Goal: Task Accomplishment & Management: Manage account settings

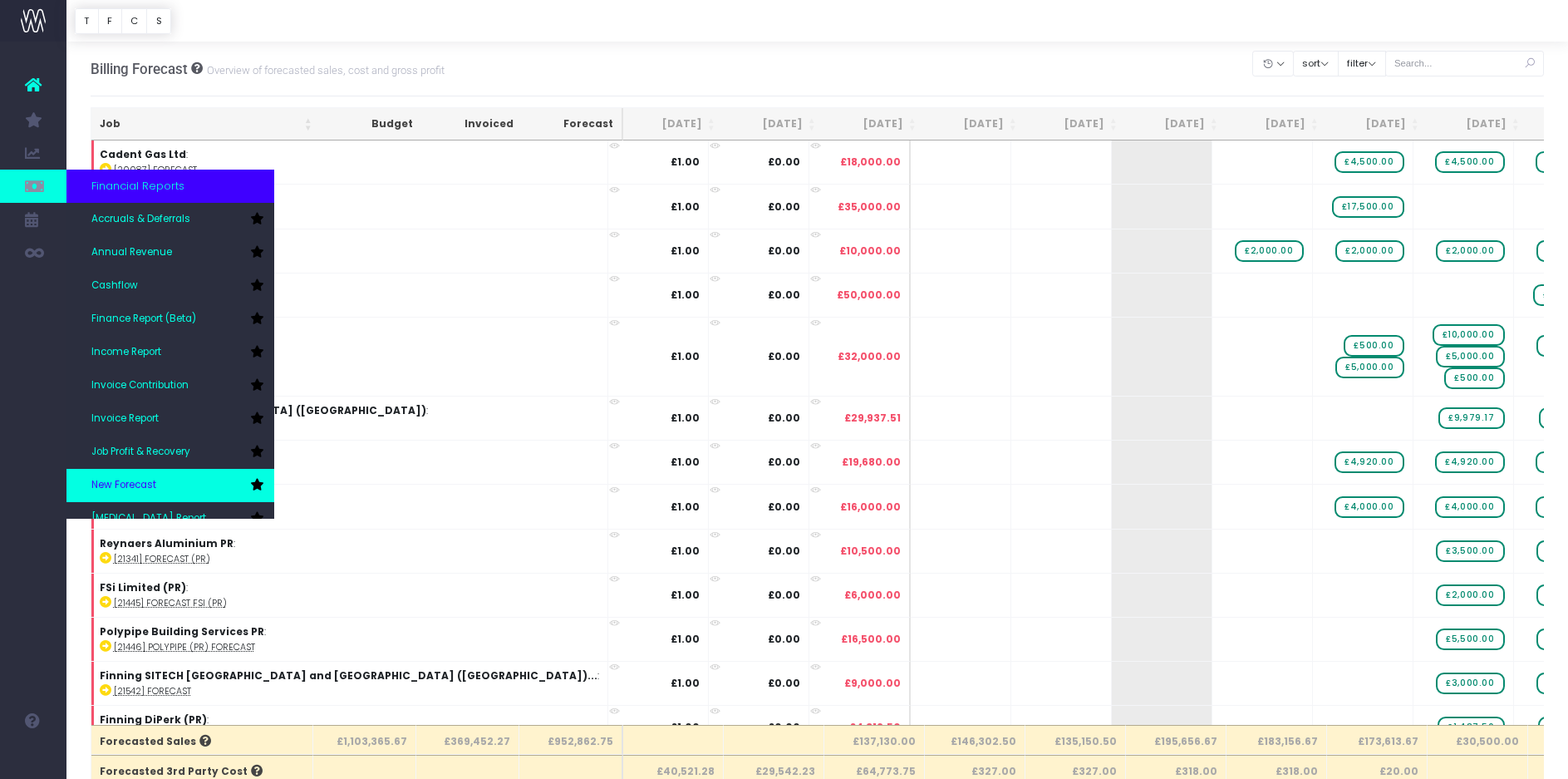
click at [133, 478] on span "New Forecast" at bounding box center [124, 485] width 64 height 15
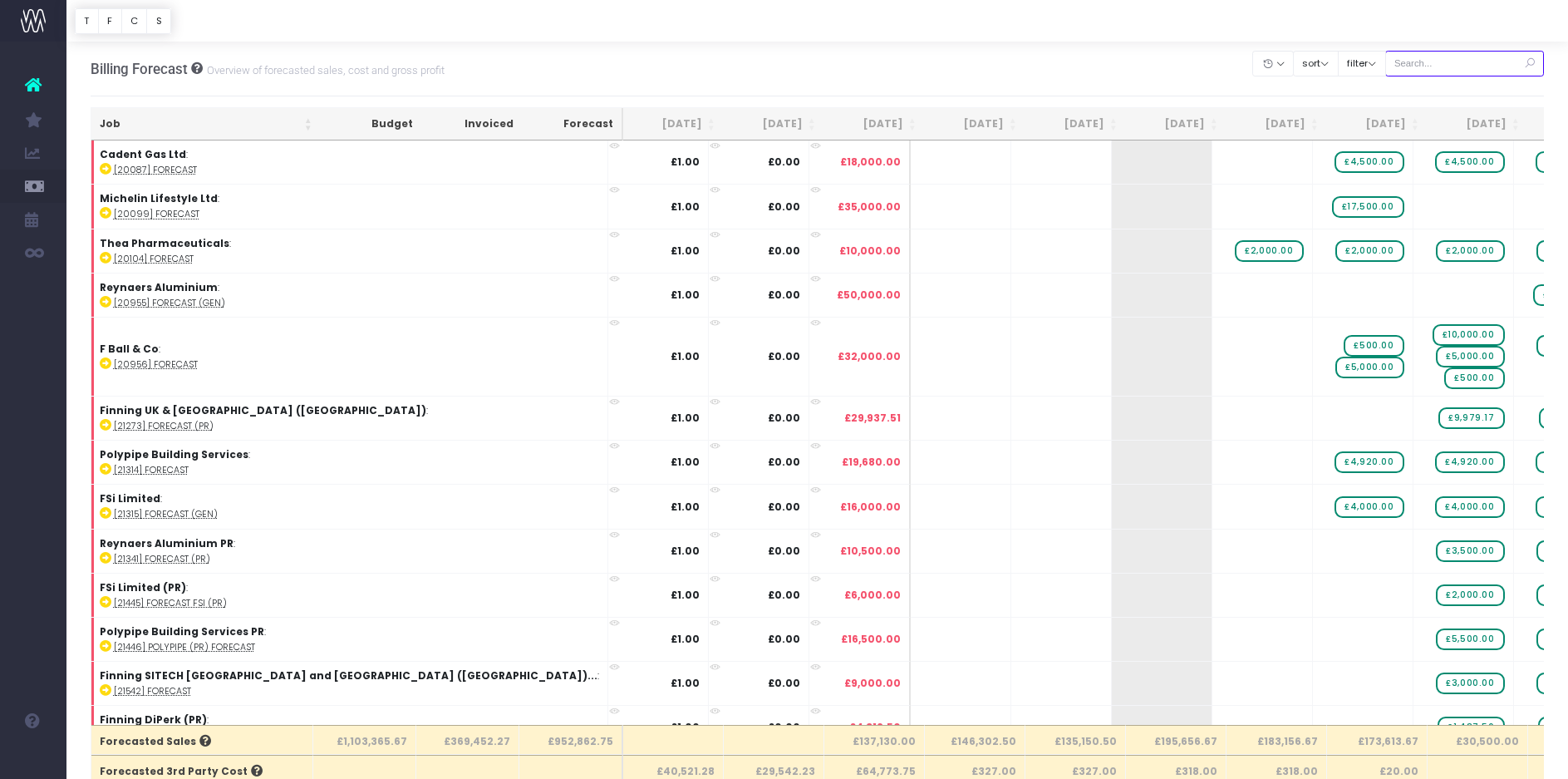
click at [1492, 59] on input "text" at bounding box center [1465, 64] width 160 height 25
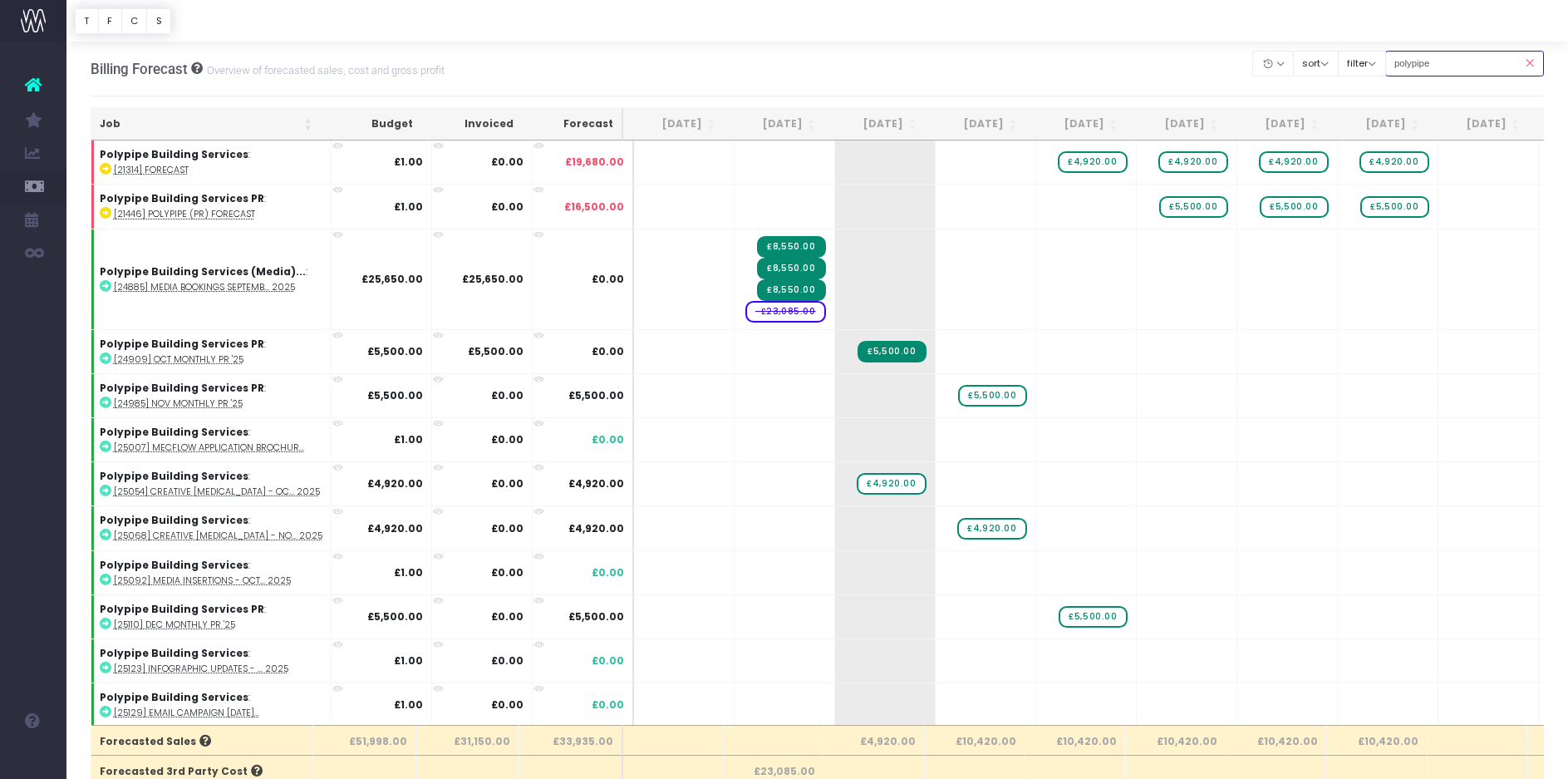
type input "polypipe pr"
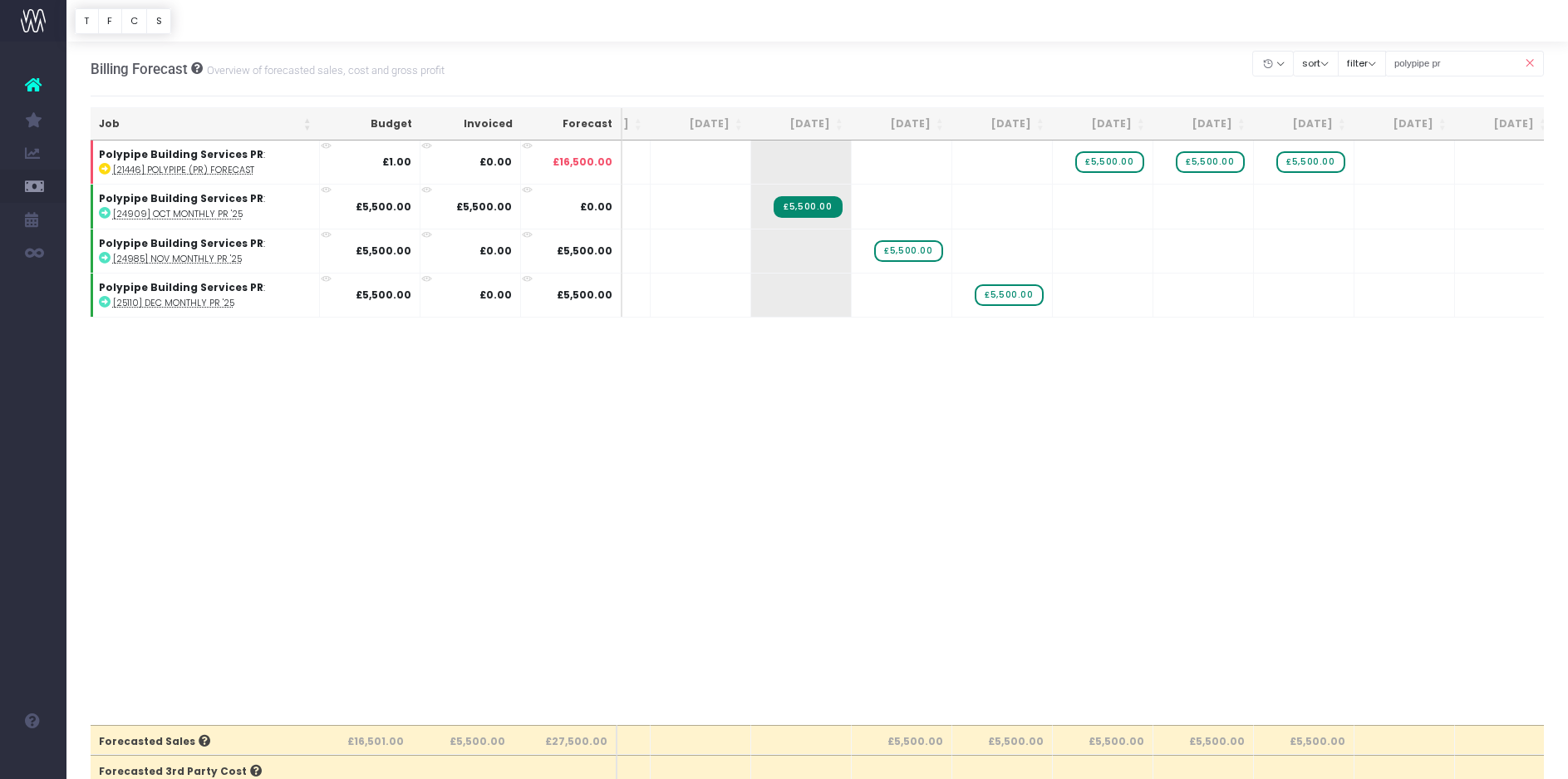
click at [1533, 62] on icon at bounding box center [1529, 64] width 29 height 34
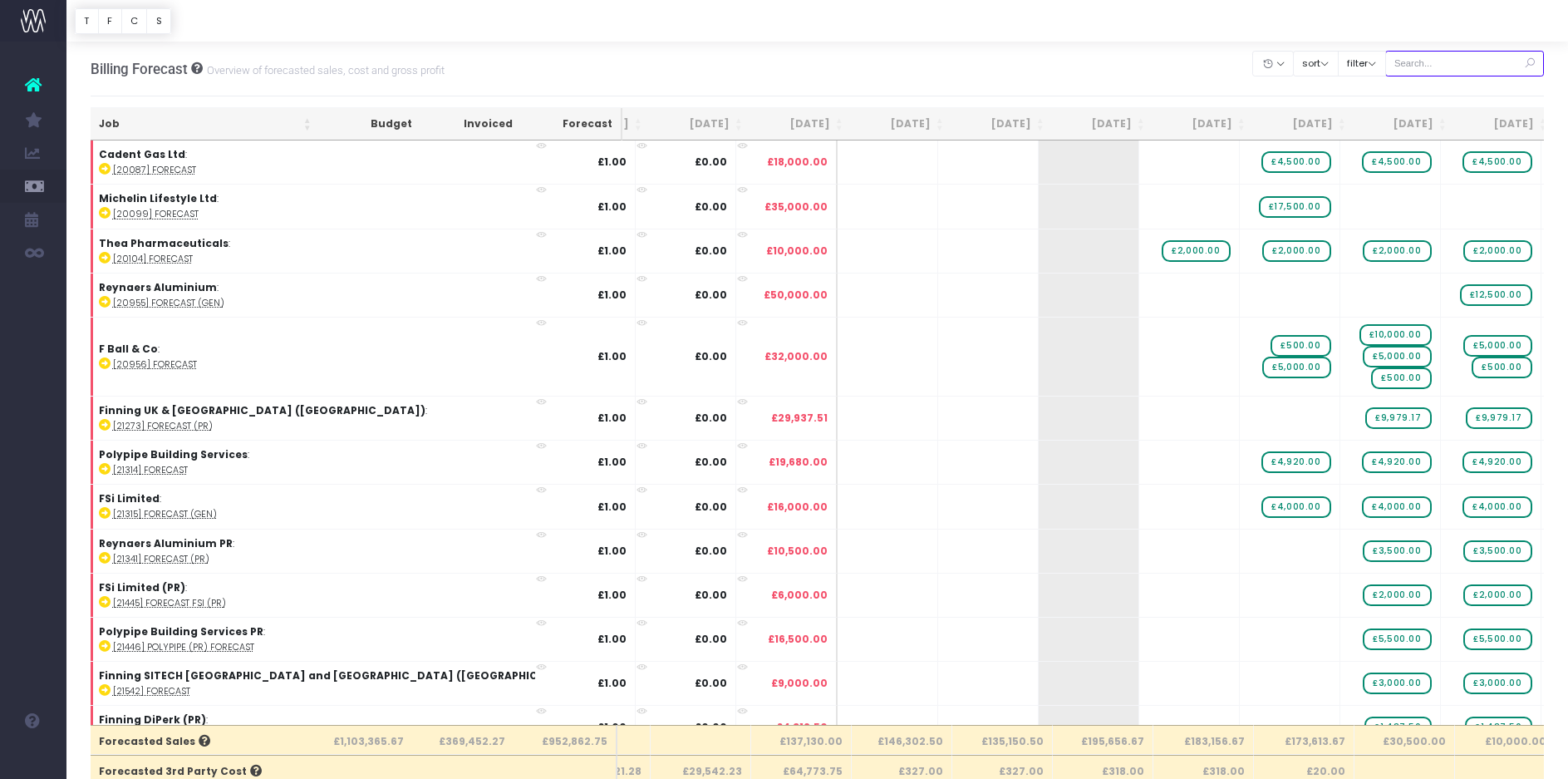
click at [1472, 65] on input "text" at bounding box center [1465, 64] width 160 height 25
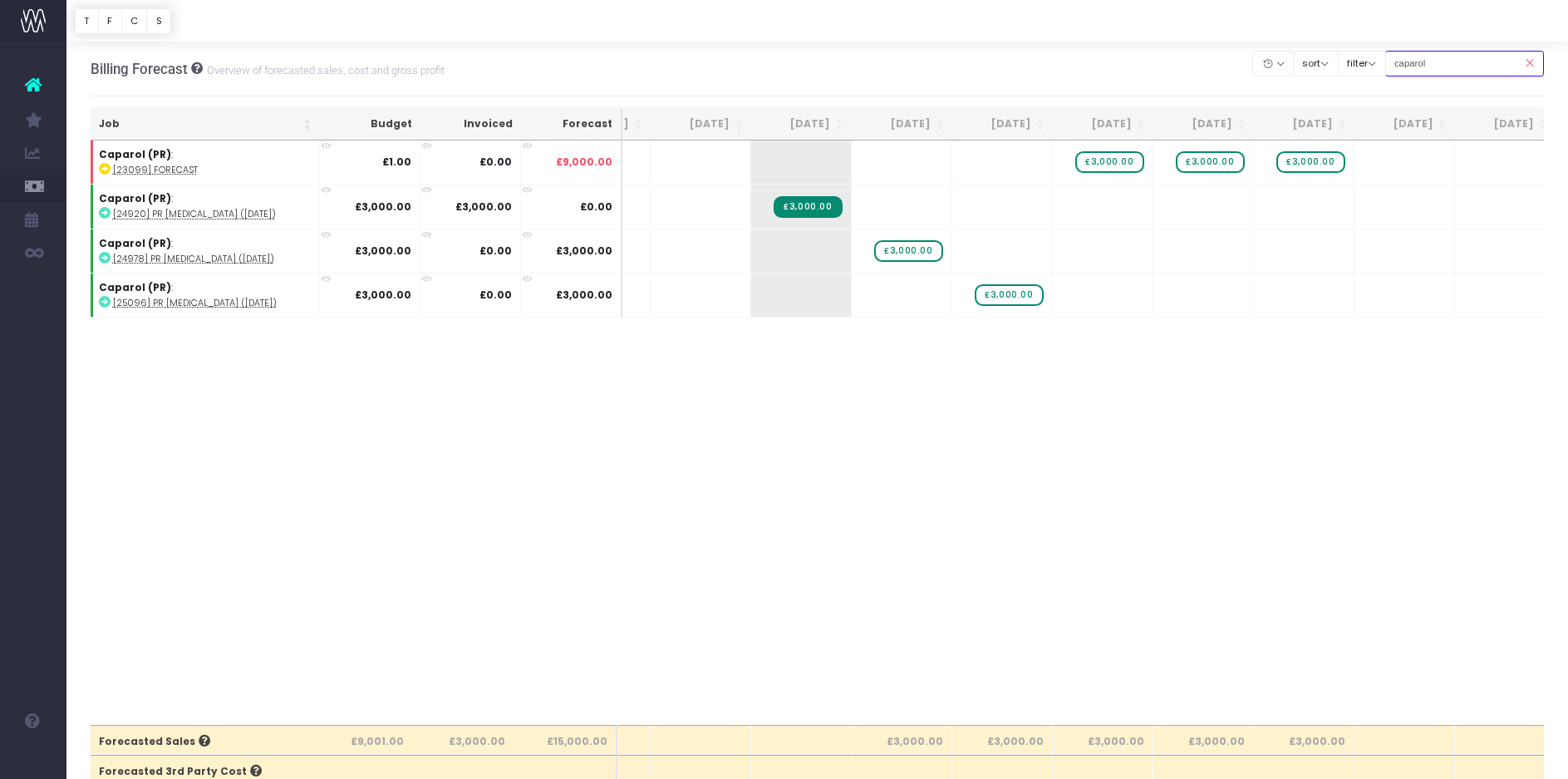
type input "caparol"
click at [702, 507] on div "Job Budget Invoiced Forecast Aug 25 Sep 25 Oct 25 Nov 25 Dec 25 Jan 26 Feb 26 M…" at bounding box center [818, 433] width 1454 height 584
click at [1102, 160] on span "£3,000.00" at bounding box center [1109, 161] width 68 height 21
click at [1214, 165] on div at bounding box center [784, 390] width 1568 height 779
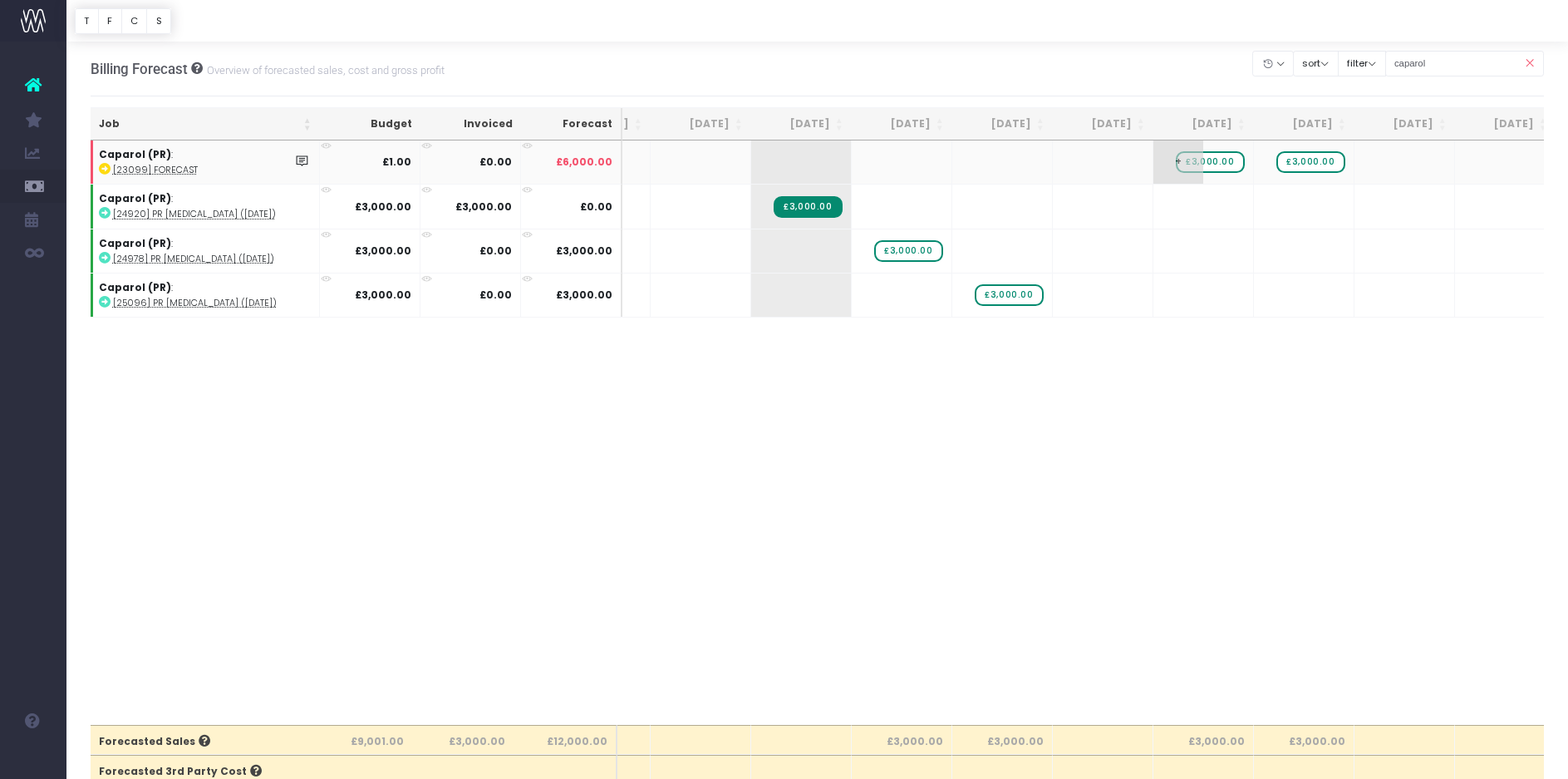
click at [1211, 161] on span "£3,000.00" at bounding box center [1210, 161] width 68 height 21
click at [1314, 160] on span "£3,000.00" at bounding box center [1310, 161] width 68 height 21
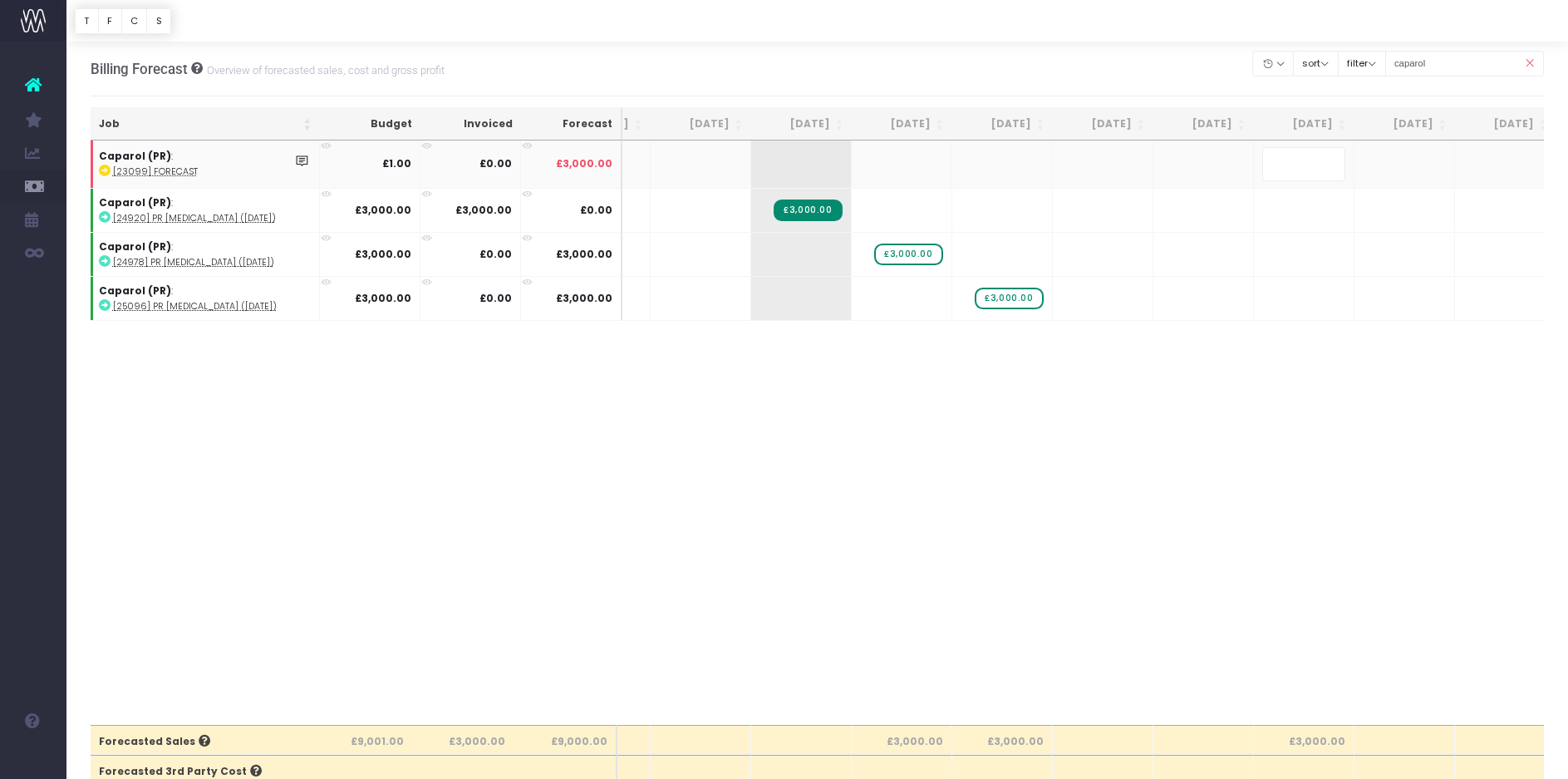
click at [941, 519] on body "Oh my... this is bad. wayahead wasn't able to load this page. Please contact su…" at bounding box center [784, 390] width 1568 height 779
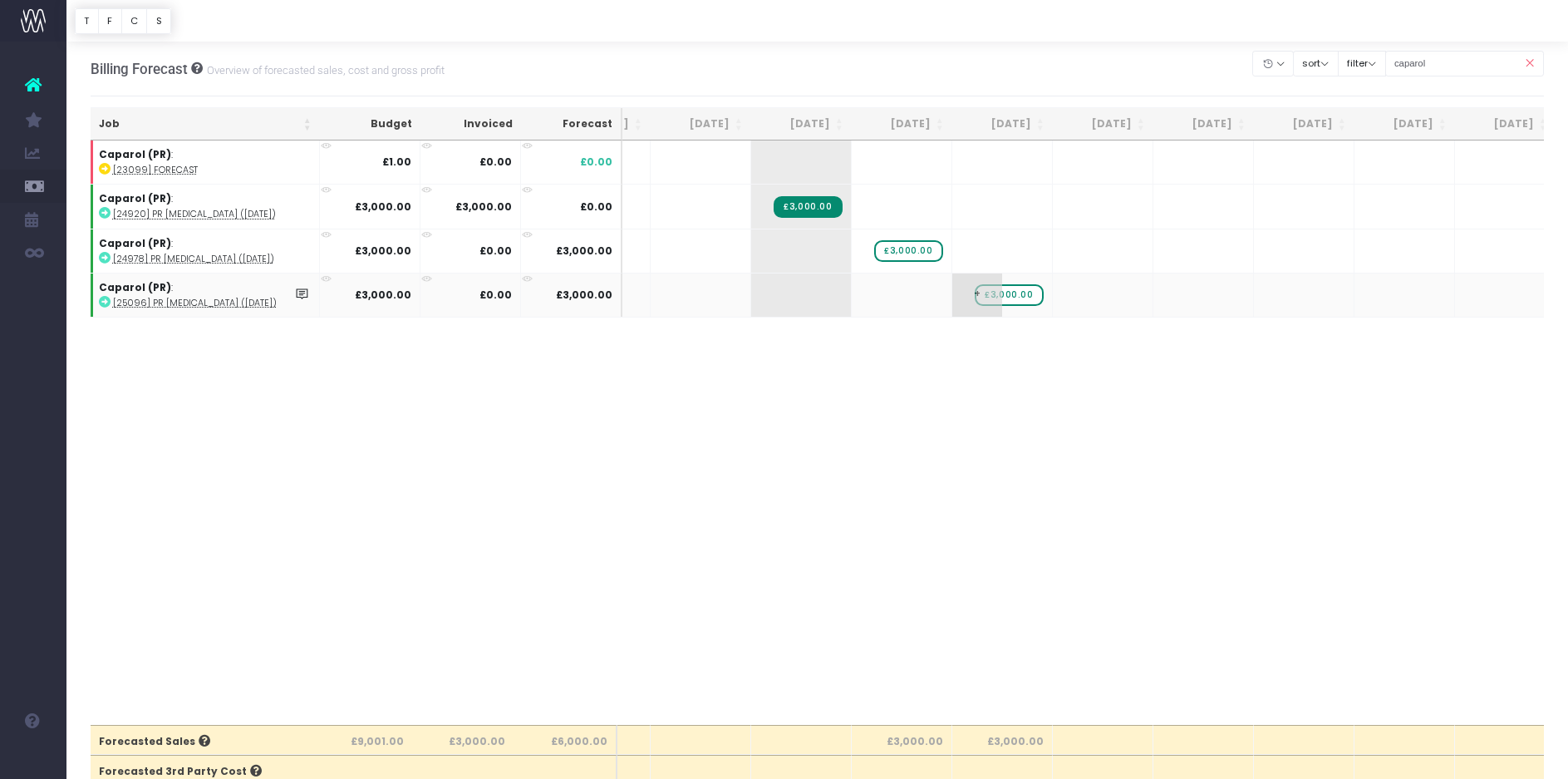
click at [994, 294] on span "+" at bounding box center [977, 294] width 50 height 43
click at [820, 505] on div "Job Budget Invoiced Forecast Aug 25 Sep 25 Oct 25 Nov 25 Dec 25 Jan 26 Feb 26 M…" at bounding box center [818, 433] width 1454 height 584
click at [1024, 296] on span "£3,000.00" at bounding box center [1009, 294] width 68 height 21
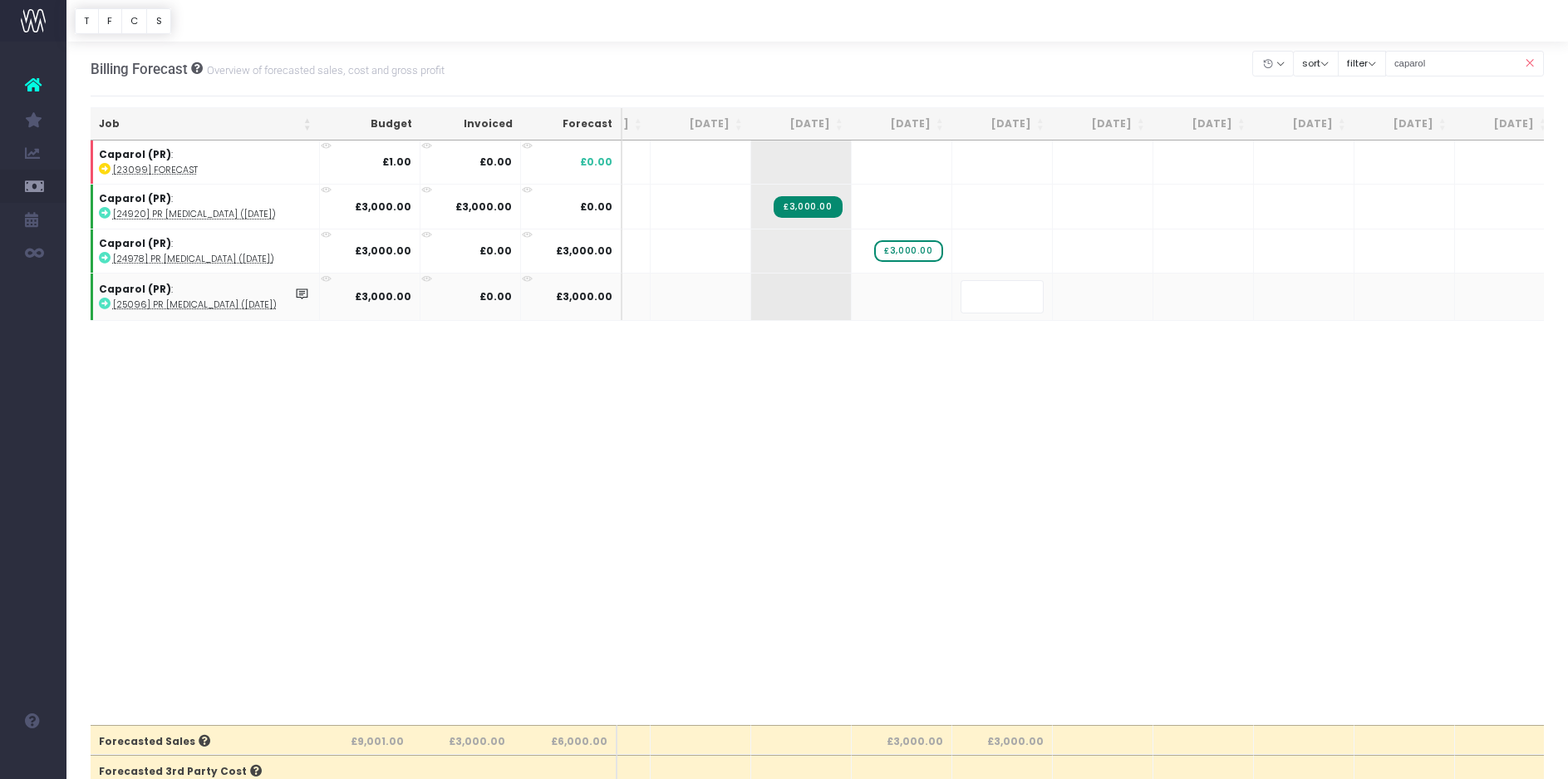
click at [809, 427] on body "Oh my... this is bad. wayahead wasn't able to load this page. Please contact su…" at bounding box center [784, 390] width 1568 height 779
click at [903, 247] on span "£3,000.00" at bounding box center [908, 250] width 68 height 21
click at [739, 434] on body "Oh my... this is bad. wayahead wasn't able to load this page. Please contact su…" at bounding box center [784, 390] width 1568 height 779
click at [1532, 60] on icon at bounding box center [1529, 64] width 29 height 34
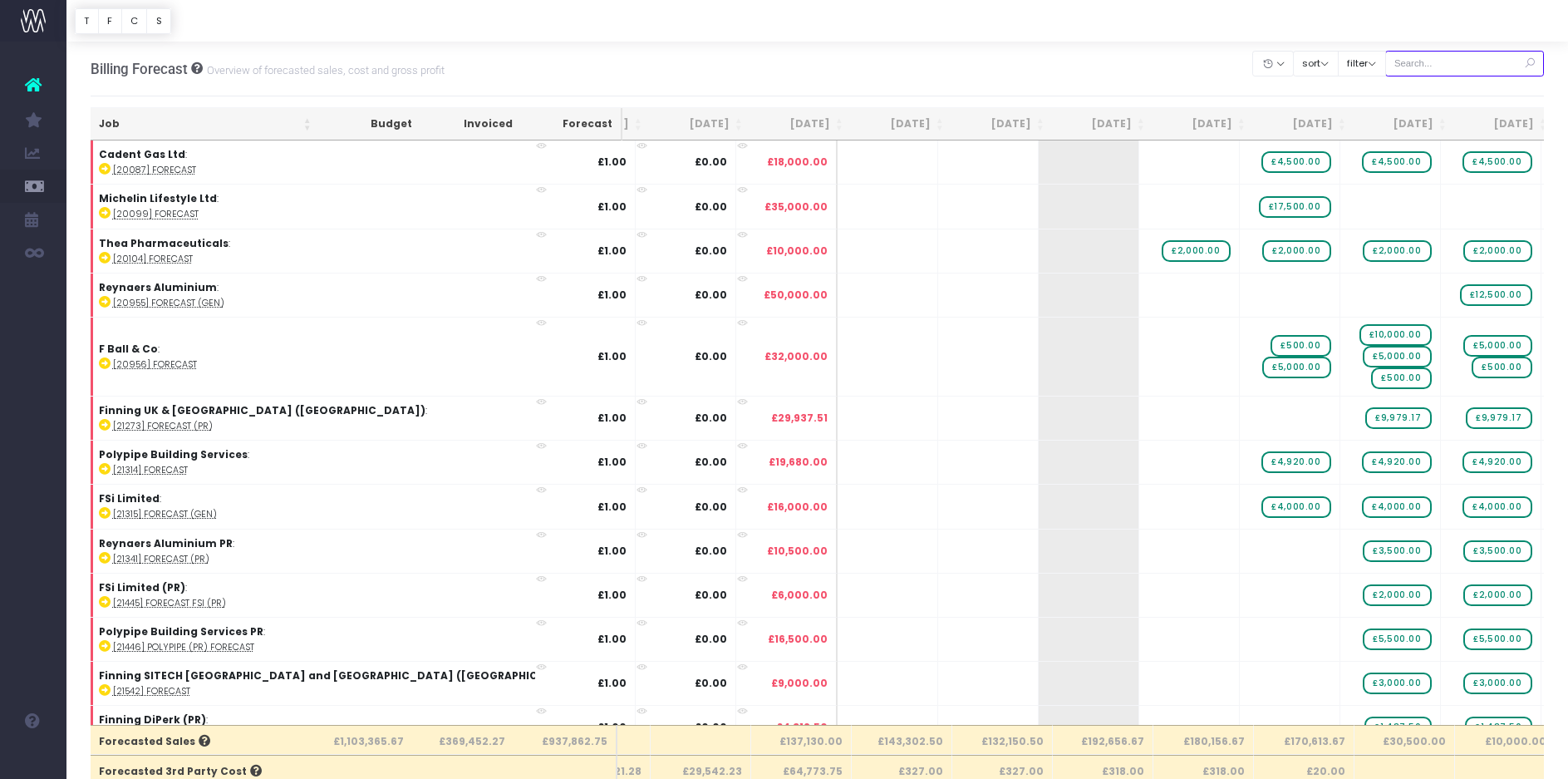
click at [1449, 61] on input "text" at bounding box center [1465, 64] width 160 height 25
type input "kbr"
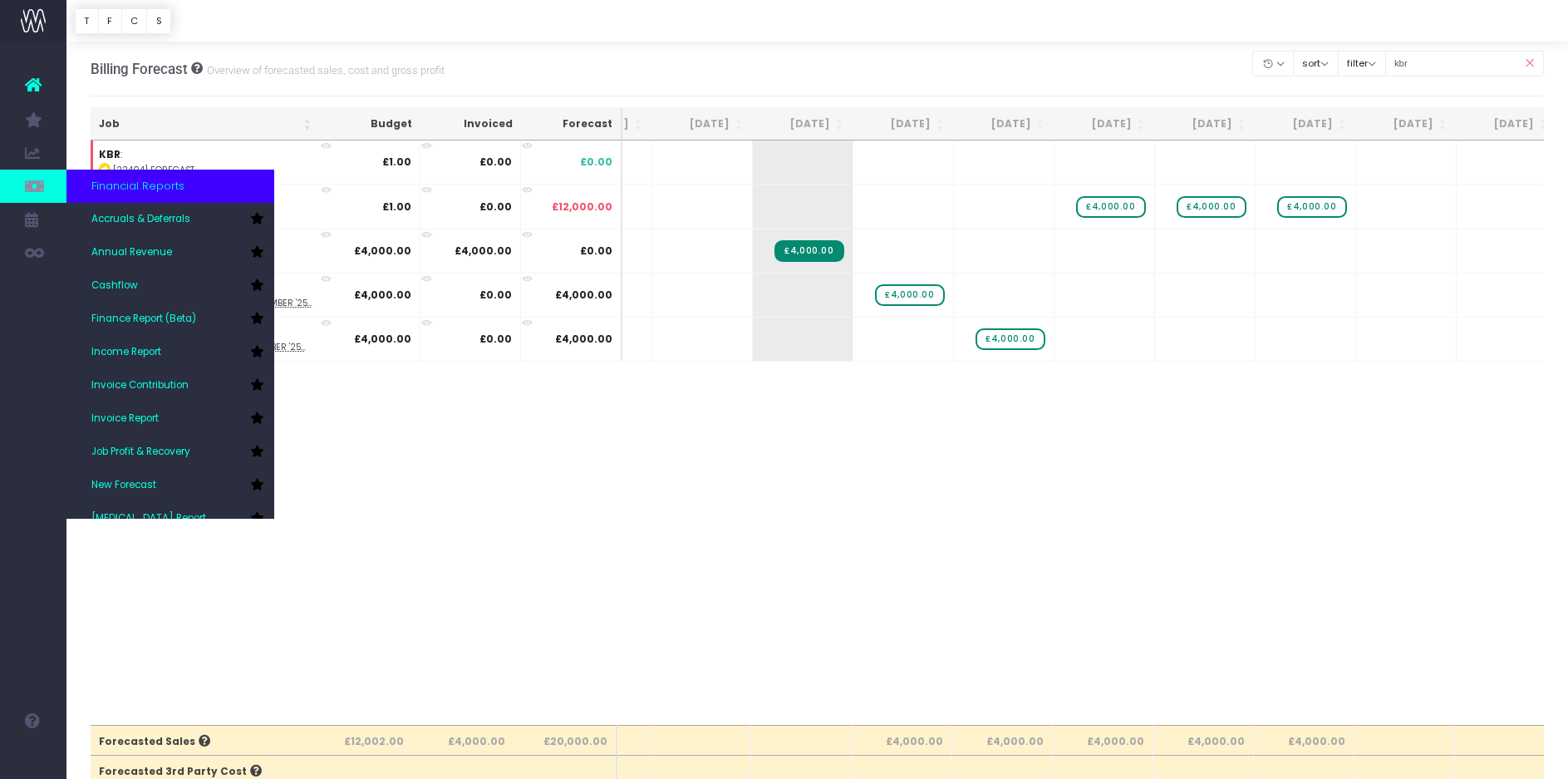
click at [31, 185] on icon at bounding box center [33, 187] width 17 height 19
click at [141, 454] on span "Job Profit & Recovery" at bounding box center [141, 452] width 99 height 15
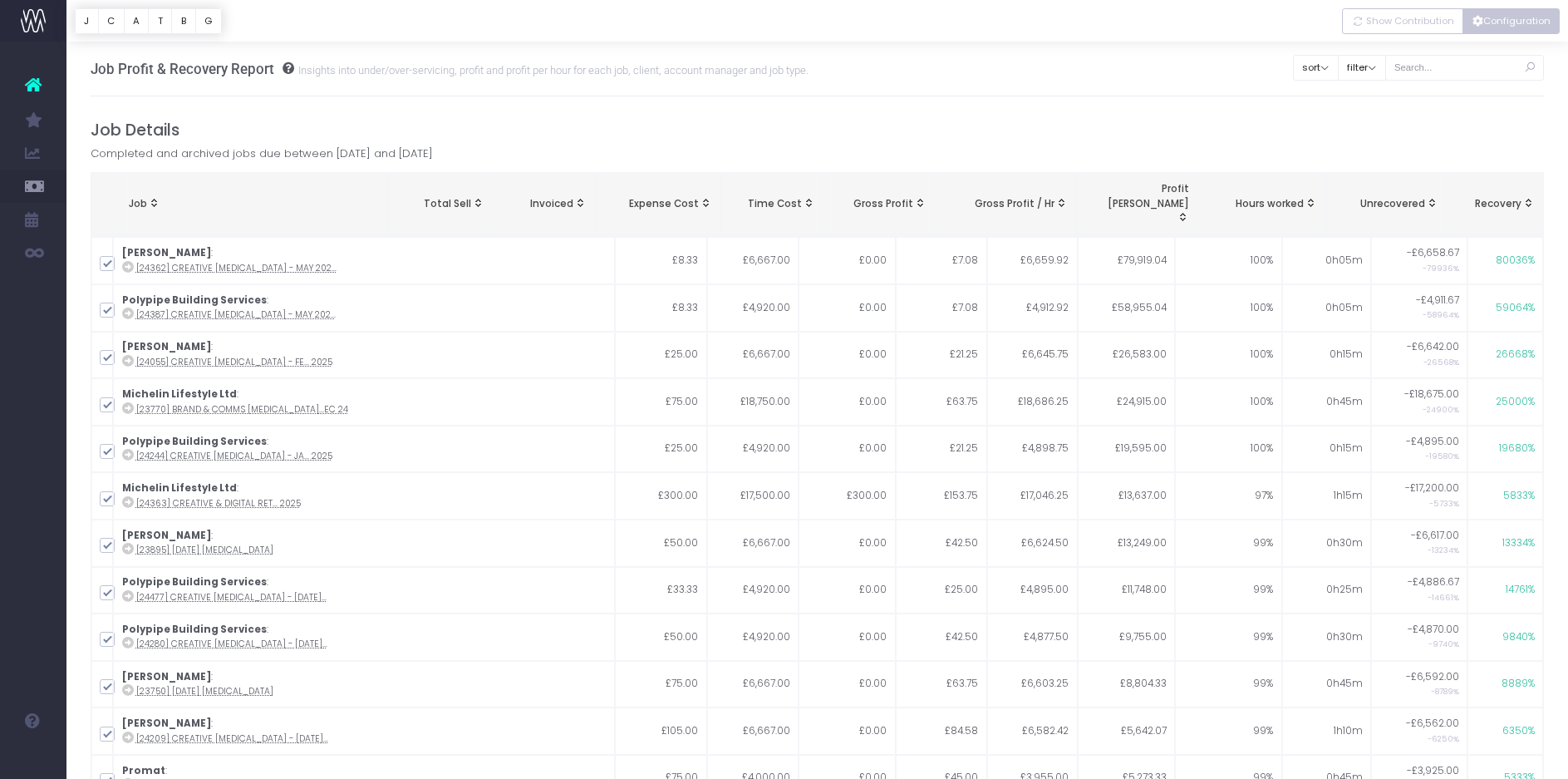
click at [1525, 25] on button "Configuration" at bounding box center [1511, 21] width 98 height 25
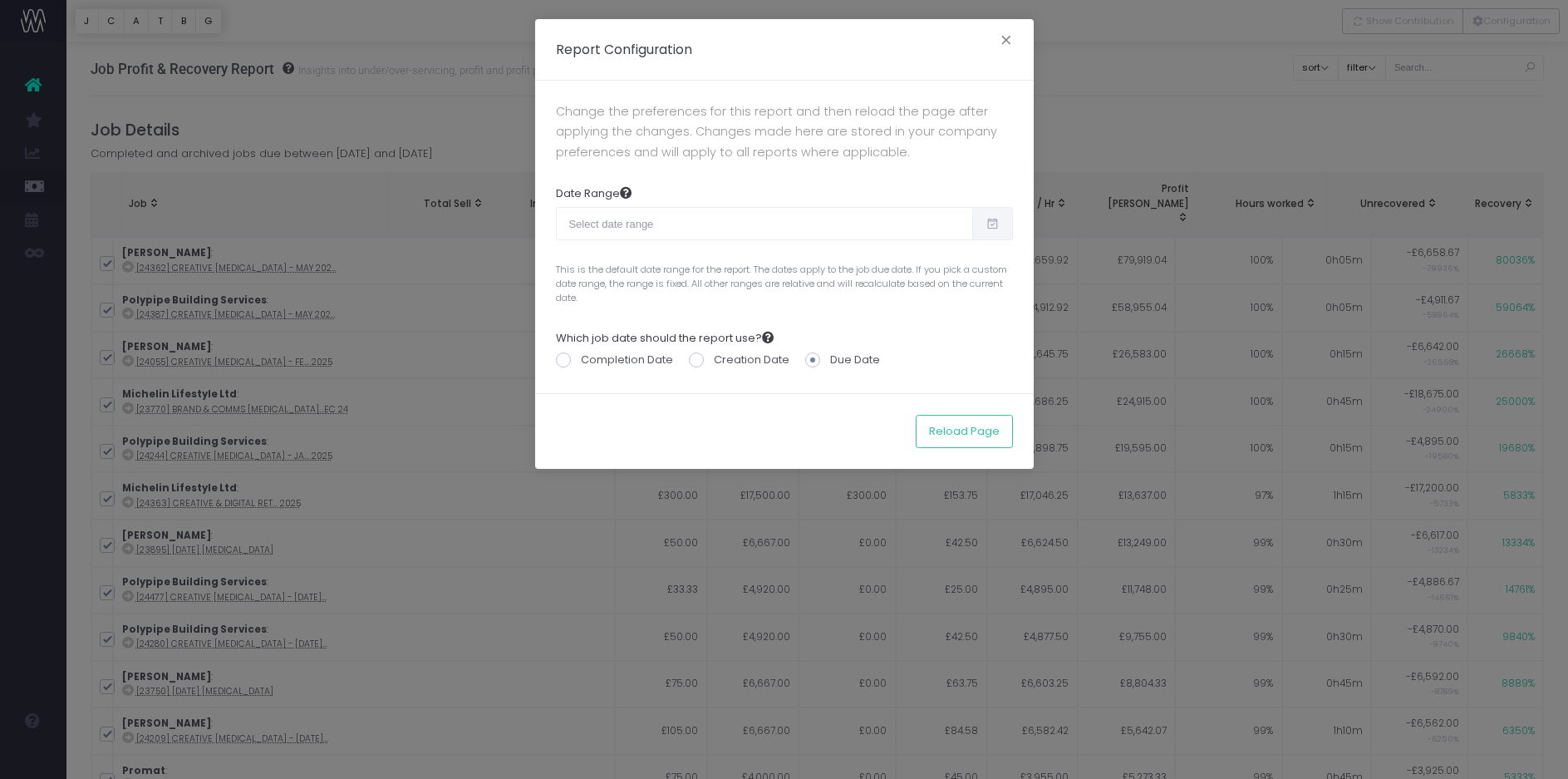
click at [1005, 210] on span at bounding box center [993, 223] width 41 height 33
type input "[DATE]"
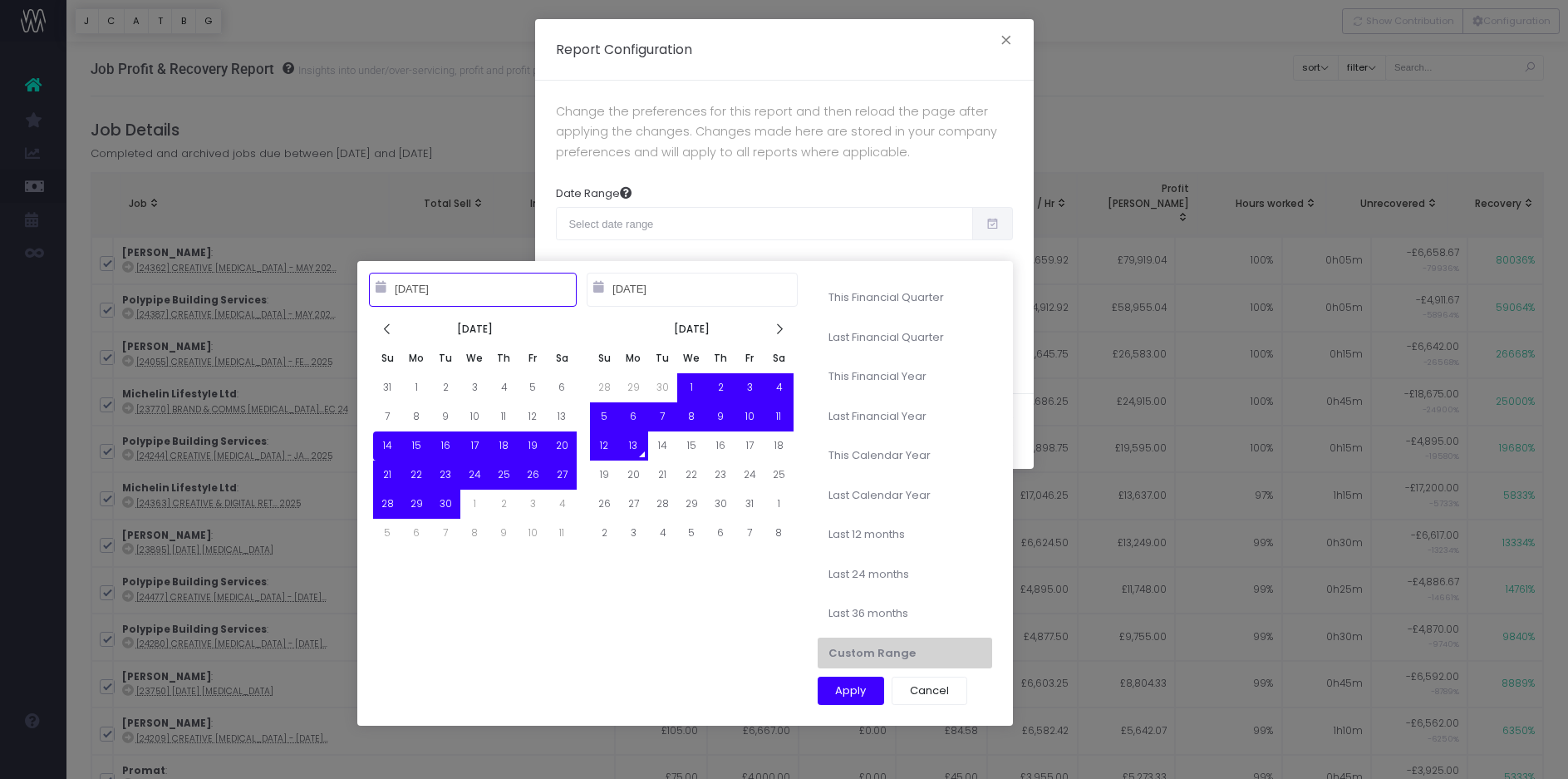
type input "[DATE]"
type input "10-13-2023"
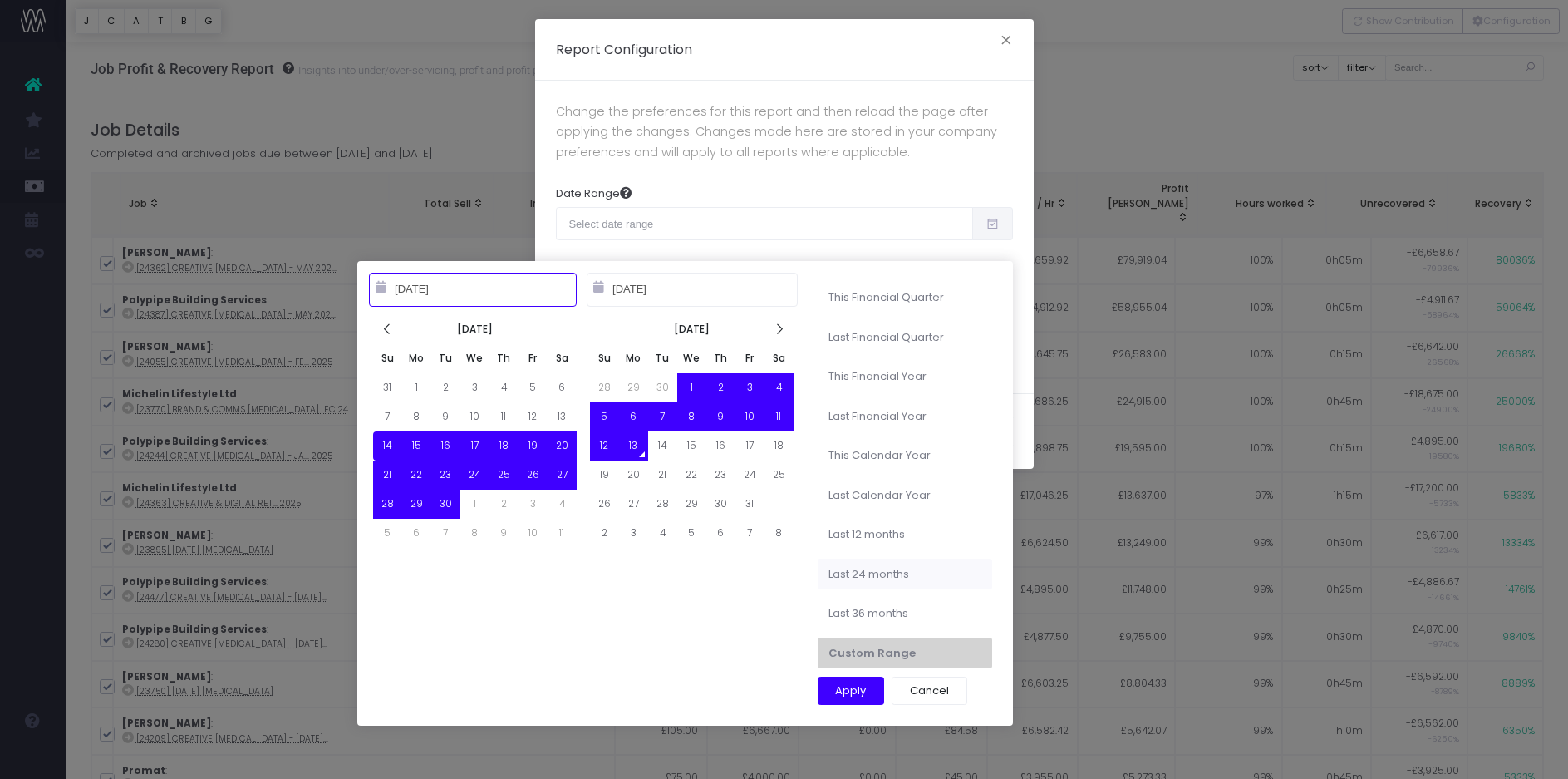
type input "10-12-2025"
type input "[DATE]"
type input "10-13-2024"
type input "10-12-2025"
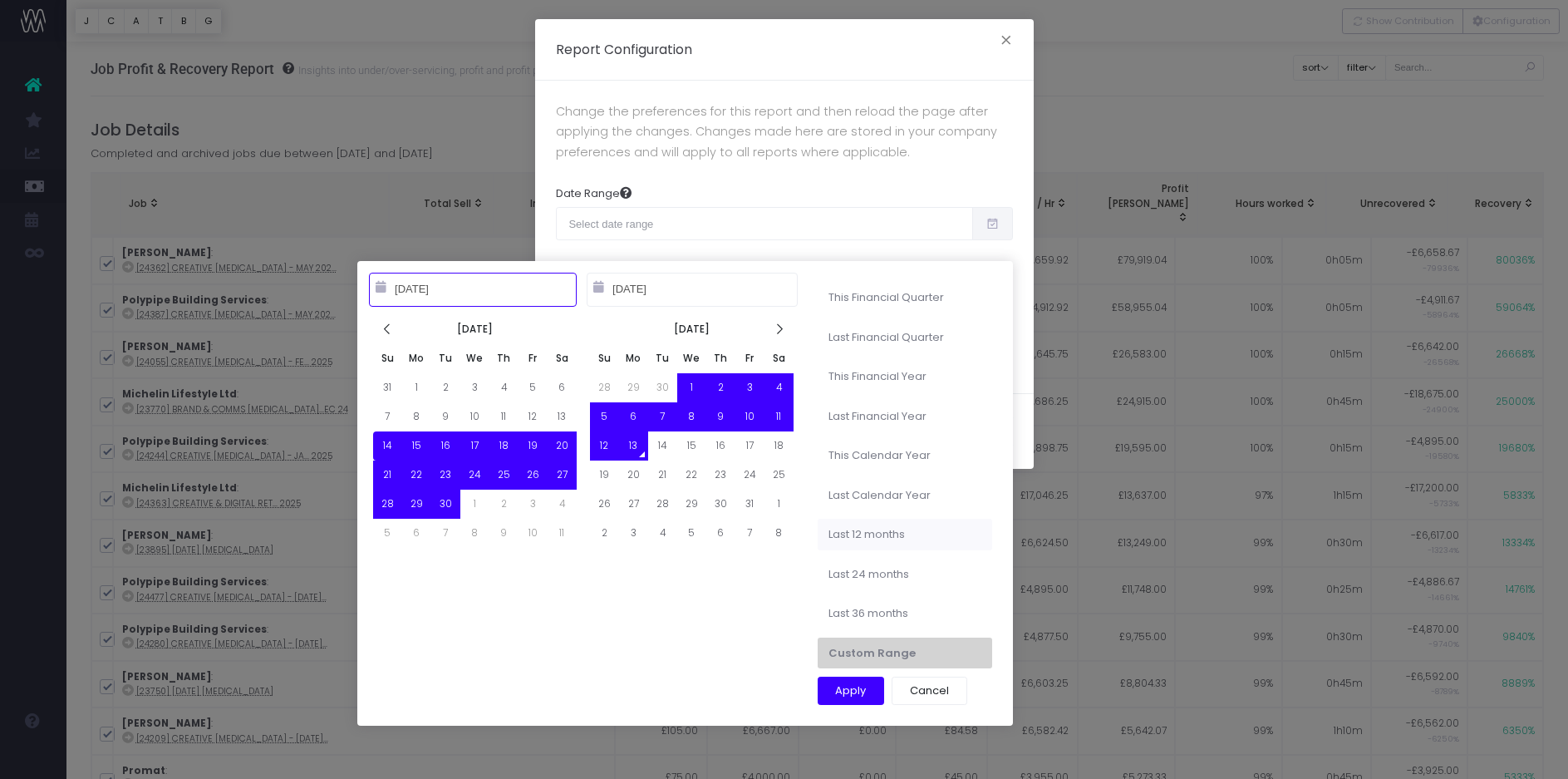
click at [864, 539] on li "Last 12 months" at bounding box center [905, 534] width 175 height 31
type input "Oct 13th 2024 – Oct 12th 2025"
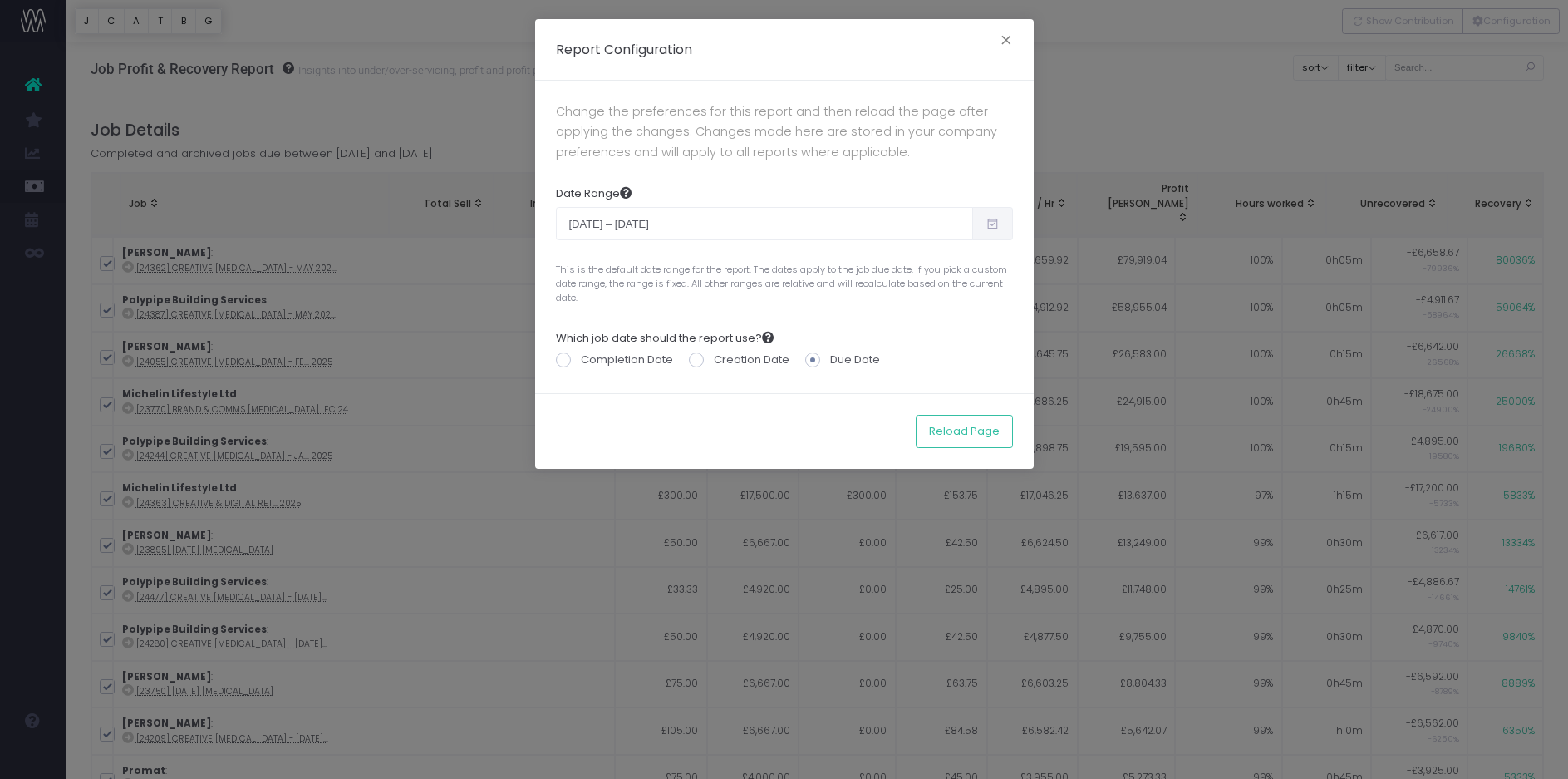
click at [984, 232] on span at bounding box center [993, 223] width 41 height 33
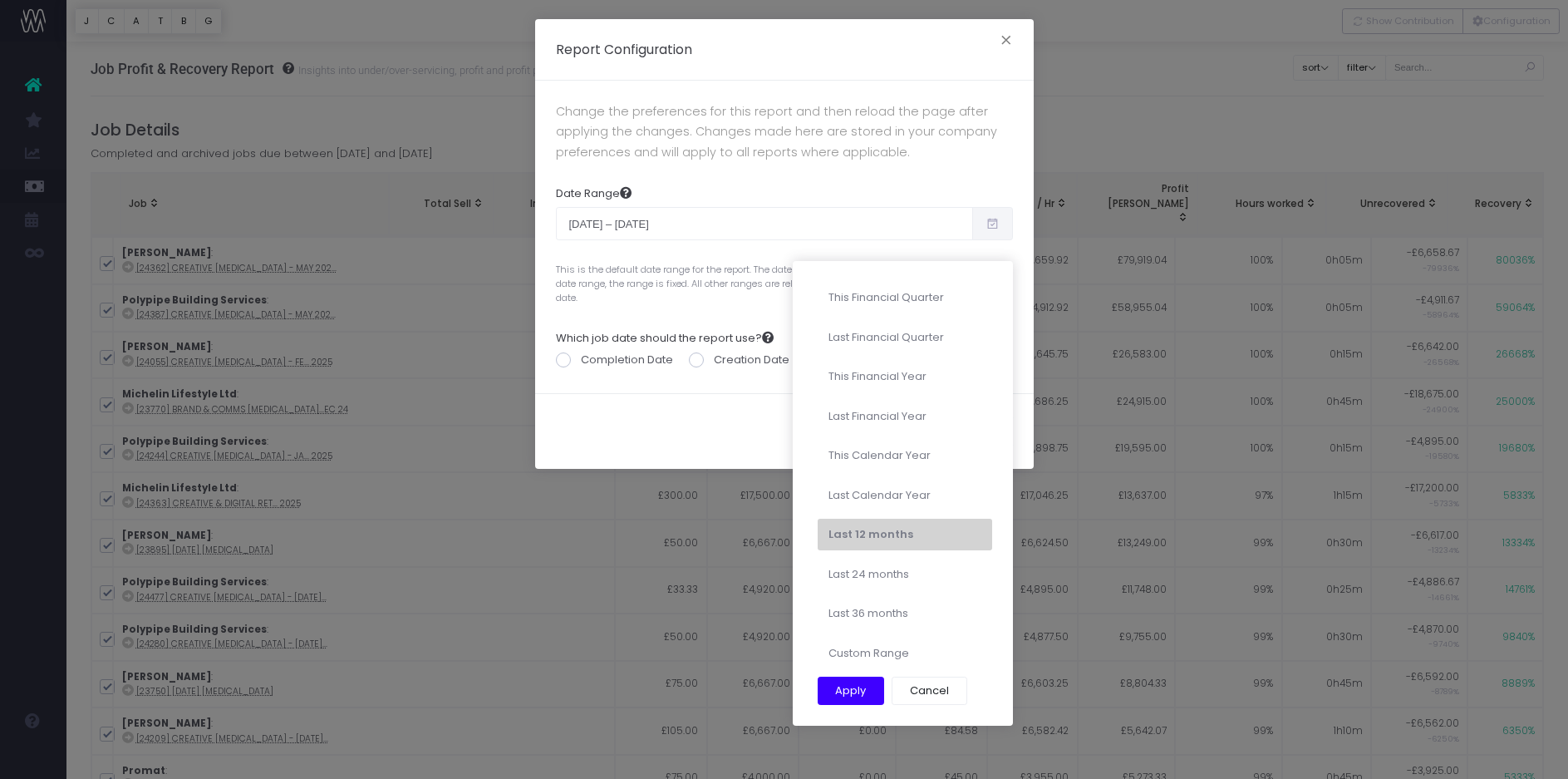
type input "10-01-2025"
type input "12-31-2025"
type input "10-13-2024"
type input "10-12-2025"
type input "10-01-2024"
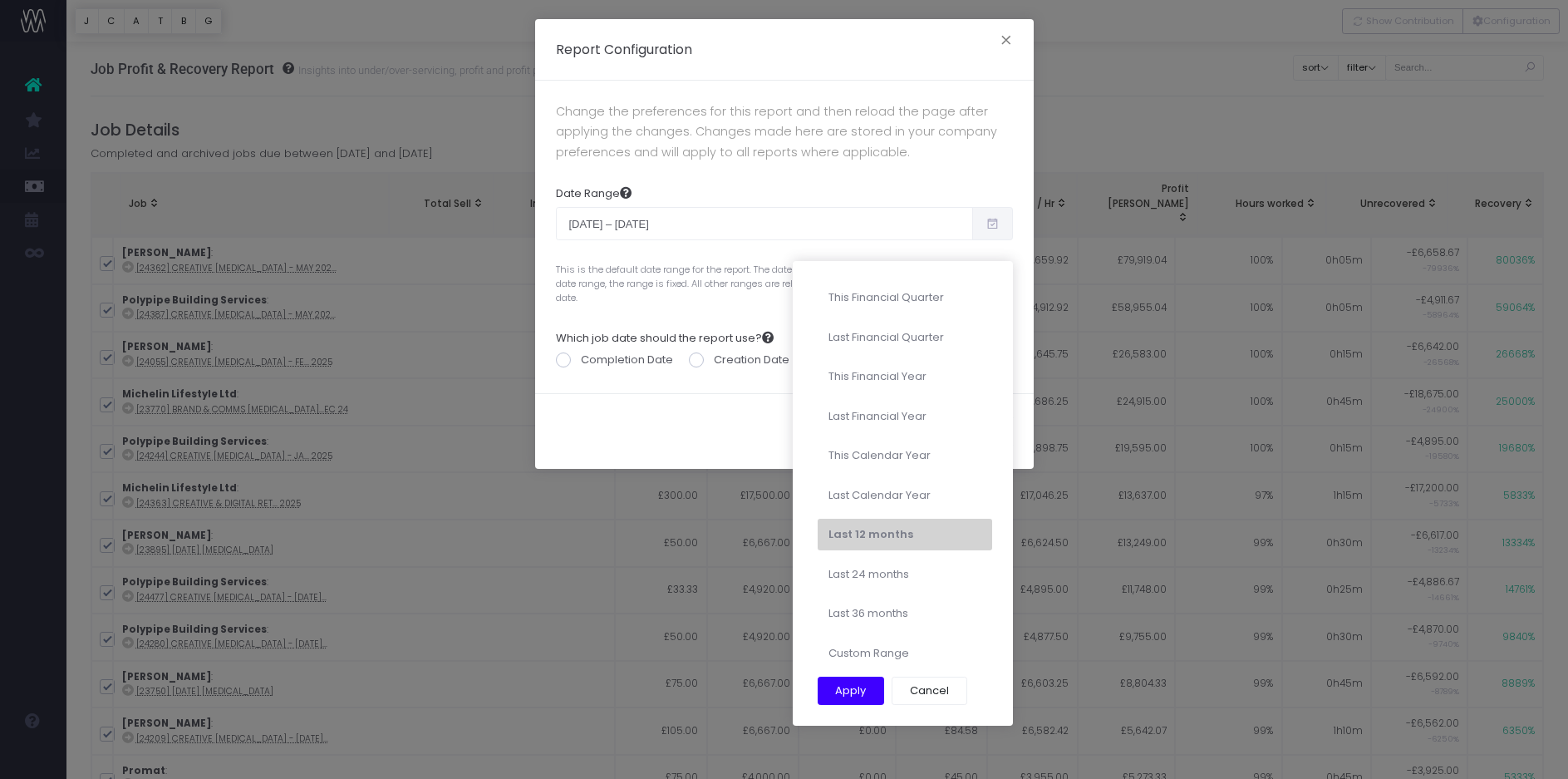
type input "09-30-2025"
type input "10-13-2024"
type input "10-12-2025"
click at [866, 644] on li "Custom Range" at bounding box center [905, 653] width 175 height 31
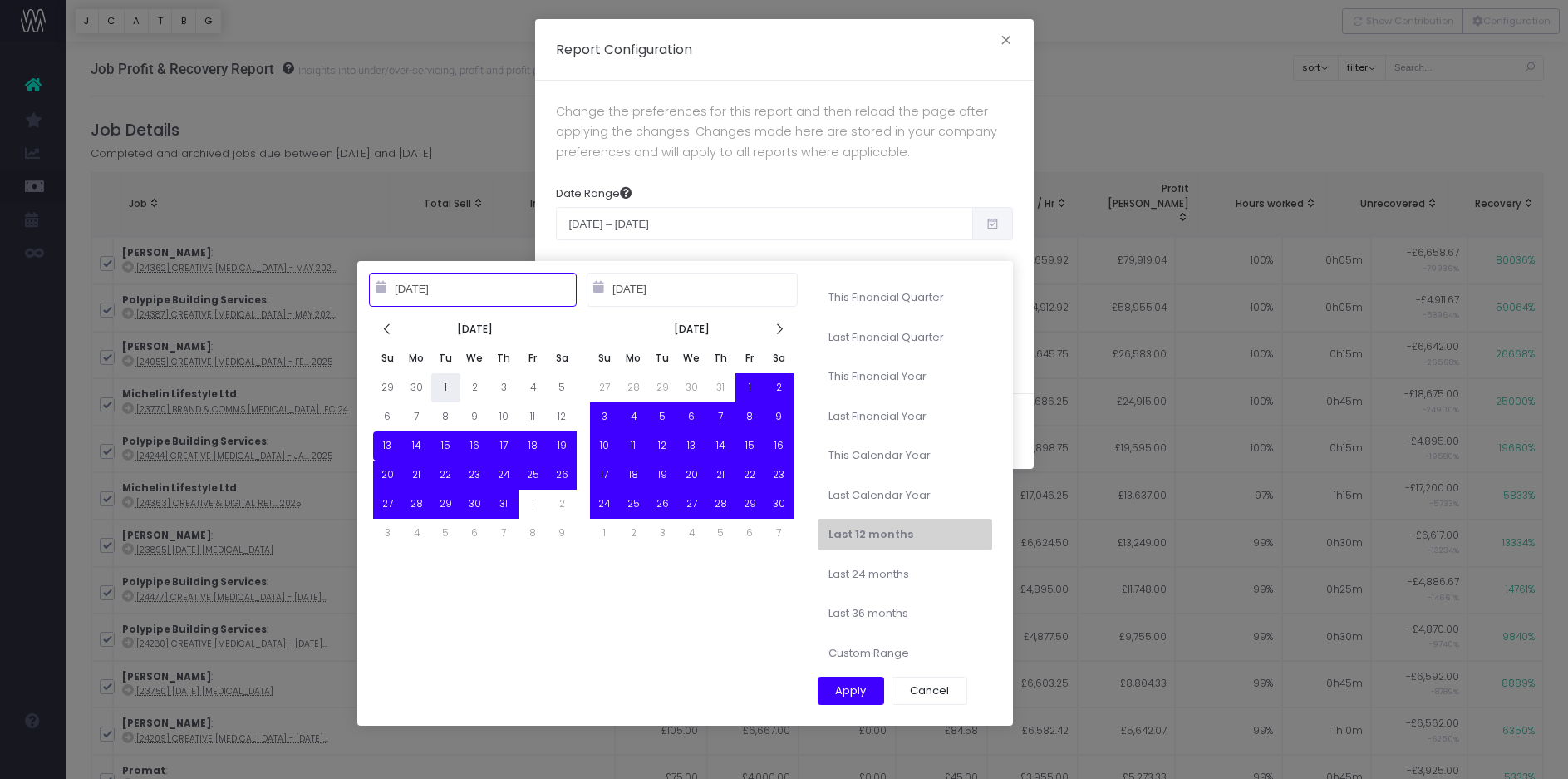
type input "10-01-2024"
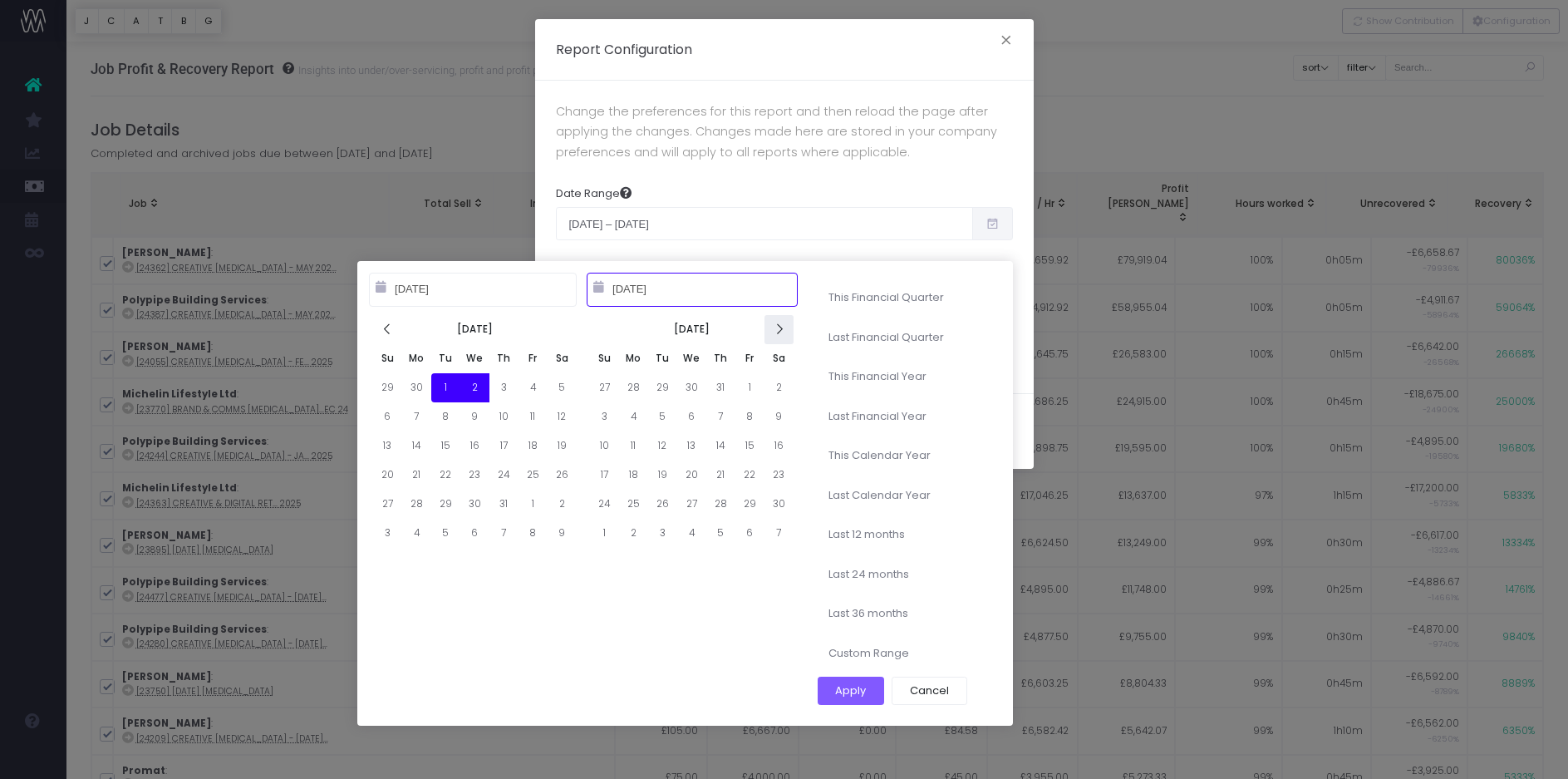
click at [781, 327] on icon at bounding box center [779, 329] width 14 height 14
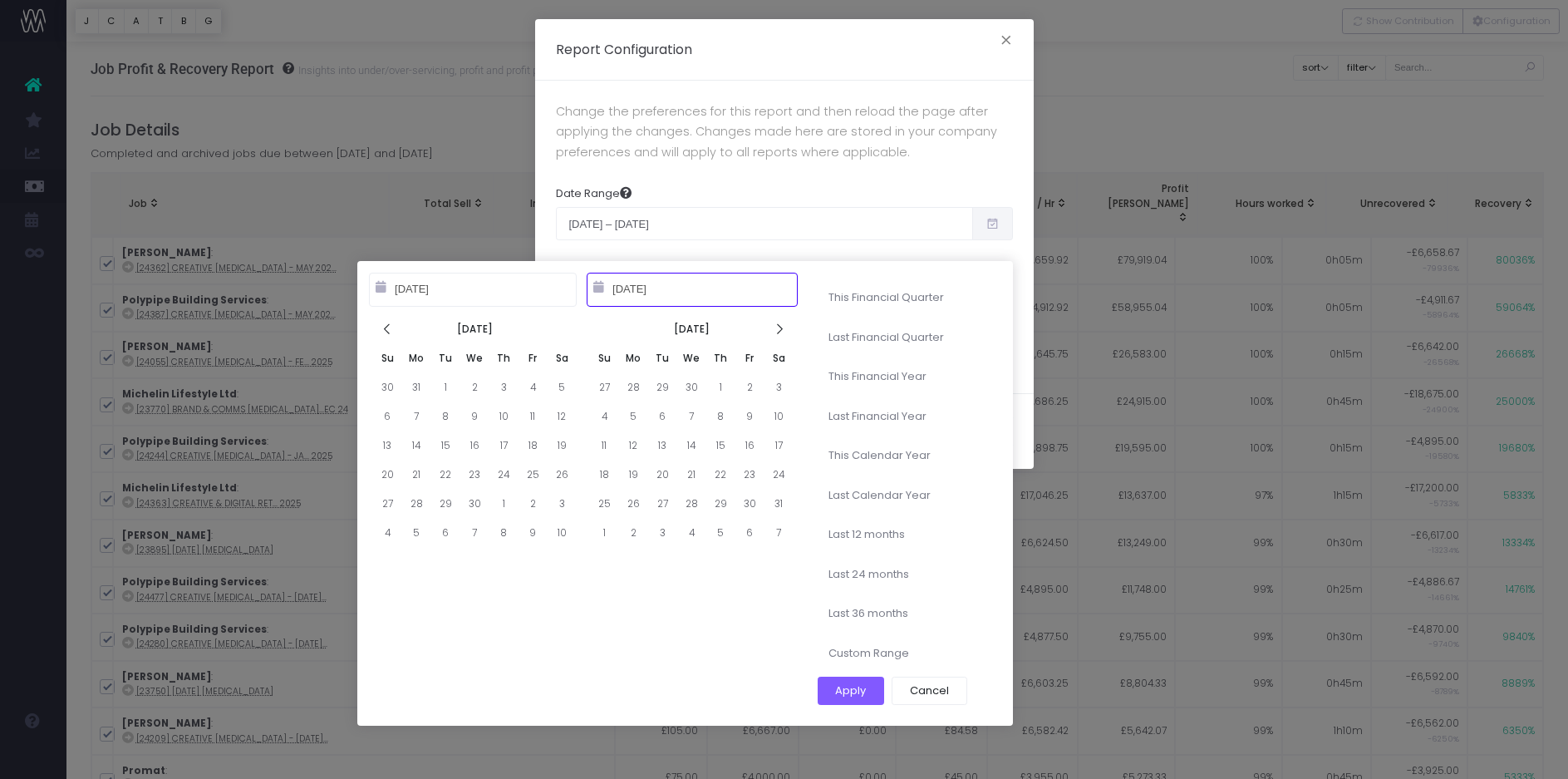
click at [781, 327] on icon at bounding box center [779, 329] width 14 height 14
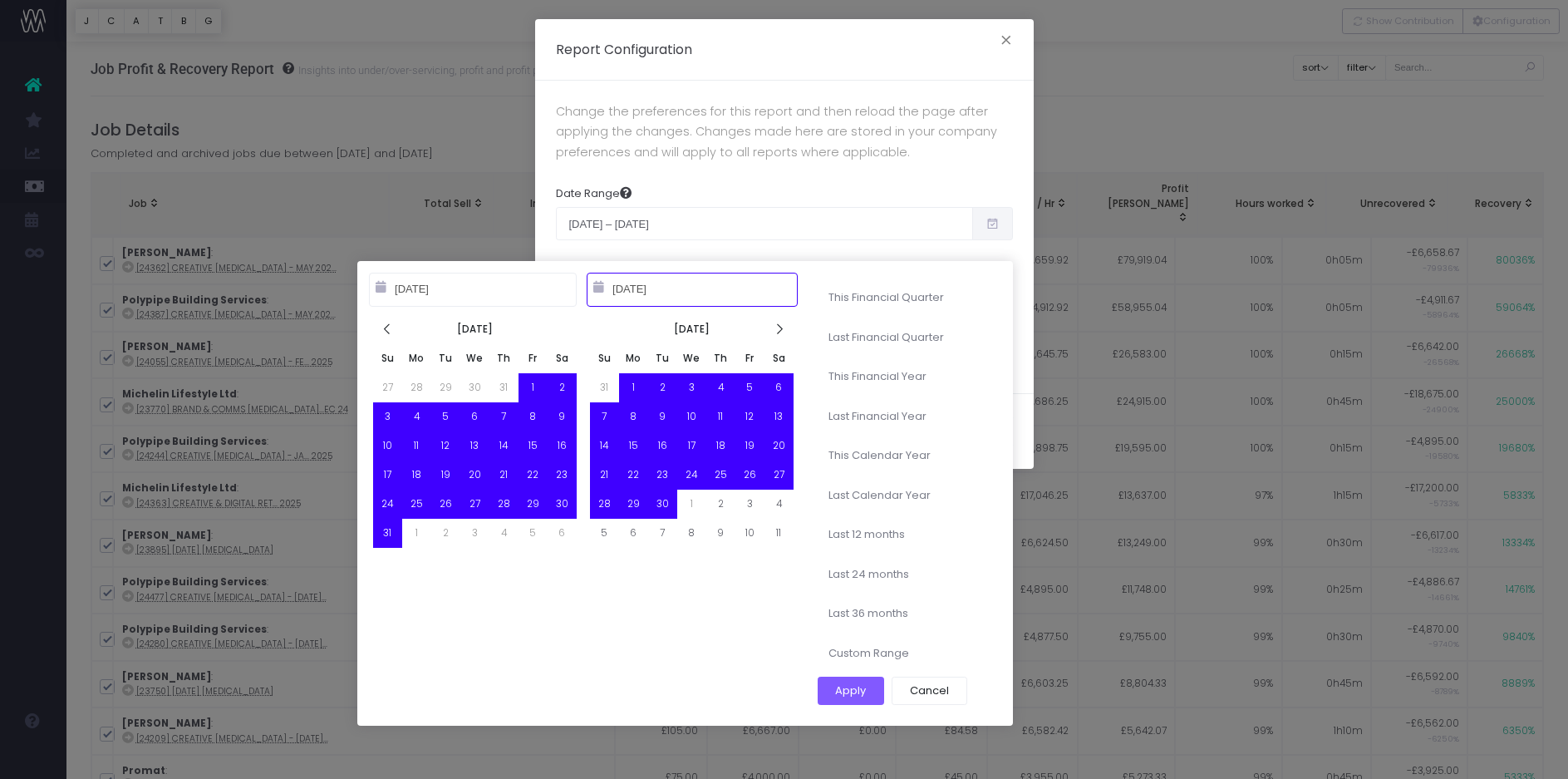
type input "09-30-2025"
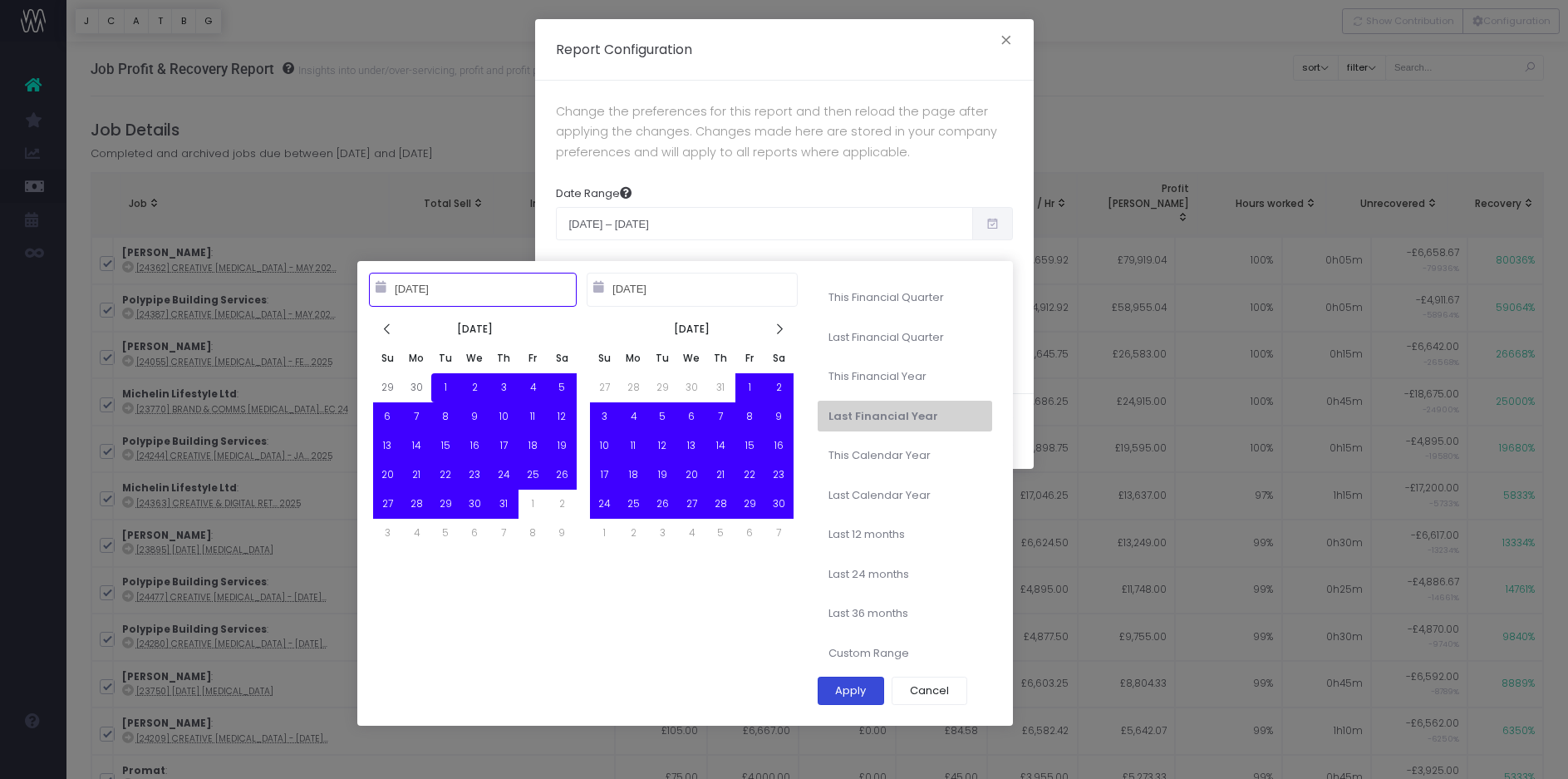
type input "10-01-2024"
click at [863, 696] on button "Apply" at bounding box center [851, 690] width 67 height 28
type input "Oct 1st 2024 – Sep 30th 2025"
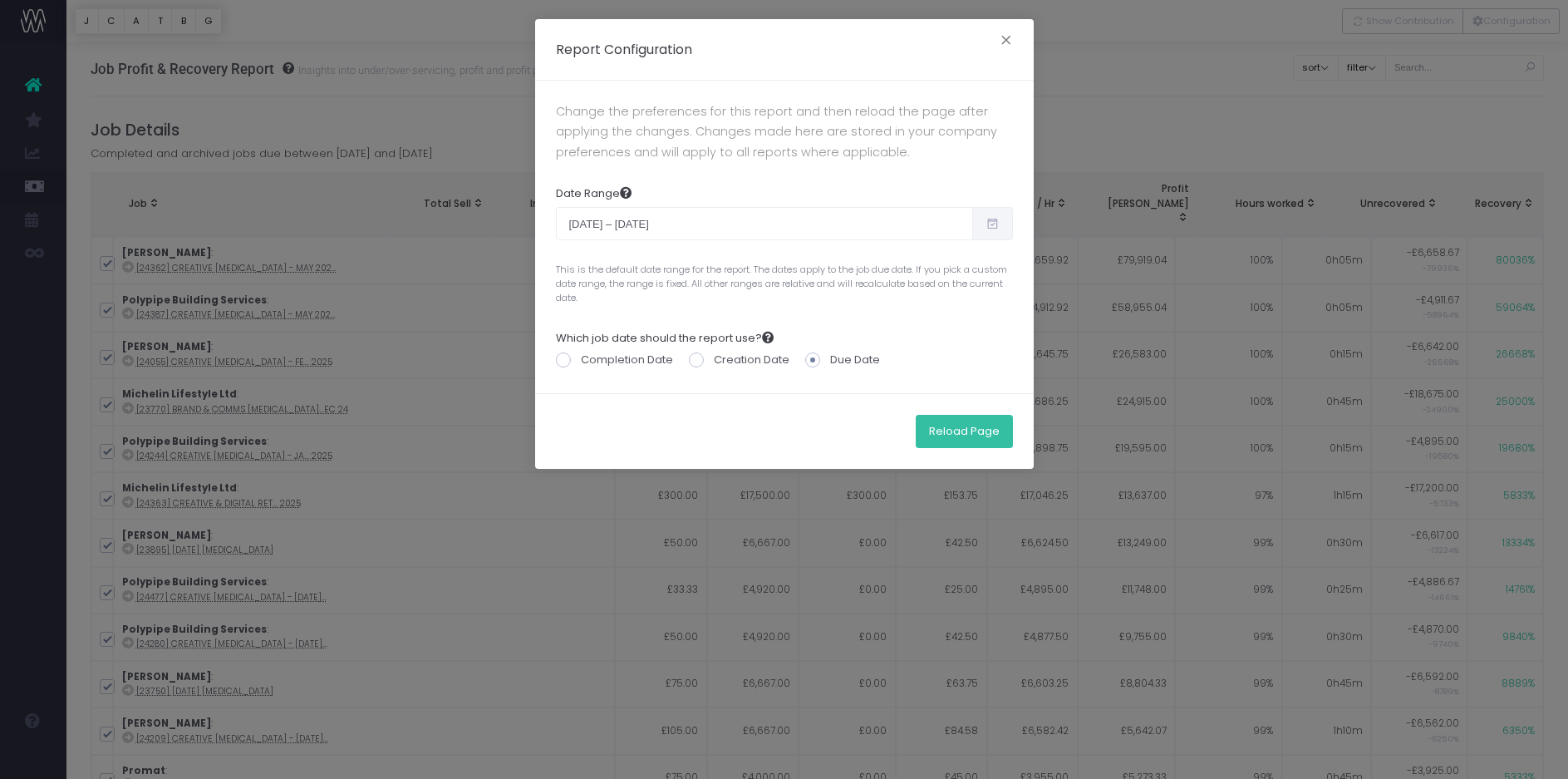
click at [959, 430] on button "Reload Page" at bounding box center [964, 431] width 98 height 33
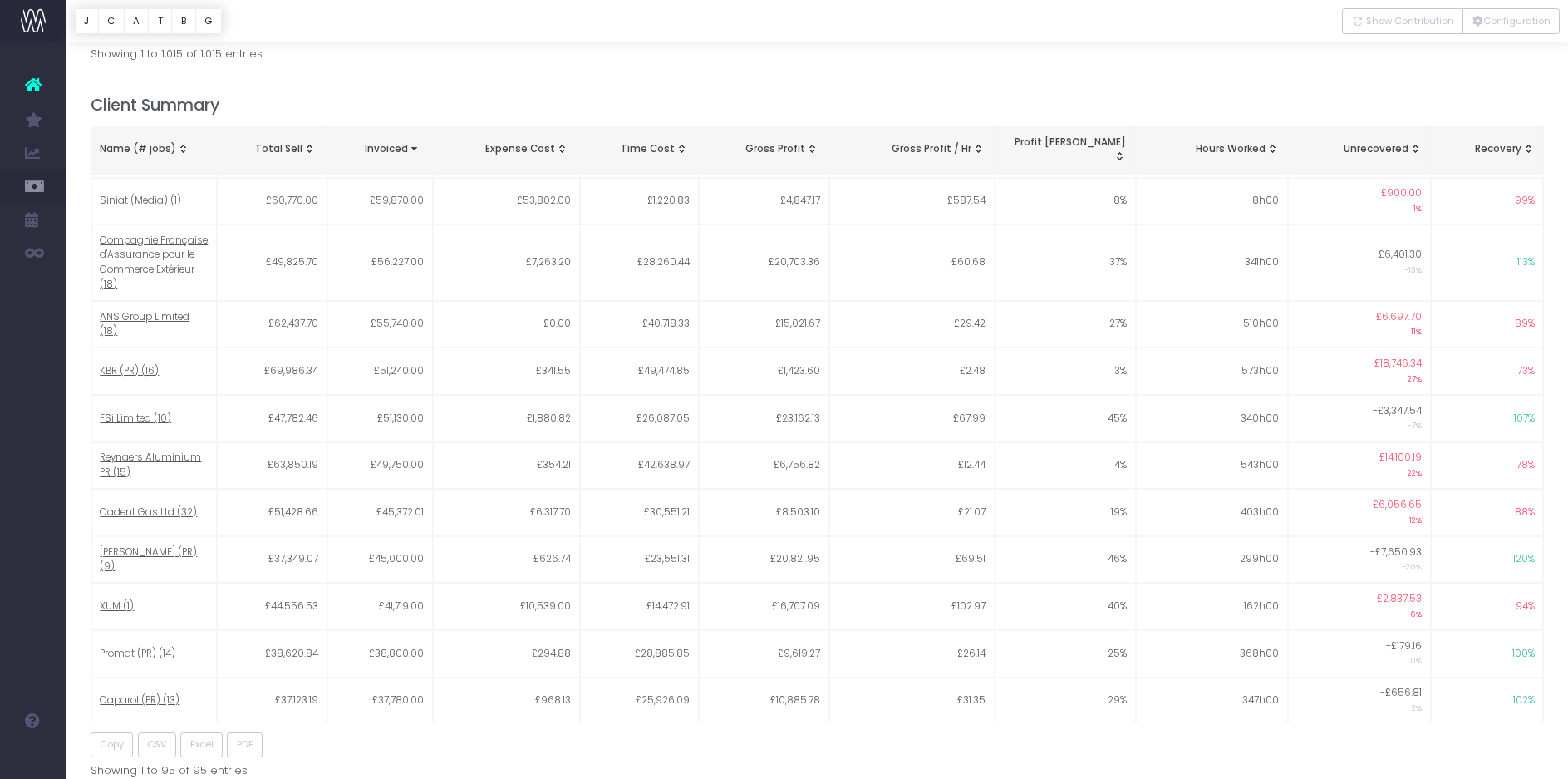
scroll to position [728, 0]
click at [1484, 20] on button "Configuration" at bounding box center [1511, 21] width 98 height 25
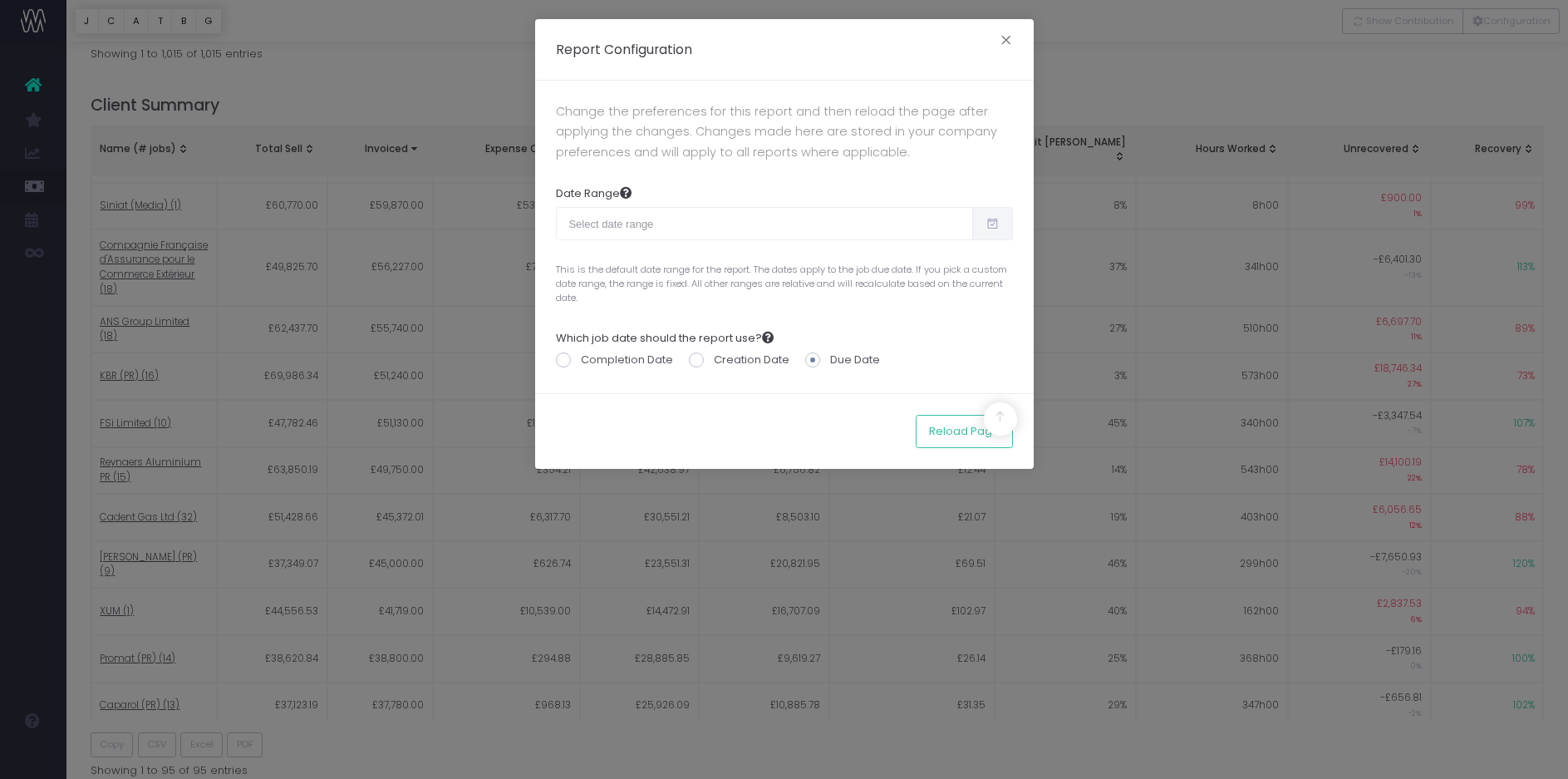
click at [992, 223] on icon at bounding box center [993, 223] width 14 height 0
type input "[DATE]"
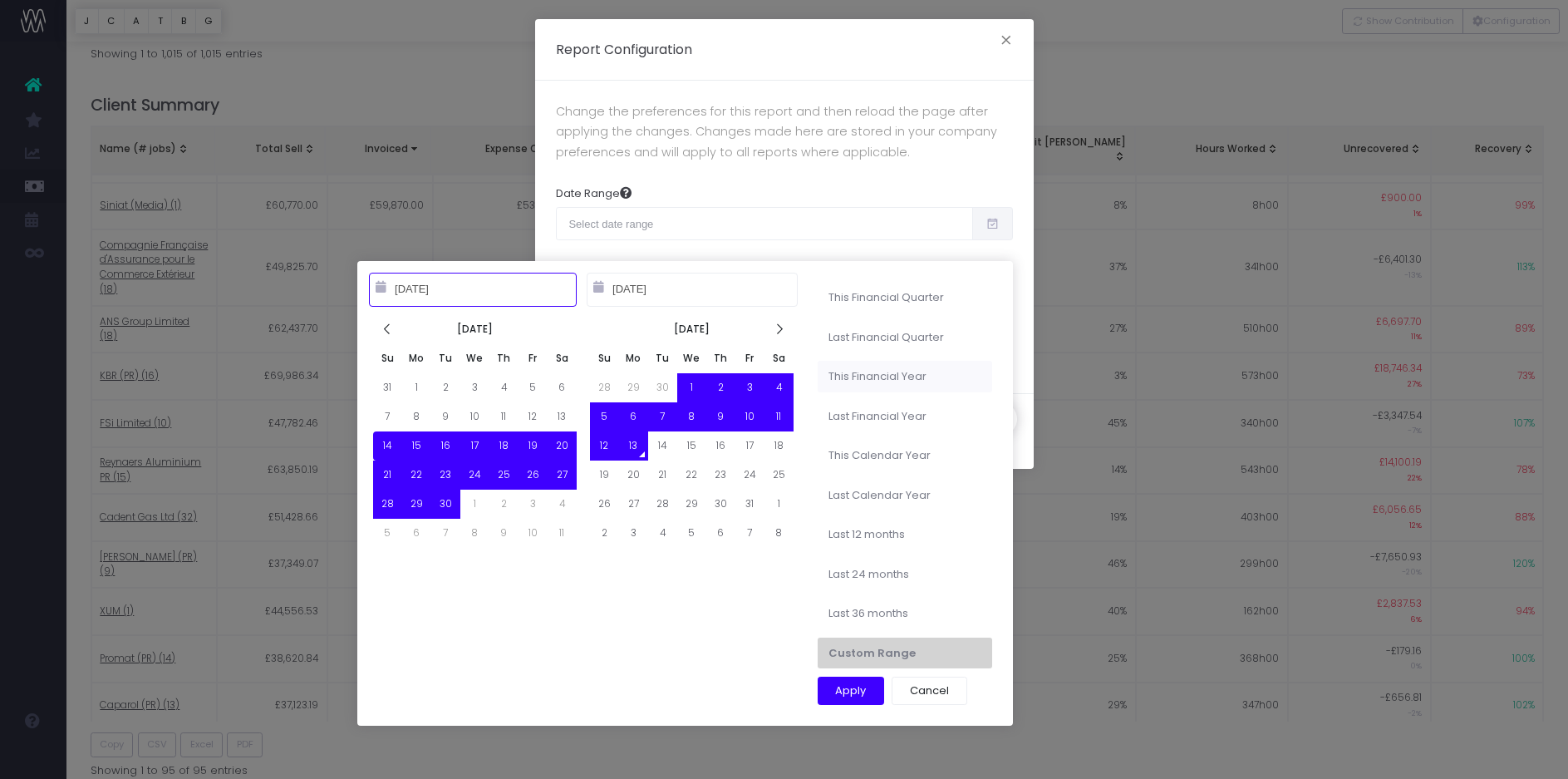
type input "[DATE]"
type input "10-01-2024"
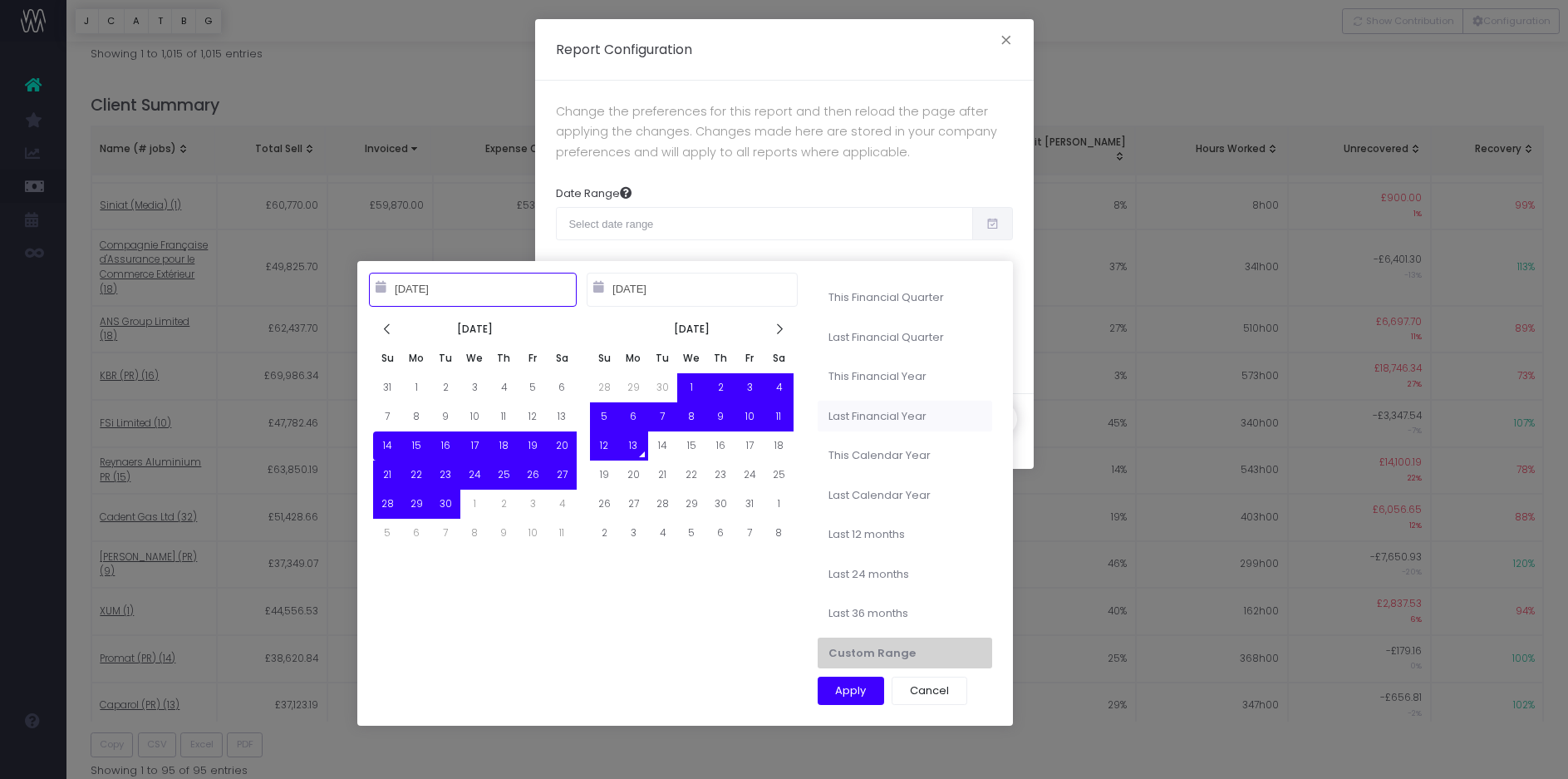
type input "09-30-2025"
type input "[DATE]"
type input "10-01-2024"
type input "09-30-2025"
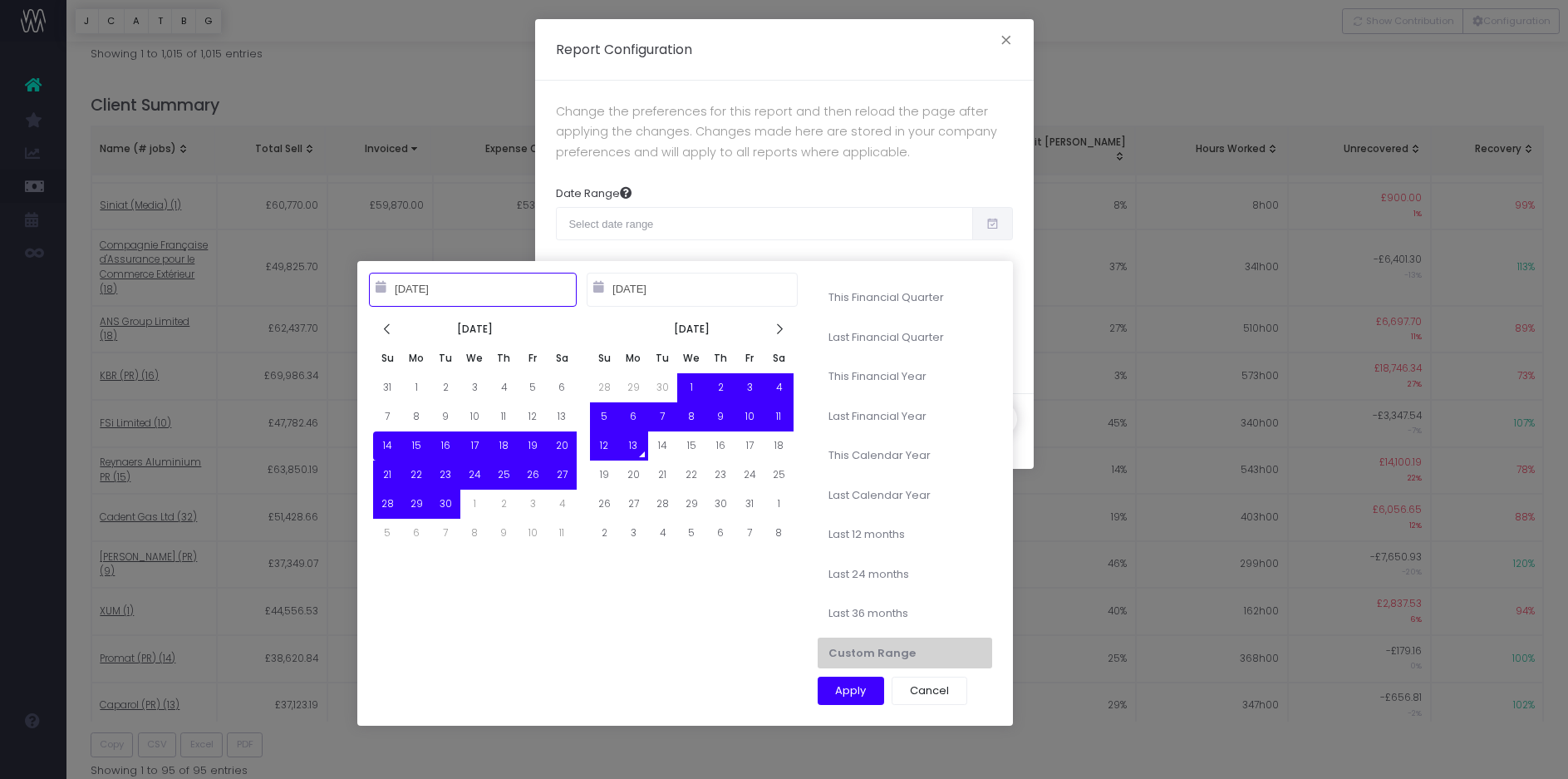
type input "[DATE]"
type input "01-01-2025"
type input "12-31-2025"
type input "01-01-2024"
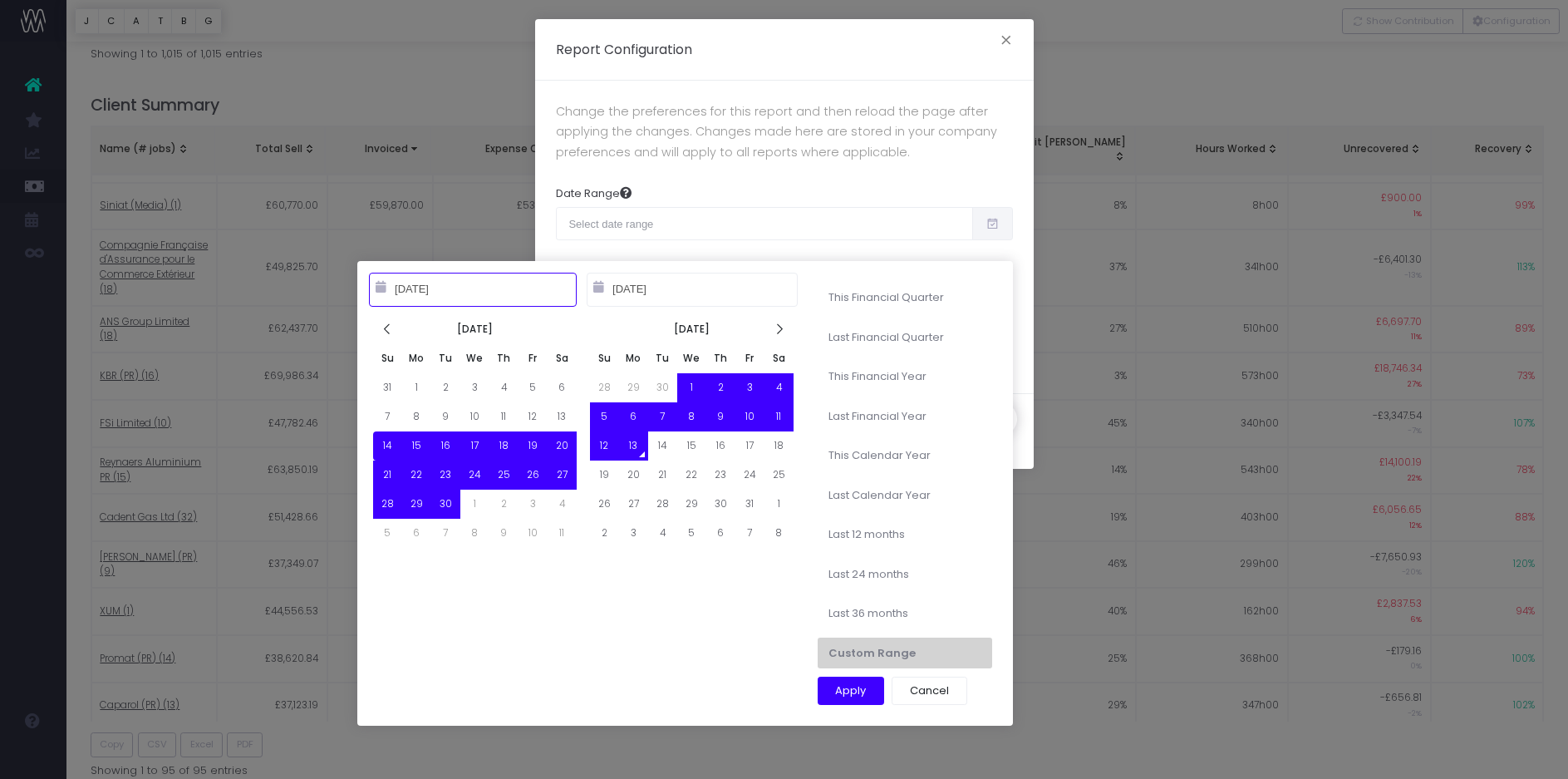
type input "12-31-2024"
type input "10-13-2024"
type input "10-12-2025"
type input "10-13-2023"
type input "10-12-2025"
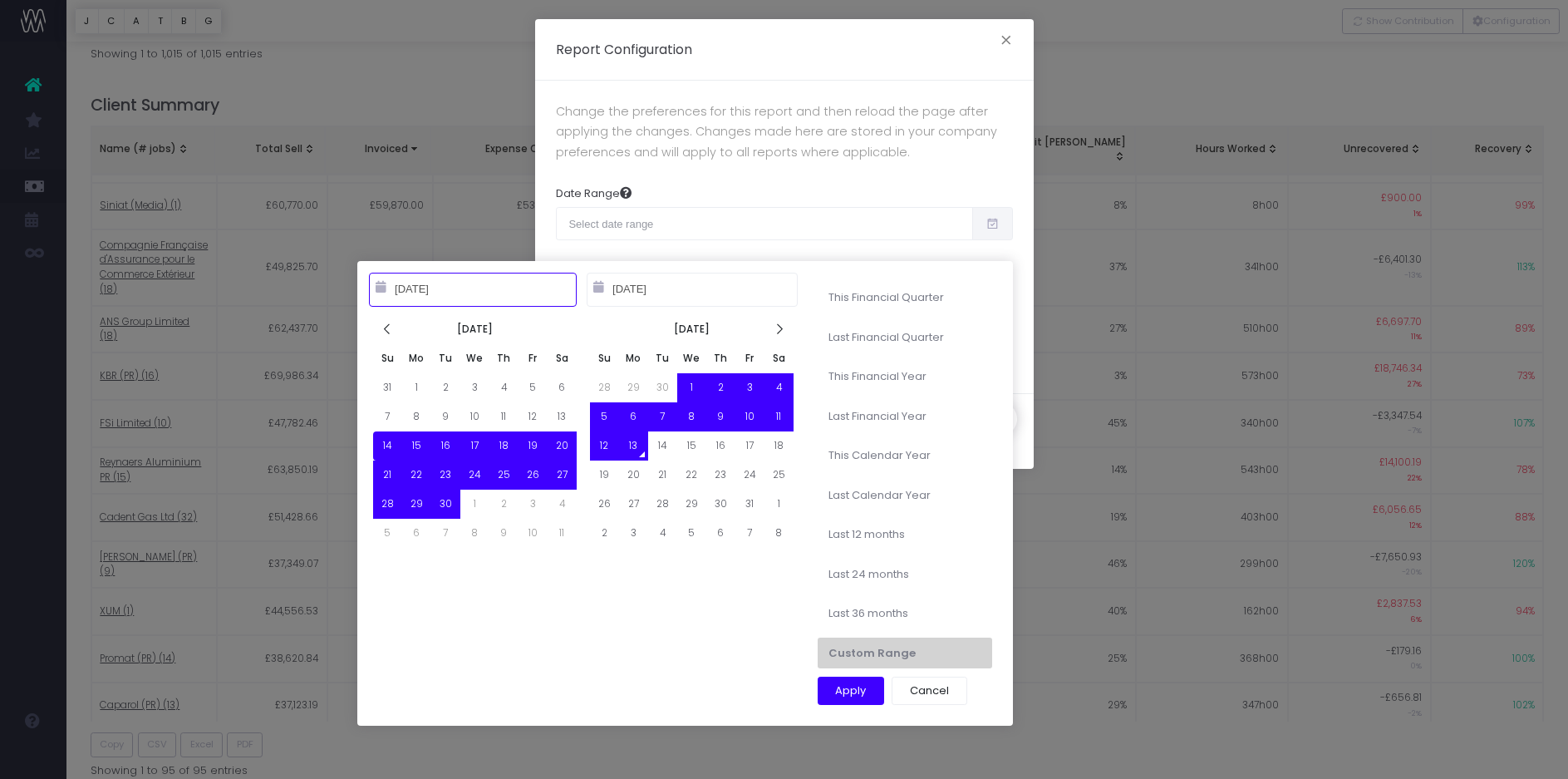
type input "09-14-2025"
type input "10-13-2025"
type input "10-13-2022"
type input "10-12-2025"
type input "09-14-2025"
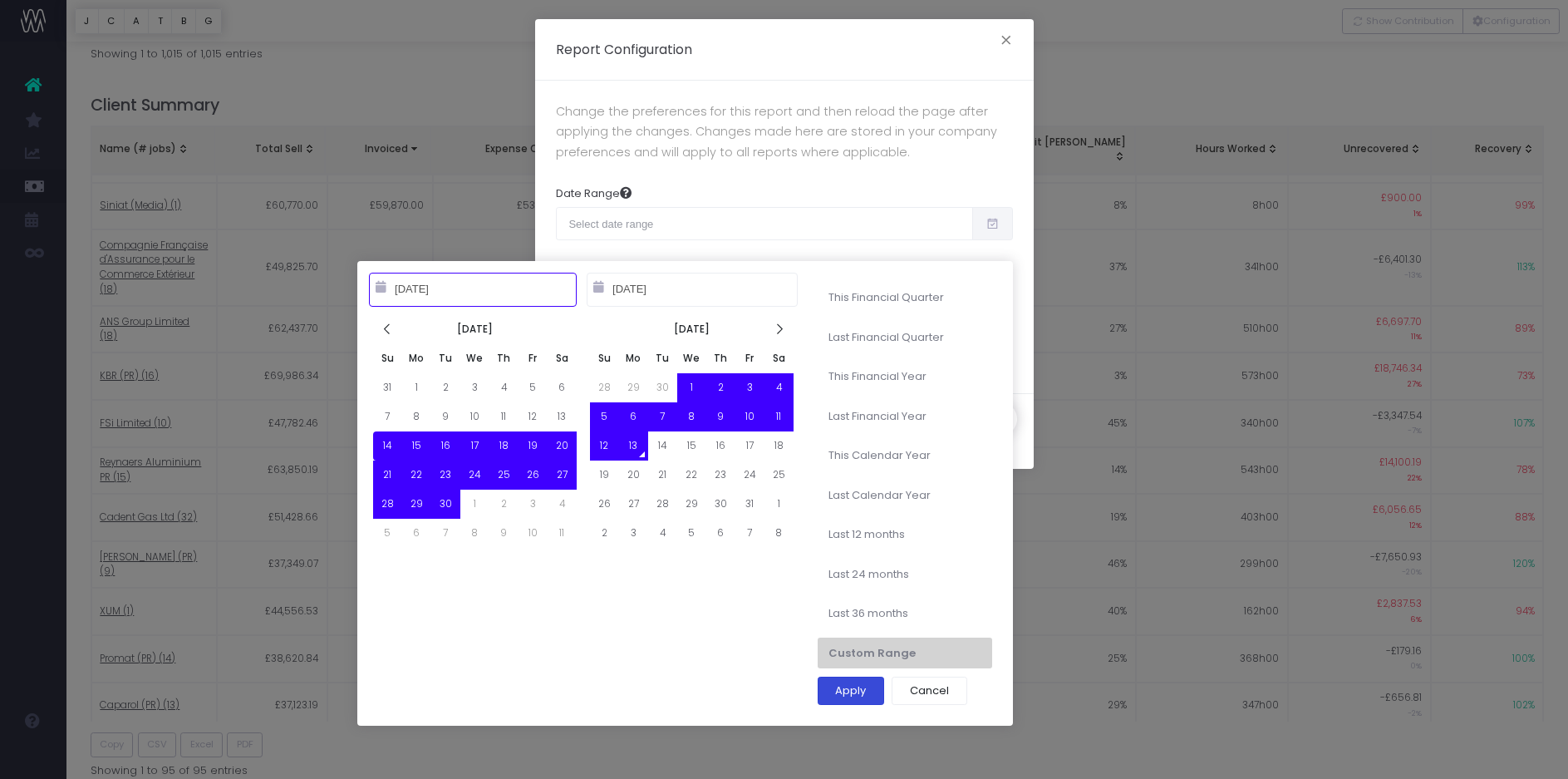
type input "10-13-2025"
type input "10-13-2022"
type input "10-12-2025"
click at [882, 609] on li "Last 36 months" at bounding box center [905, 613] width 175 height 31
type input "Oct 13th 2022 – Oct 12th 2025"
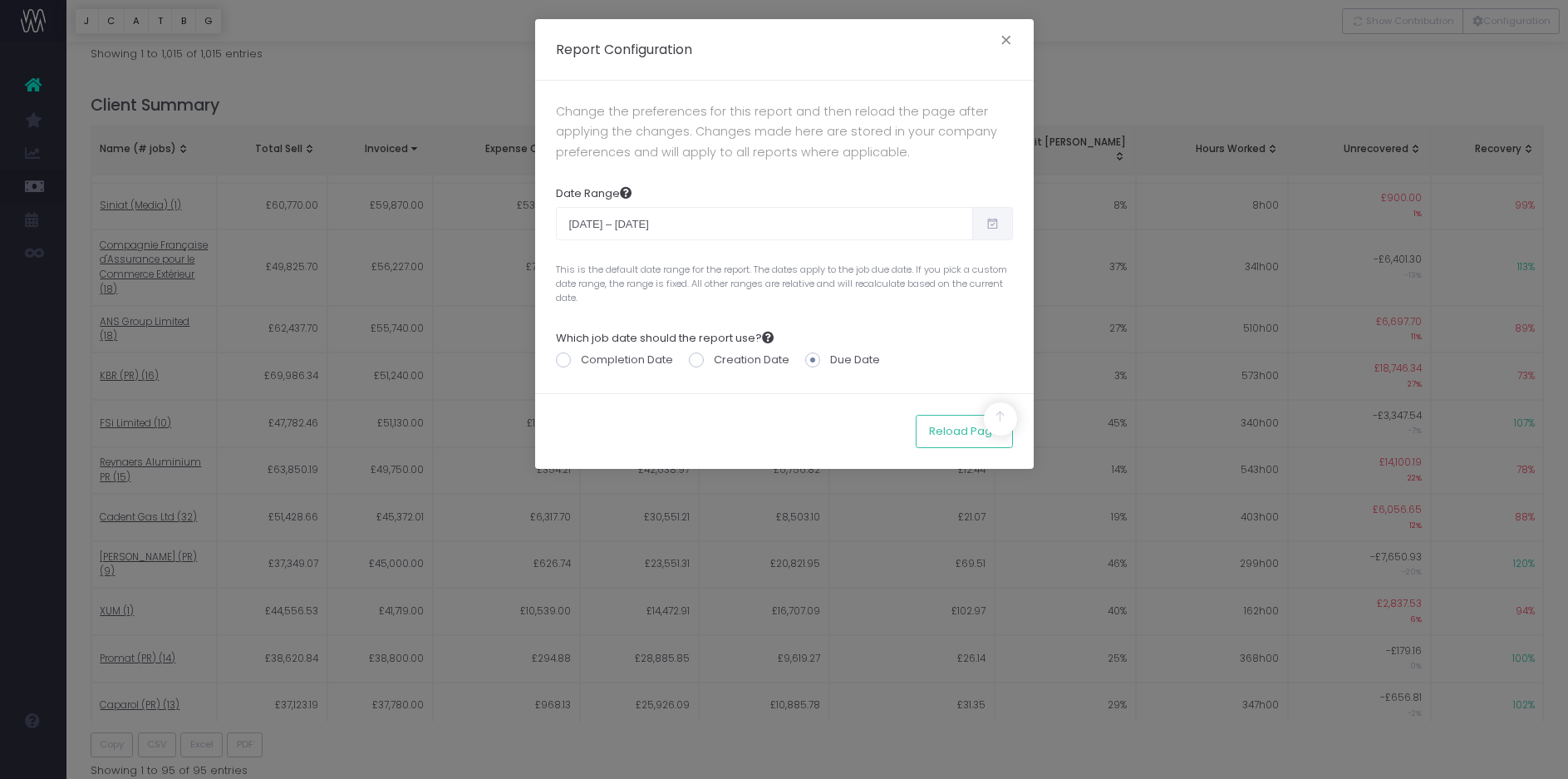
click at [994, 223] on icon at bounding box center [993, 223] width 14 height 0
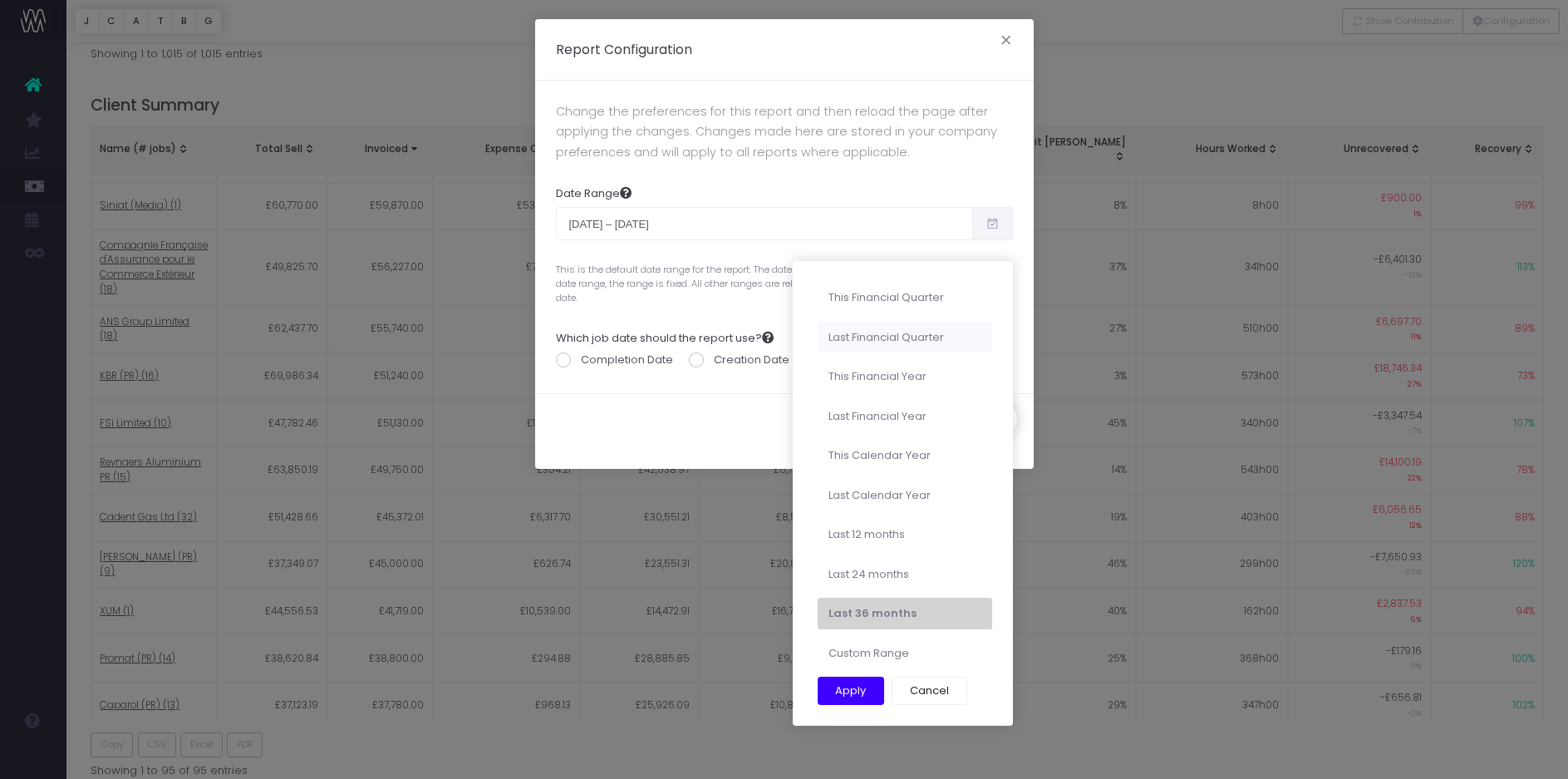
type input "10-01-2025"
type input "12-31-2025"
type input "07-01-2025"
type input "09-30-2025"
type input "10-01-2025"
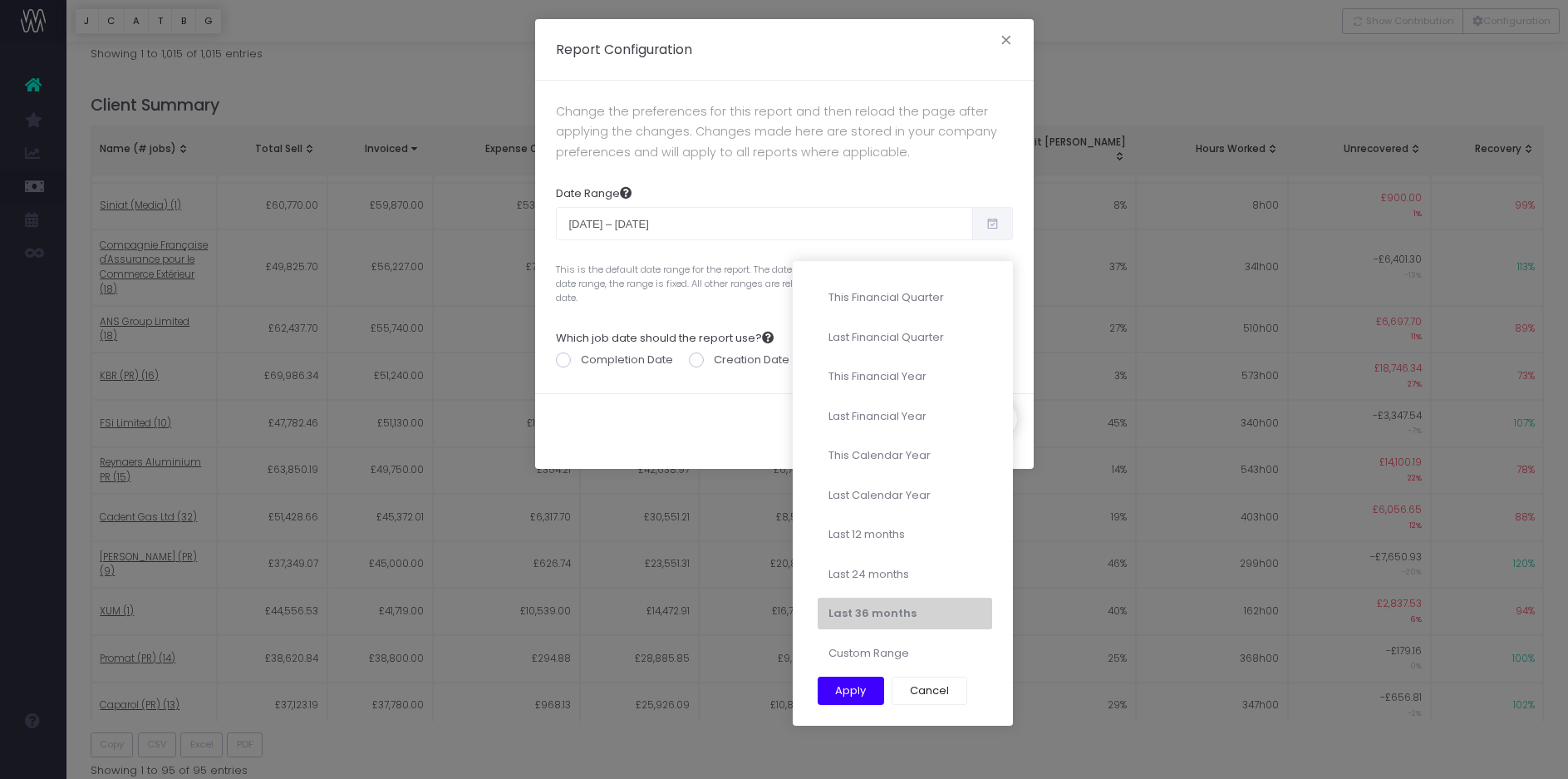
type input "09-30-2026"
type input "10-13-2022"
type input "10-12-2025"
click at [848, 661] on li "Custom Range" at bounding box center [905, 653] width 175 height 31
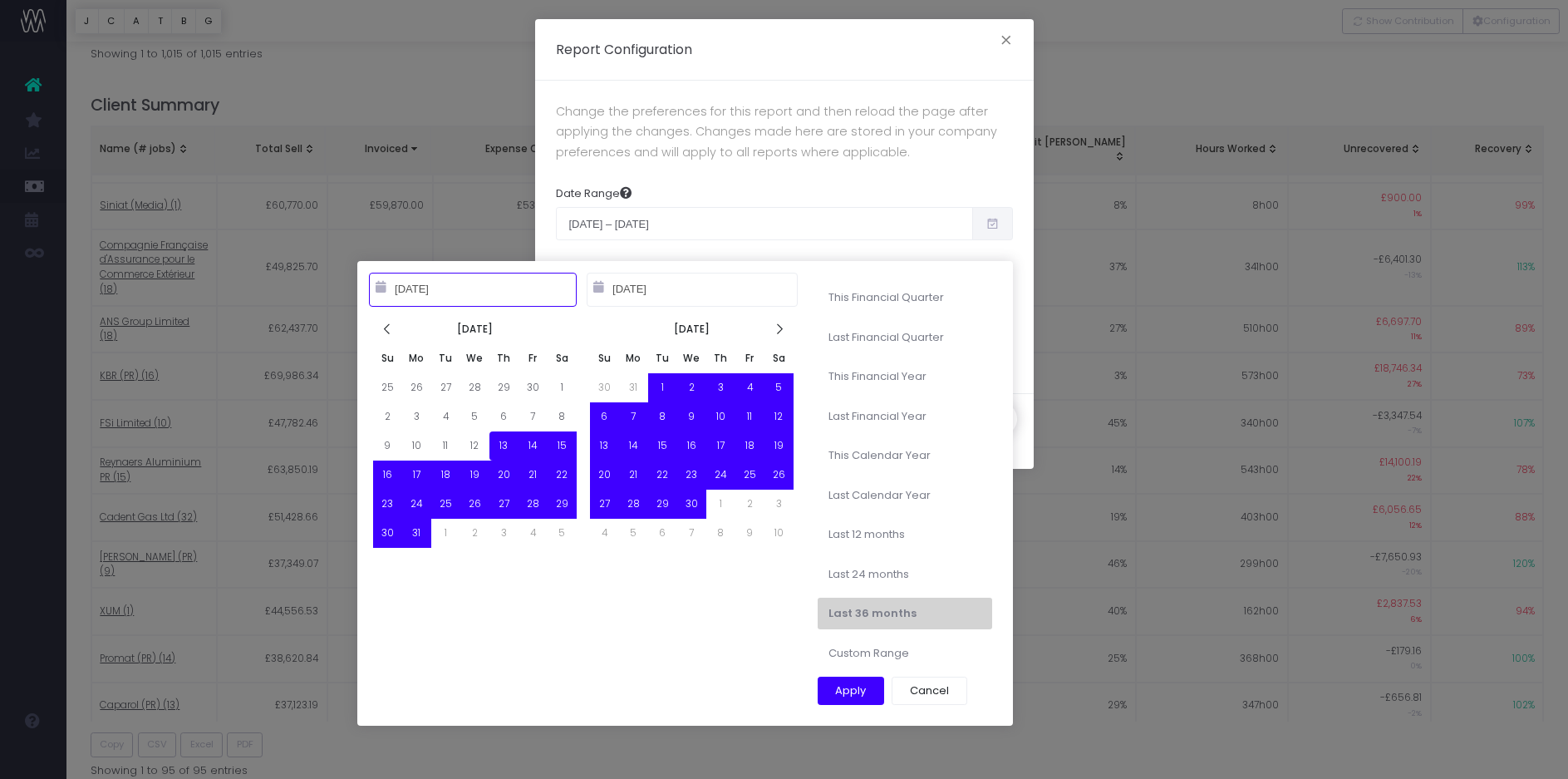
type input "01-01-2024"
type input "12-31-2024"
type input "10-01-2024"
type input "09-30-2025"
type input "10-13-2022"
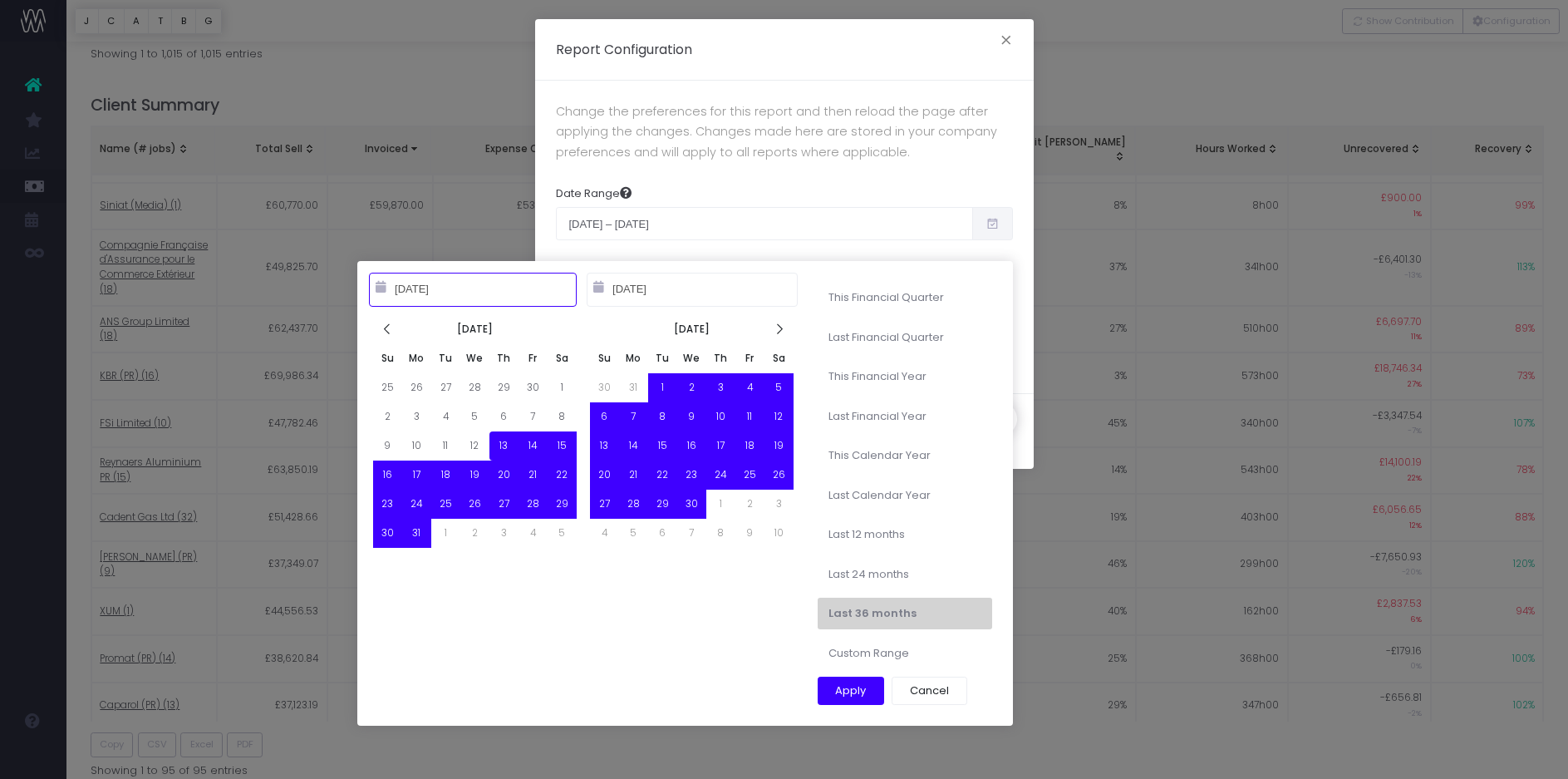
type input "10-12-2025"
type input "10-01-2025"
type input "12-31-2025"
type input "10-13-2022"
type input "10-12-2025"
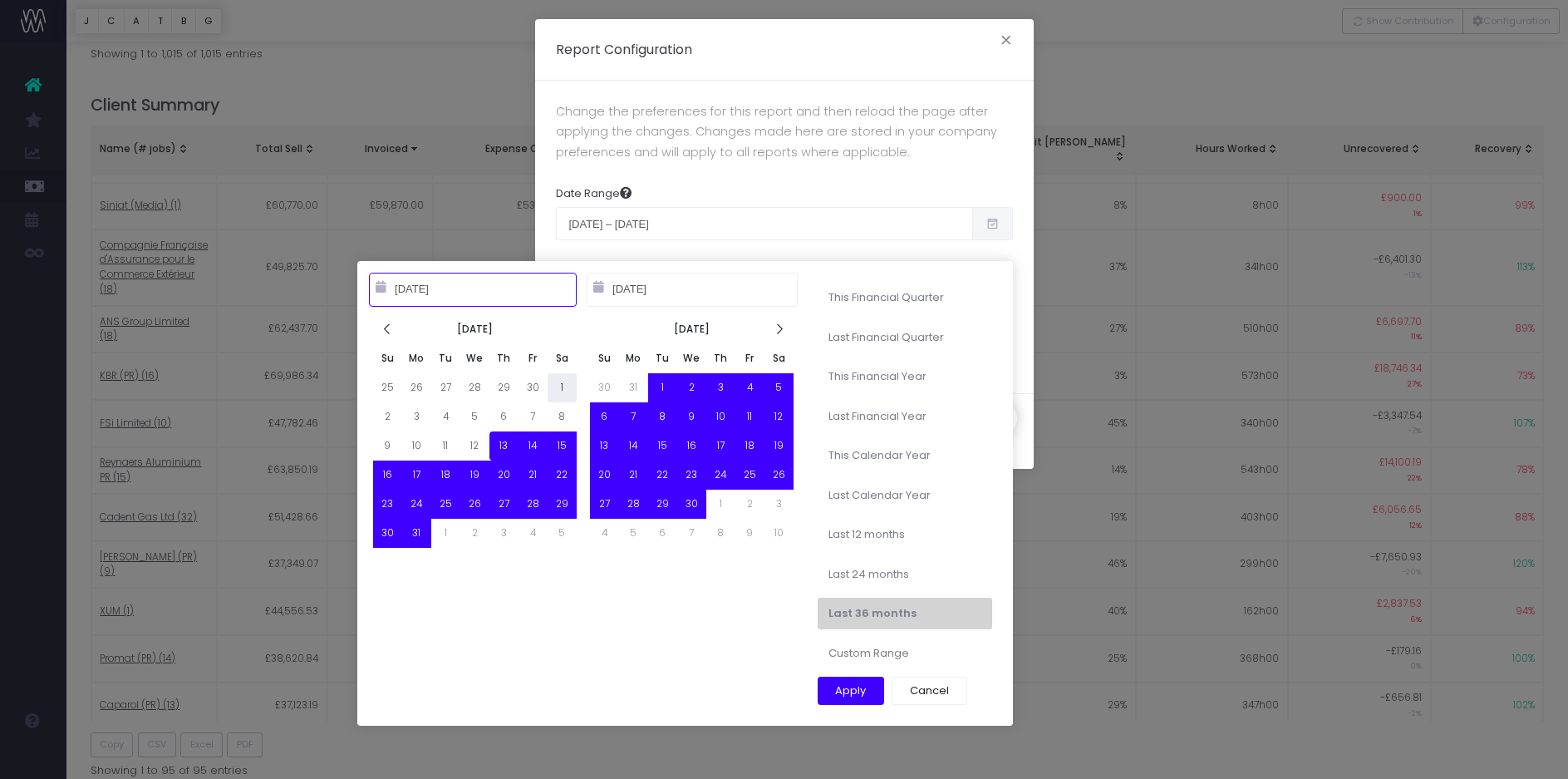
type input "10-01-2022"
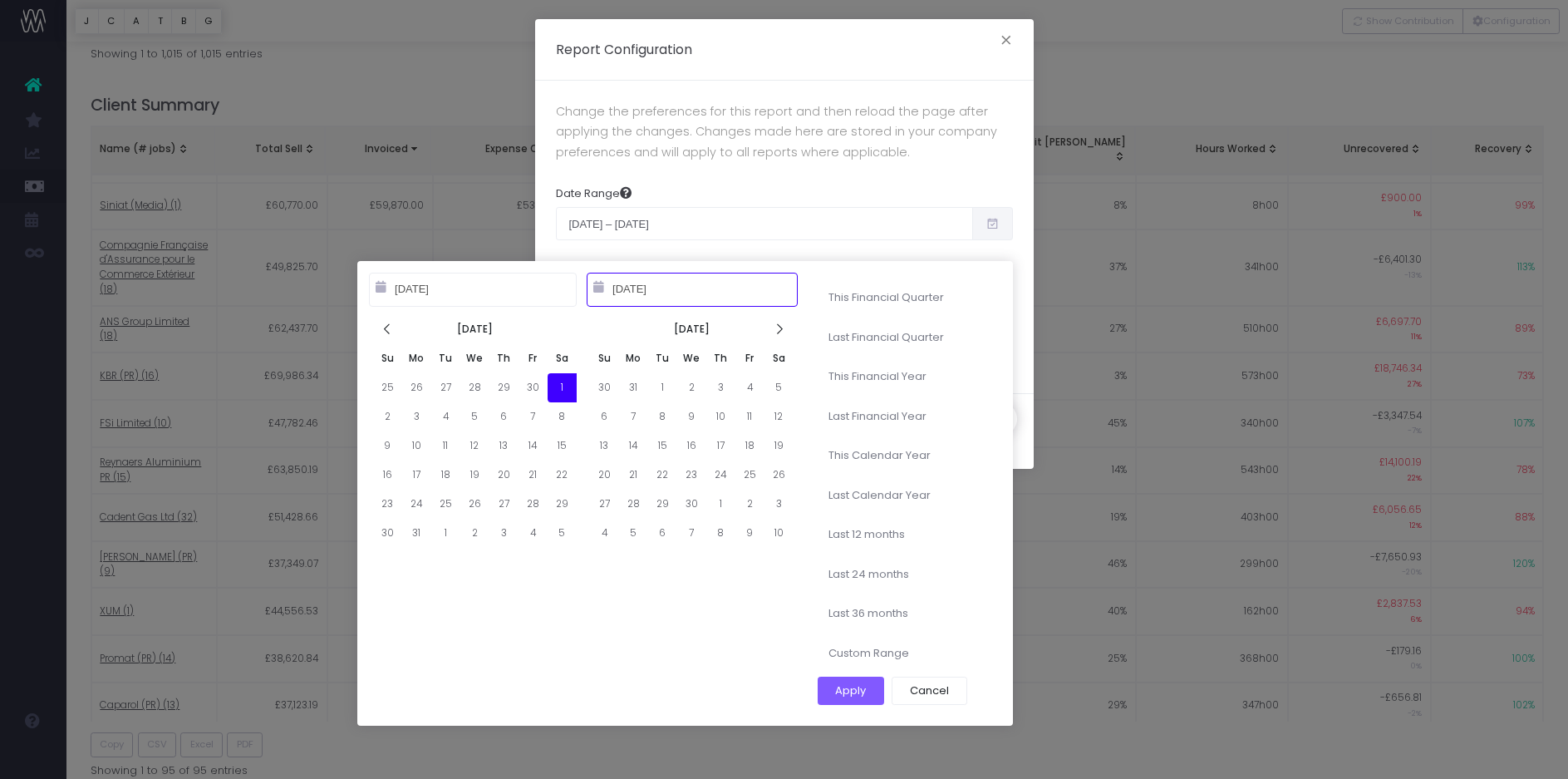
type input "10-30-2022"
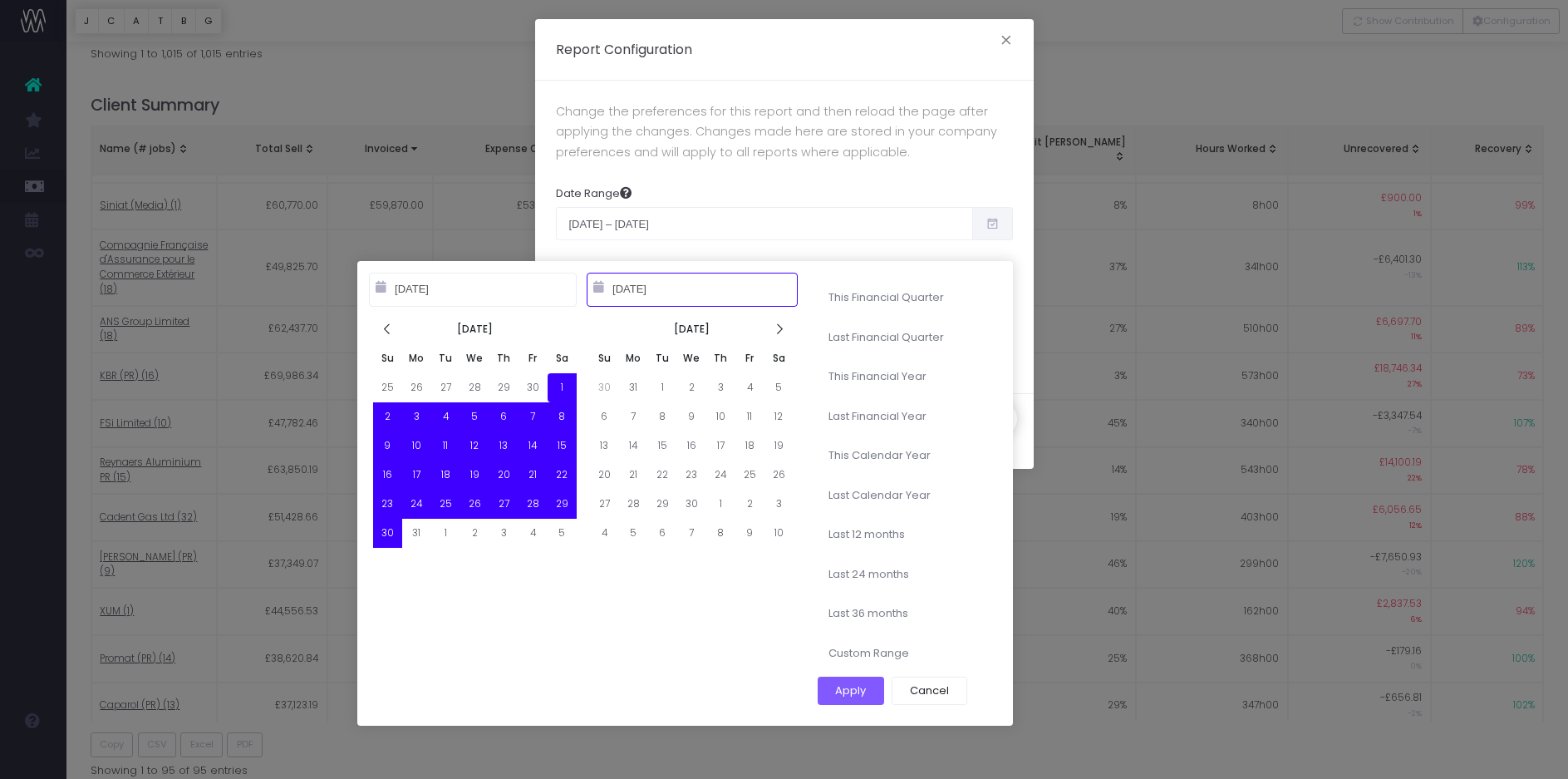
click at [692, 328] on th "Nov 2022" at bounding box center [692, 329] width 145 height 29
click at [673, 298] on input "10-30-2022" at bounding box center [692, 289] width 211 height 33
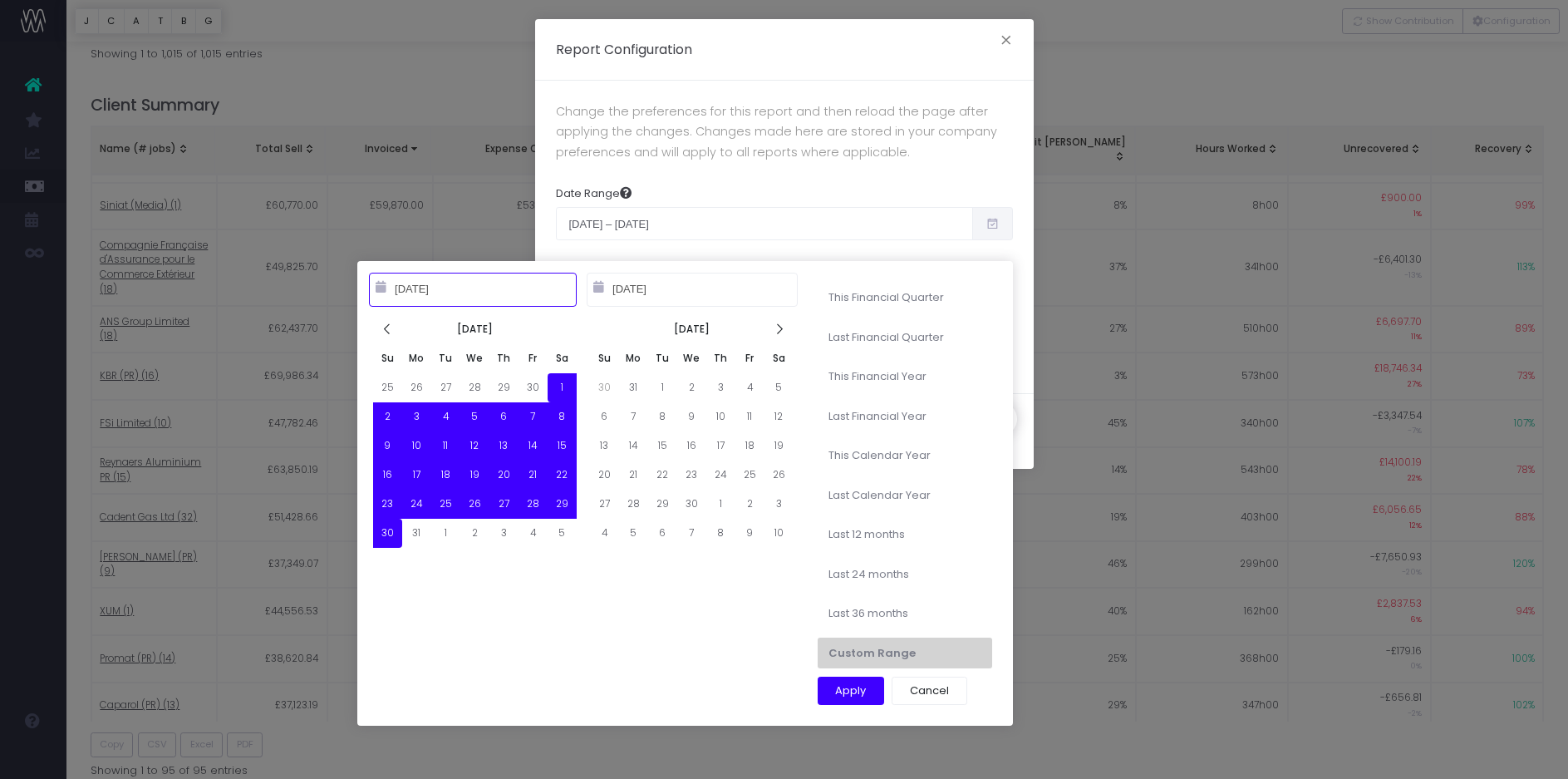
click at [672, 282] on input "10-30-2022" at bounding box center [692, 289] width 211 height 33
click at [783, 323] on icon at bounding box center [779, 329] width 14 height 14
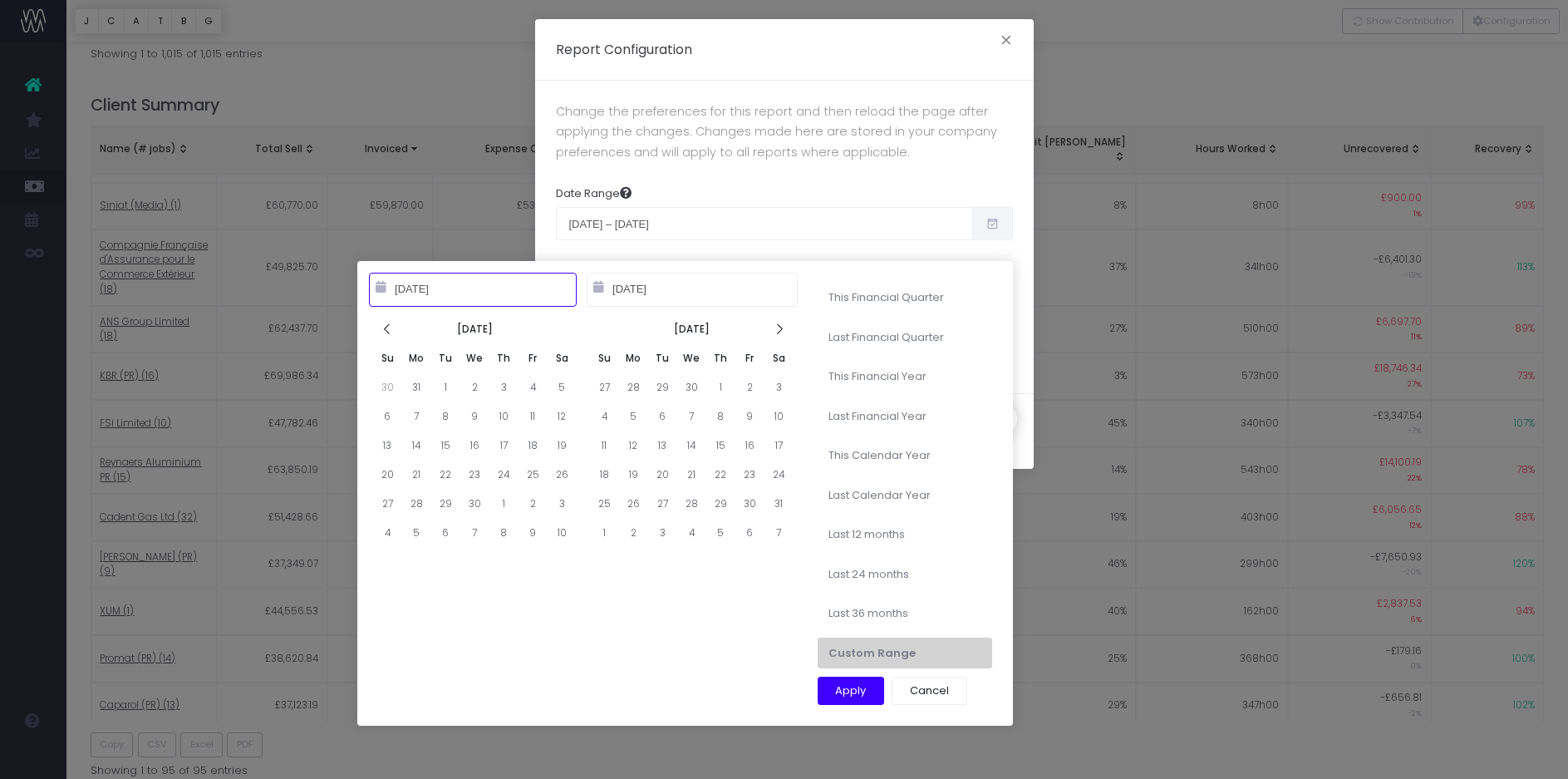
click at [783, 323] on icon at bounding box center [779, 329] width 14 height 14
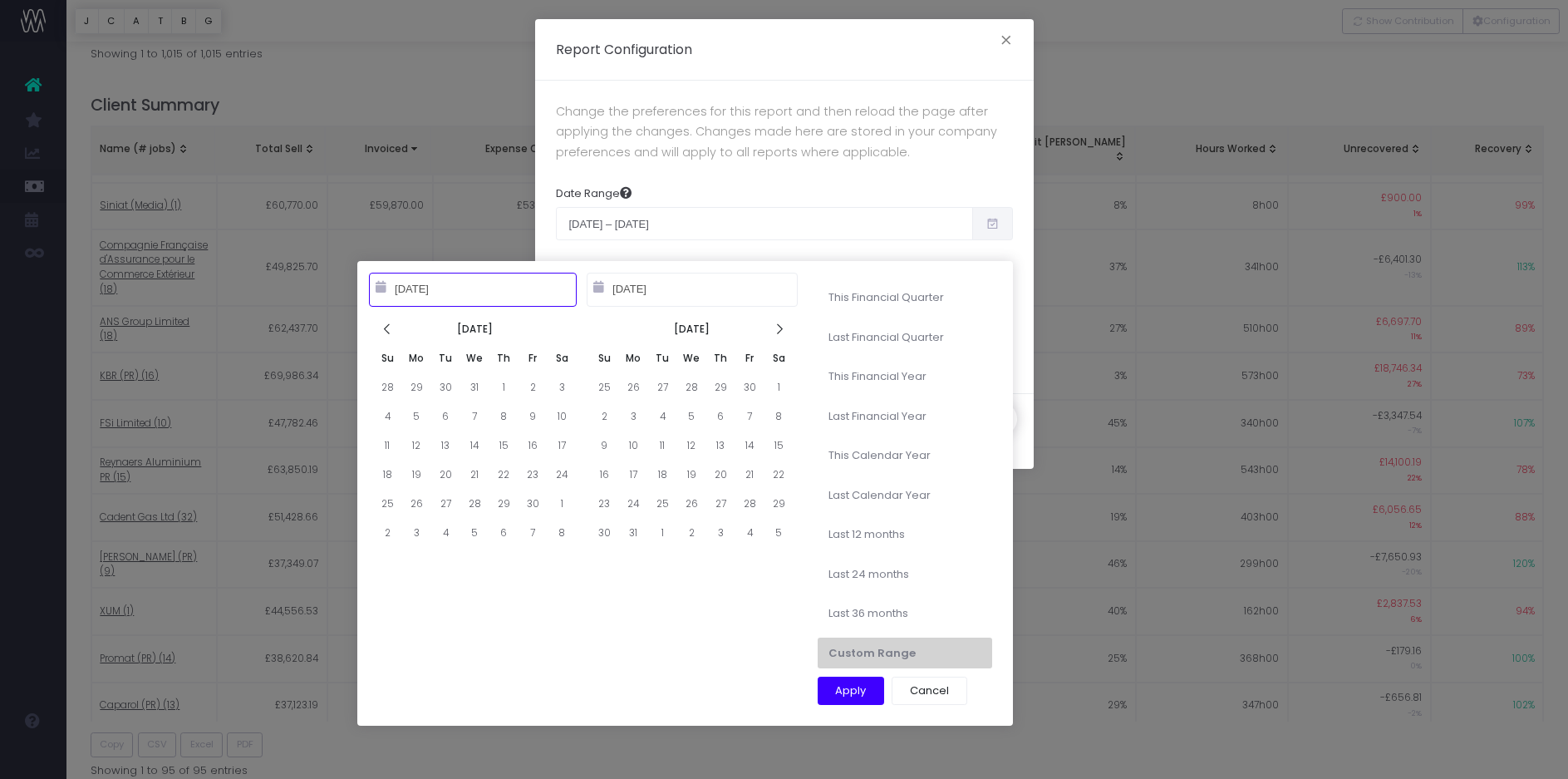
click at [783, 323] on icon at bounding box center [779, 329] width 14 height 14
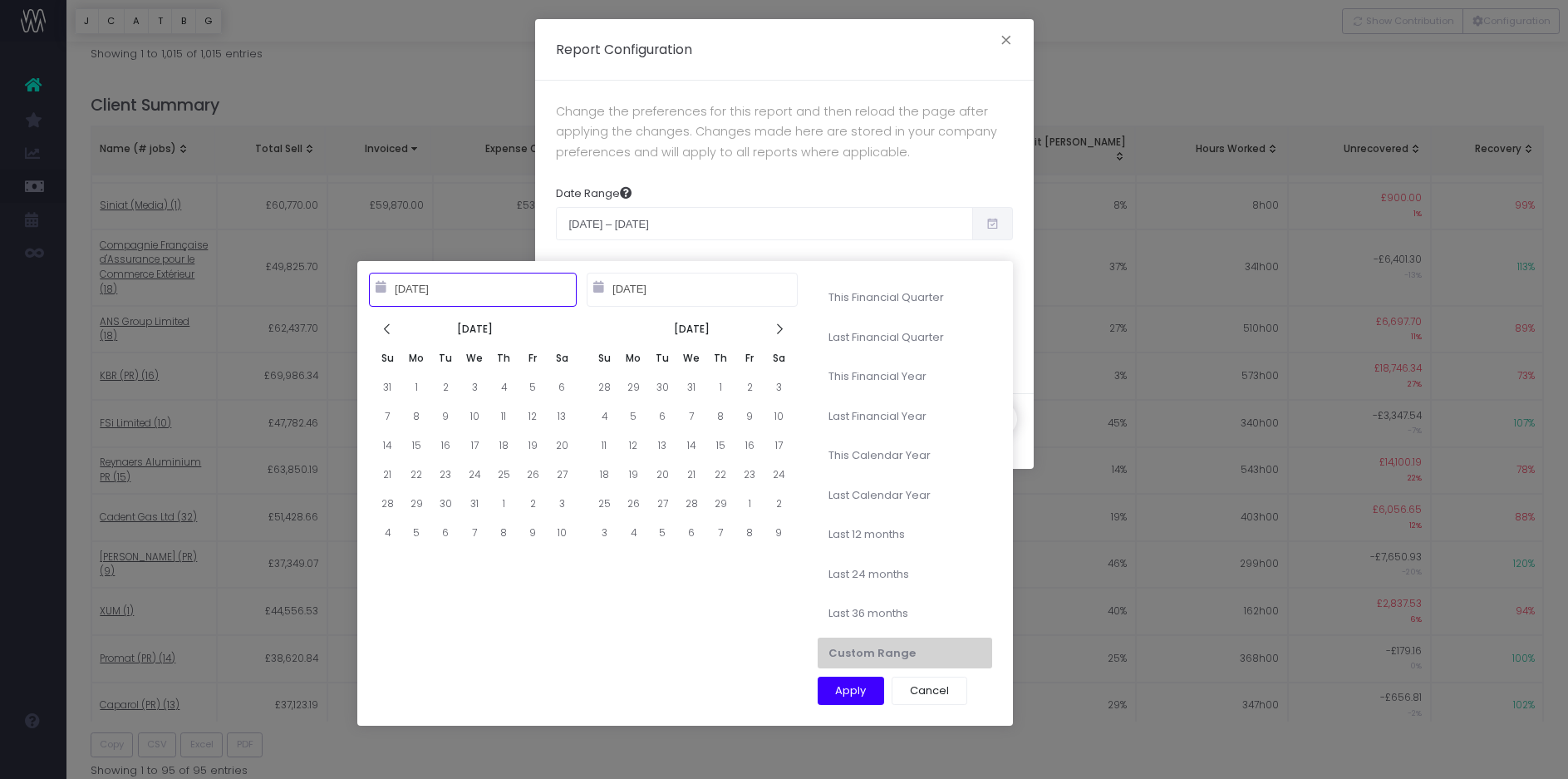
click at [783, 323] on icon at bounding box center [779, 329] width 14 height 14
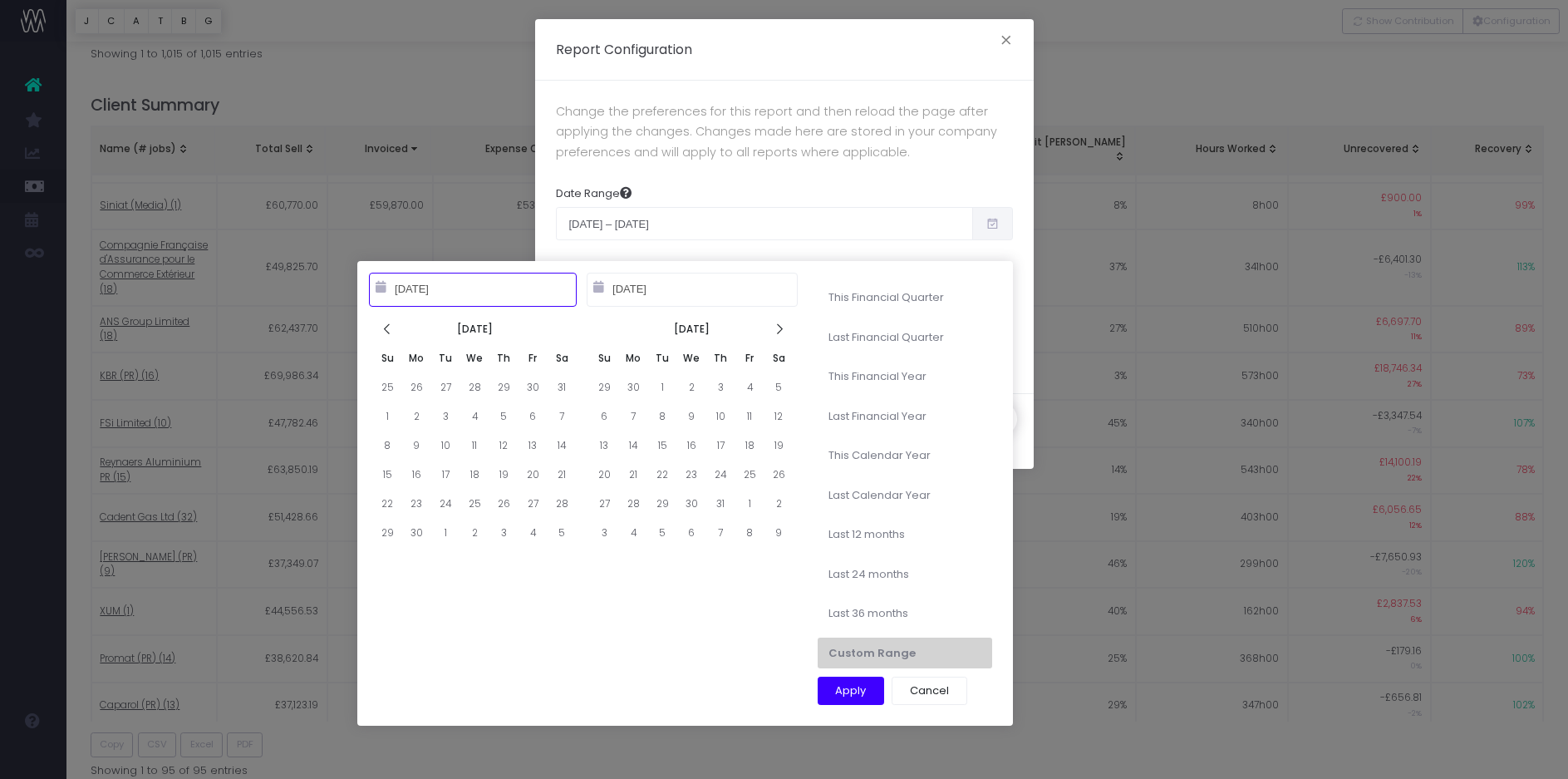
click at [783, 323] on icon at bounding box center [779, 329] width 14 height 14
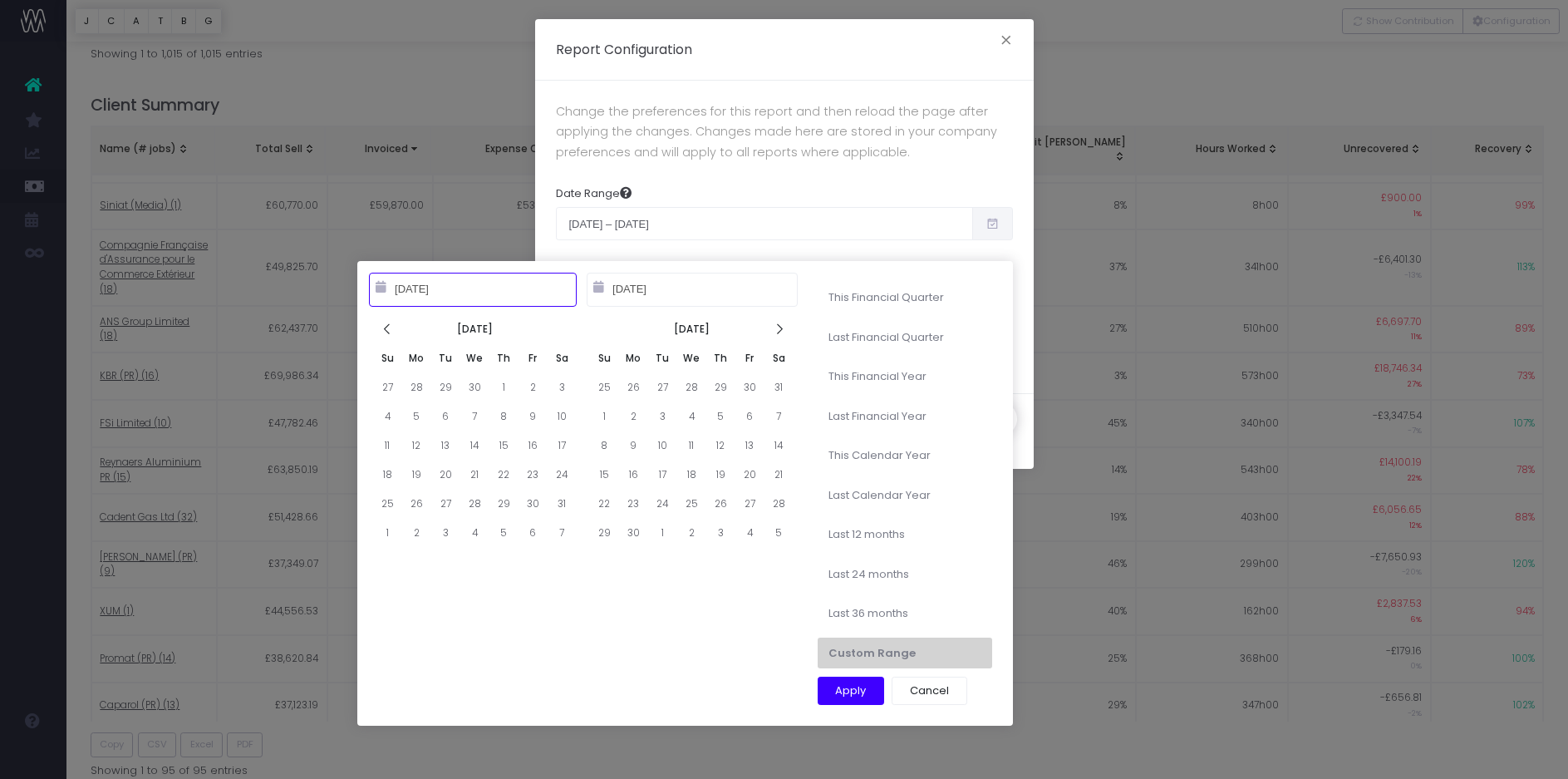
click at [783, 323] on icon at bounding box center [779, 329] width 14 height 14
type input "09-30-2025"
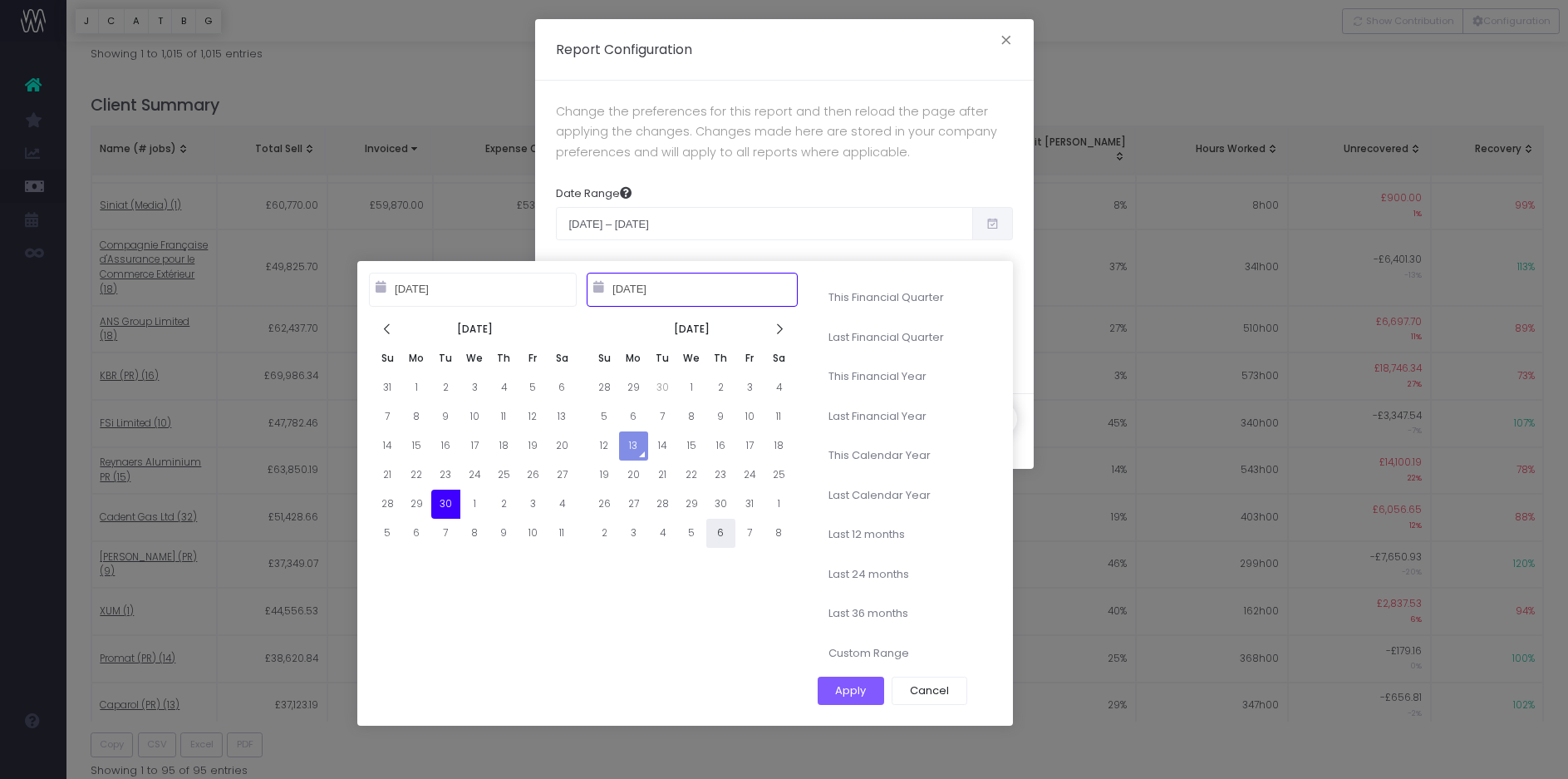
type input "11-06-2025"
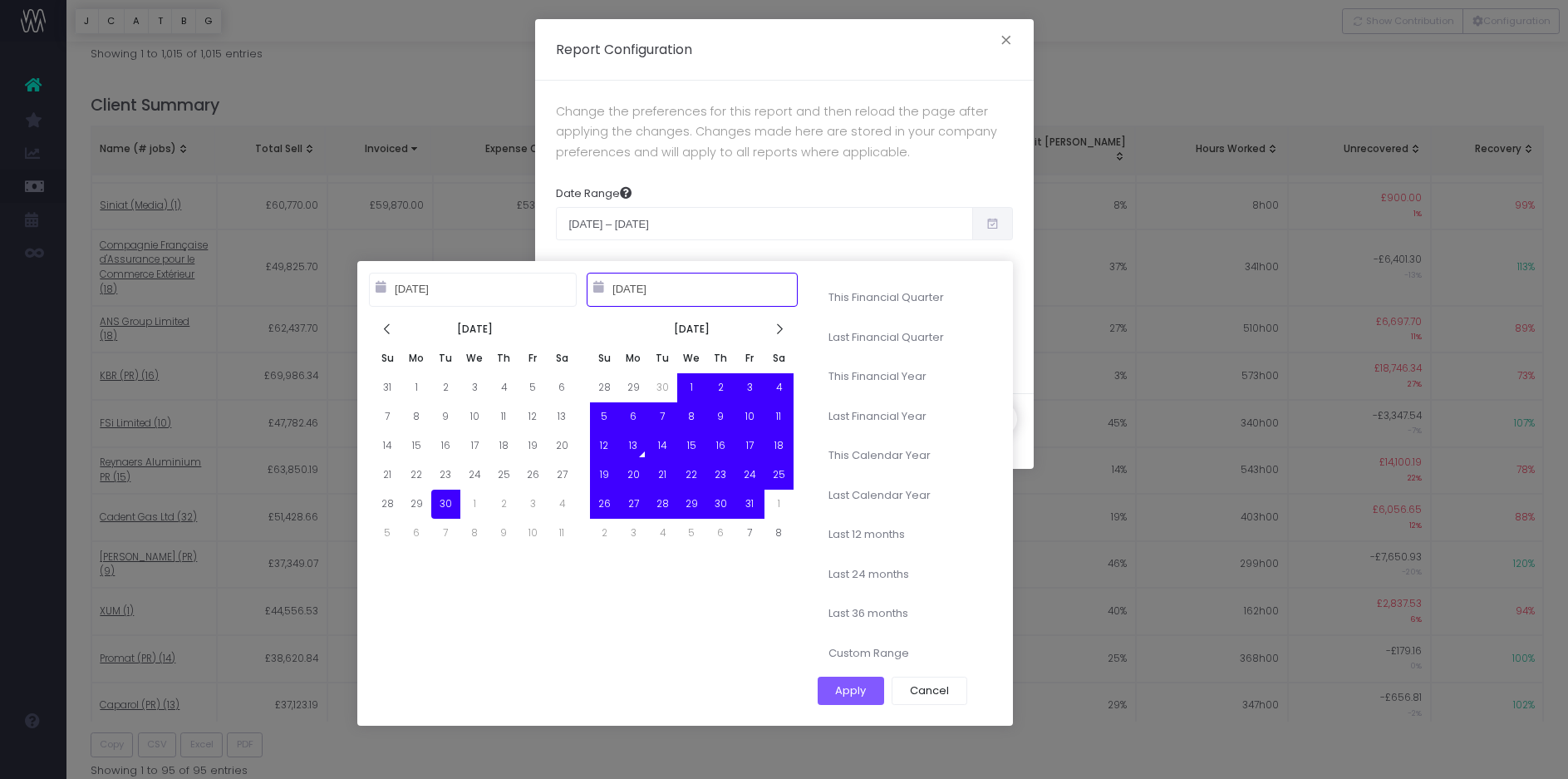
type input "10-13-2022"
type input "10-12-2025"
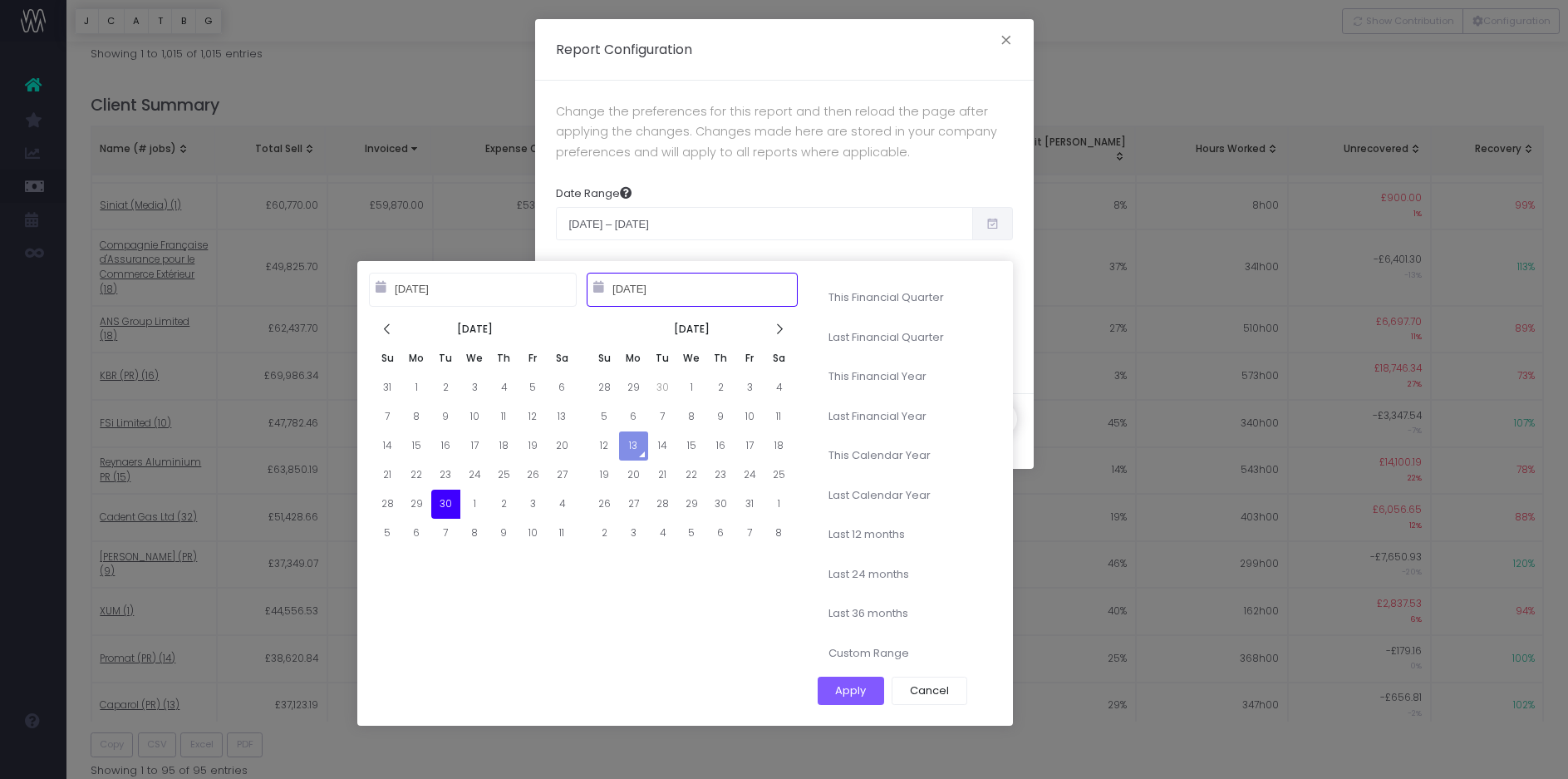
type input "09-30-2025"
click at [451, 297] on input "09-30-2025" at bounding box center [473, 289] width 208 height 33
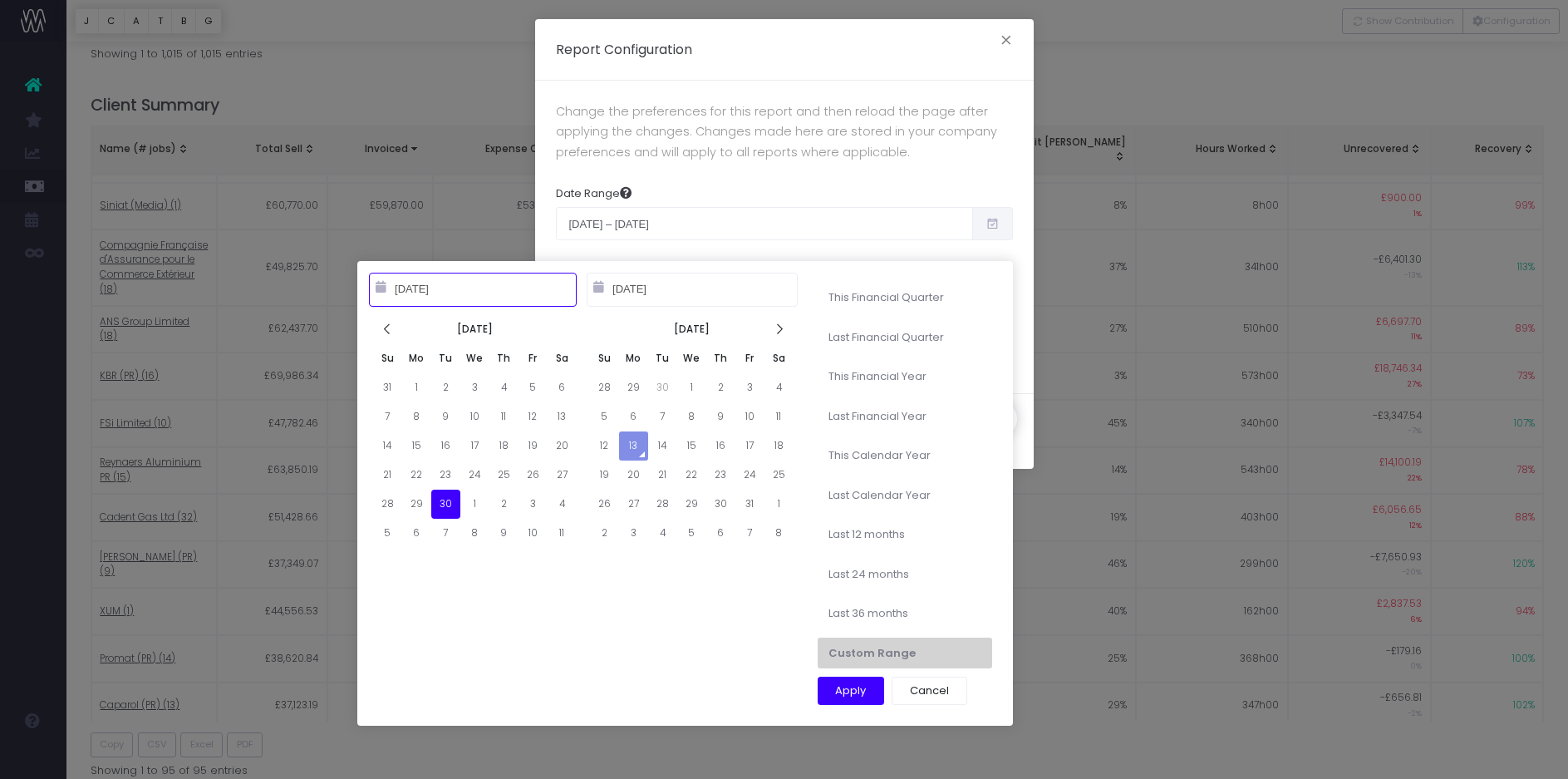
click at [459, 294] on input "09-30-2025" at bounding box center [473, 289] width 208 height 33
click at [379, 291] on icon at bounding box center [381, 287] width 11 height 12
click at [391, 328] on icon at bounding box center [388, 329] width 14 height 14
type input "10-13-2022"
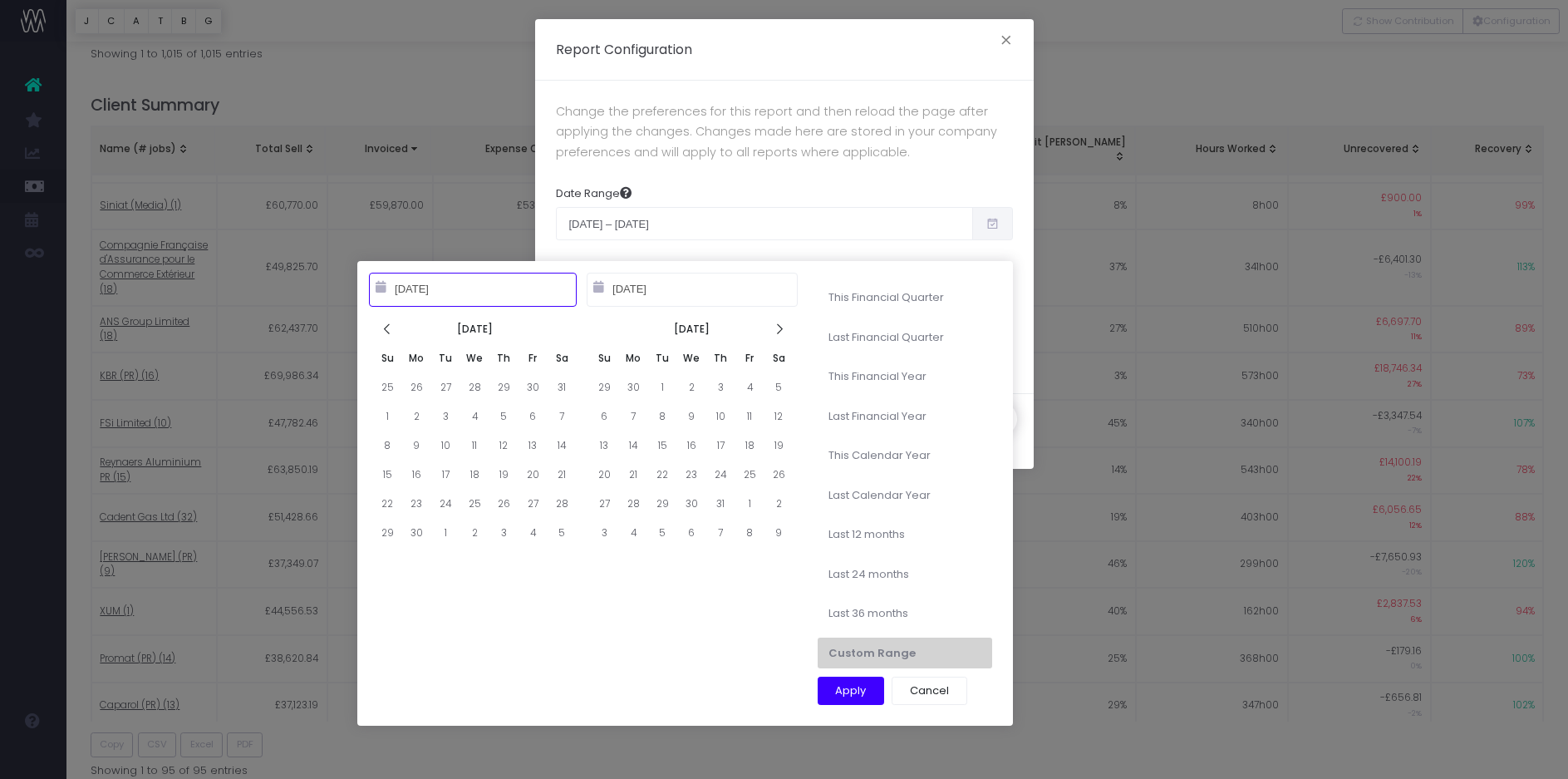
type input "10-12-2025"
type input "09-30-2025"
type input "10-13-2022"
type input "10-12-2025"
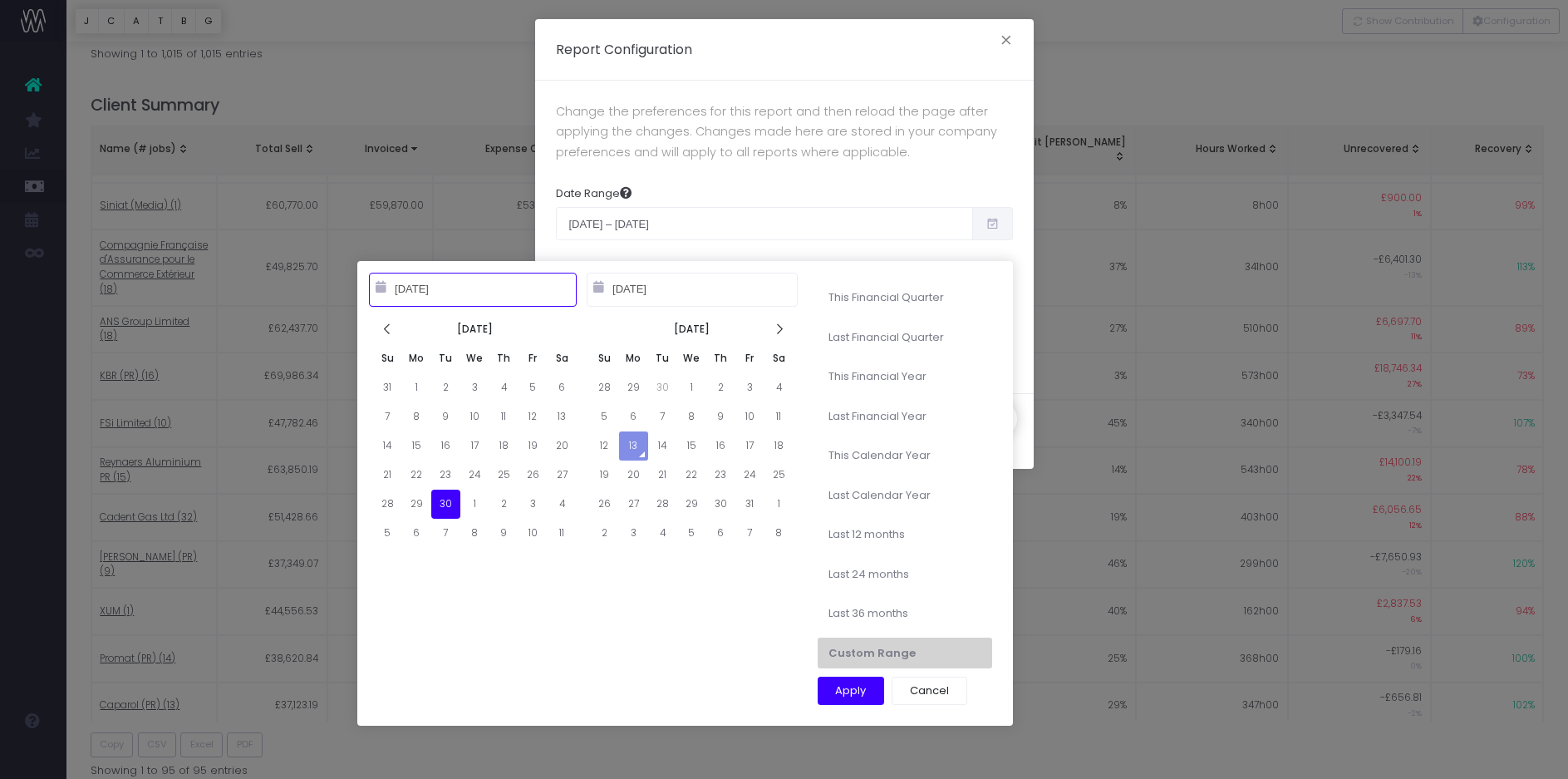
type input "09-30-2025"
type input "10-13-2023"
type input "10-12-2025"
type input "09-30-2025"
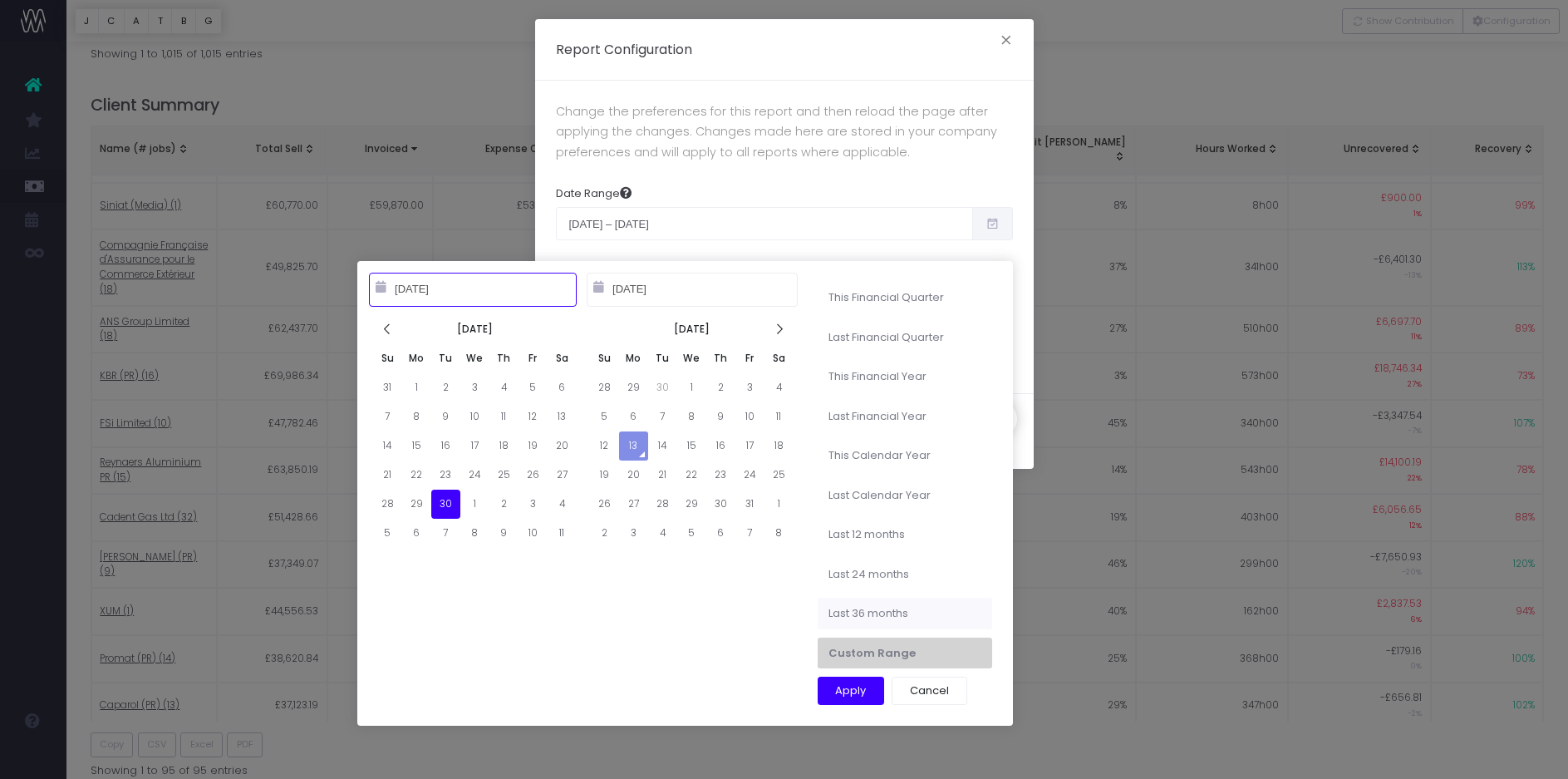
type input "09-30-2025"
type input "10-13-2022"
type input "10-12-2025"
click at [870, 603] on li "Last 36 months" at bounding box center [905, 613] width 175 height 31
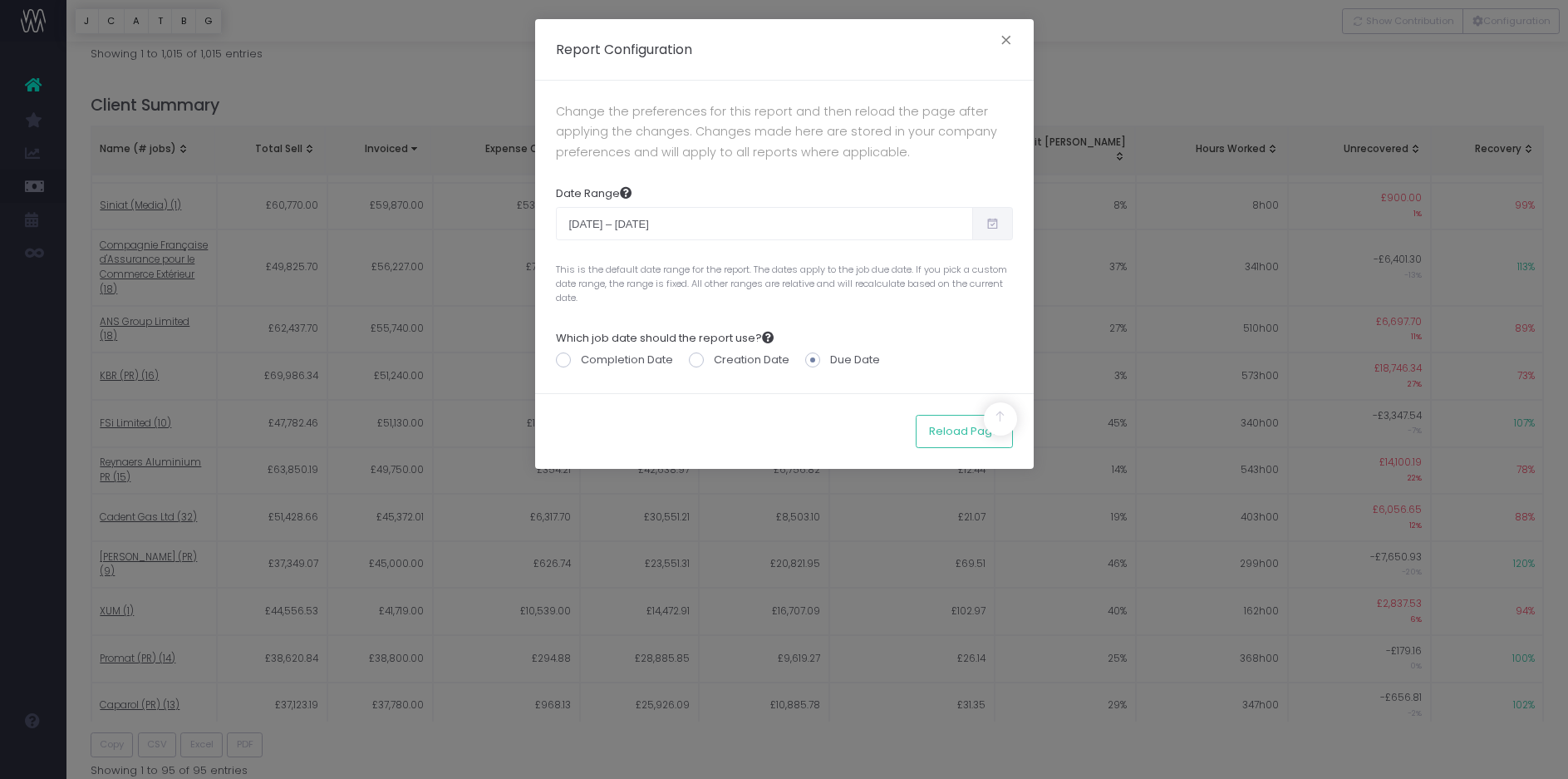
click at [992, 223] on icon at bounding box center [993, 223] width 14 height 0
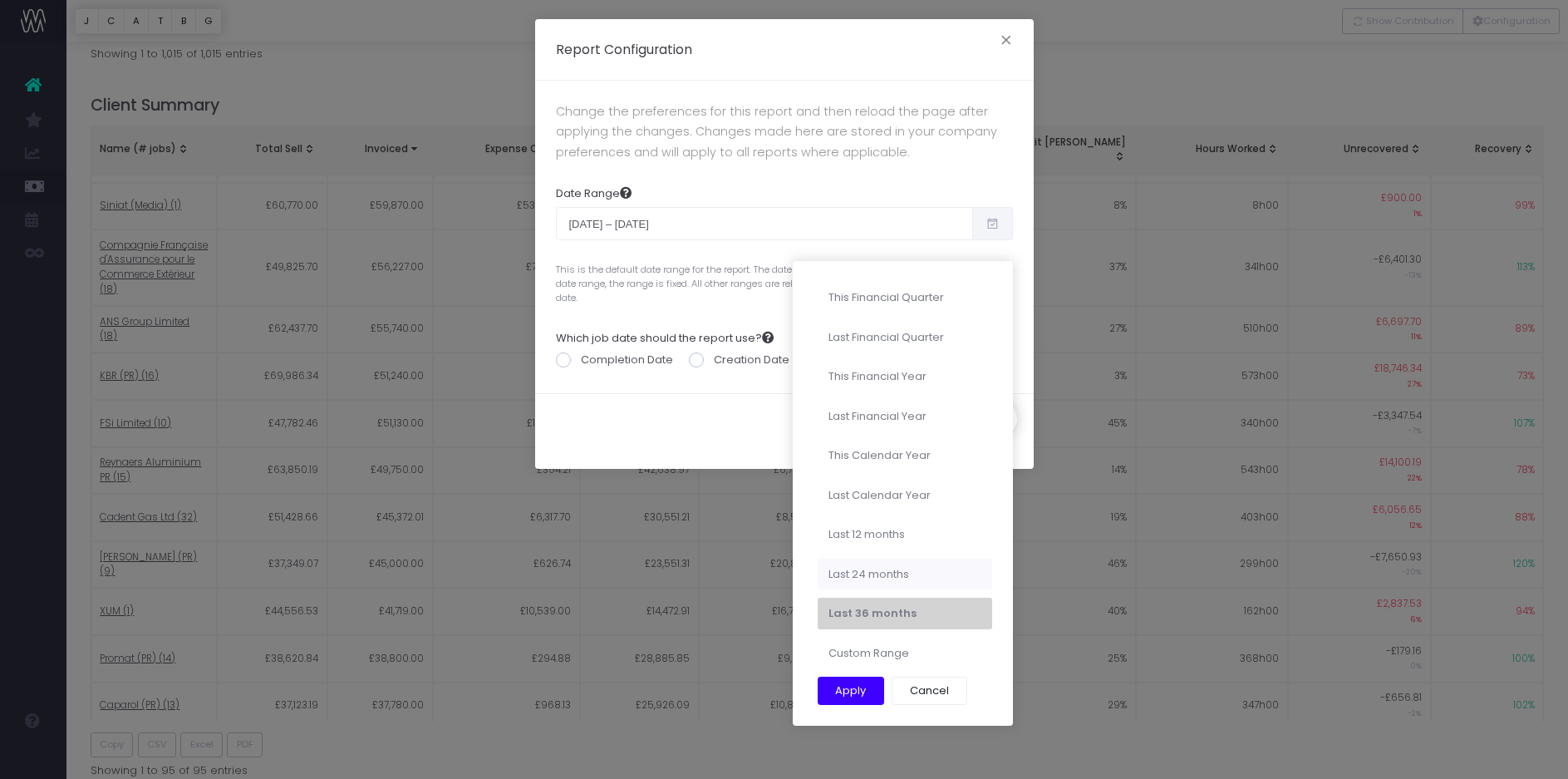
type input "10-01-2025"
type input "12-31-2025"
type input "07-01-2025"
type input "09-30-2025"
type input "10-13-2022"
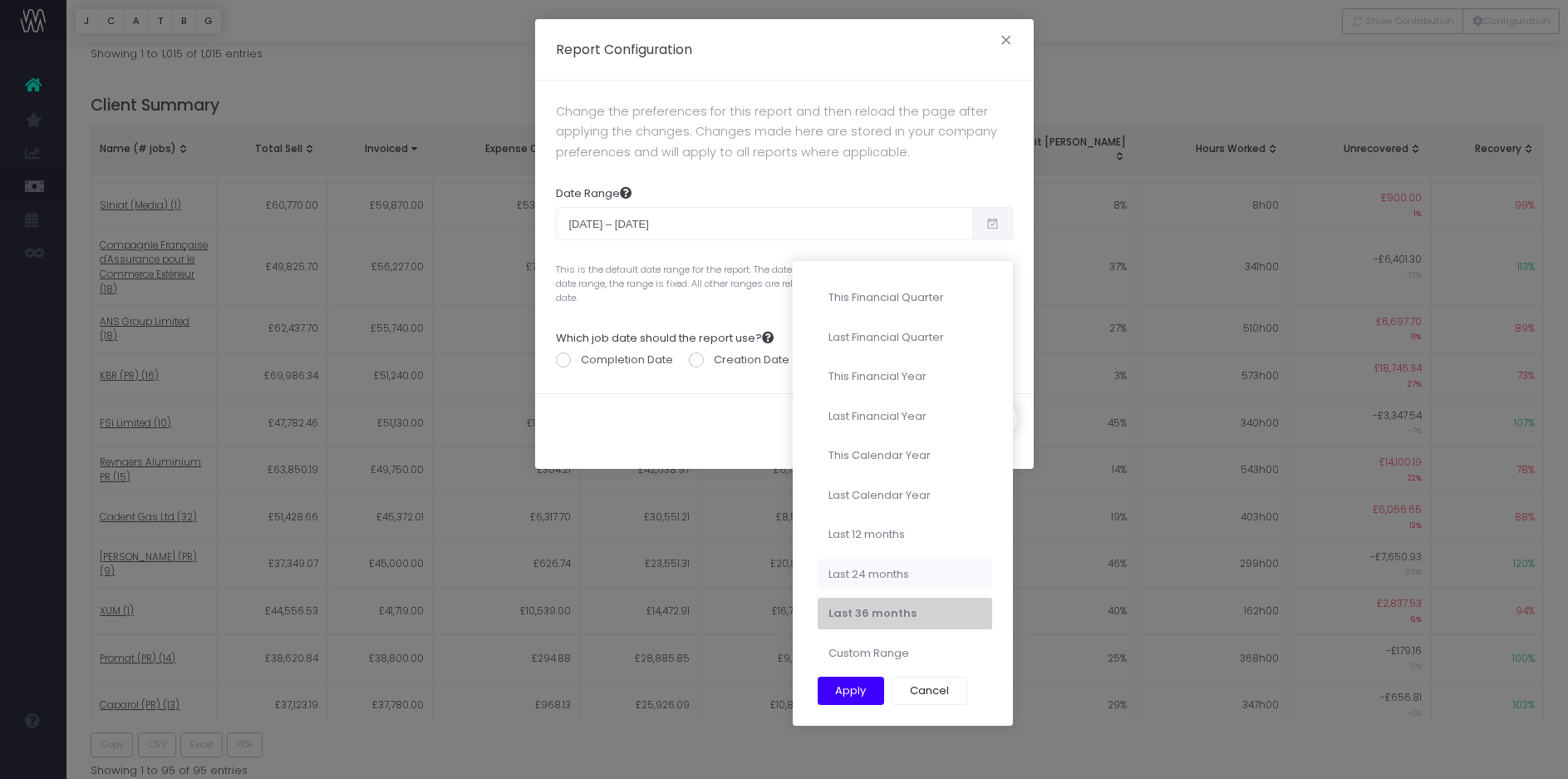
type input "10-12-2025"
type input "01-01-2024"
type input "12-31-2024"
type input "10-13-2022"
type input "10-12-2025"
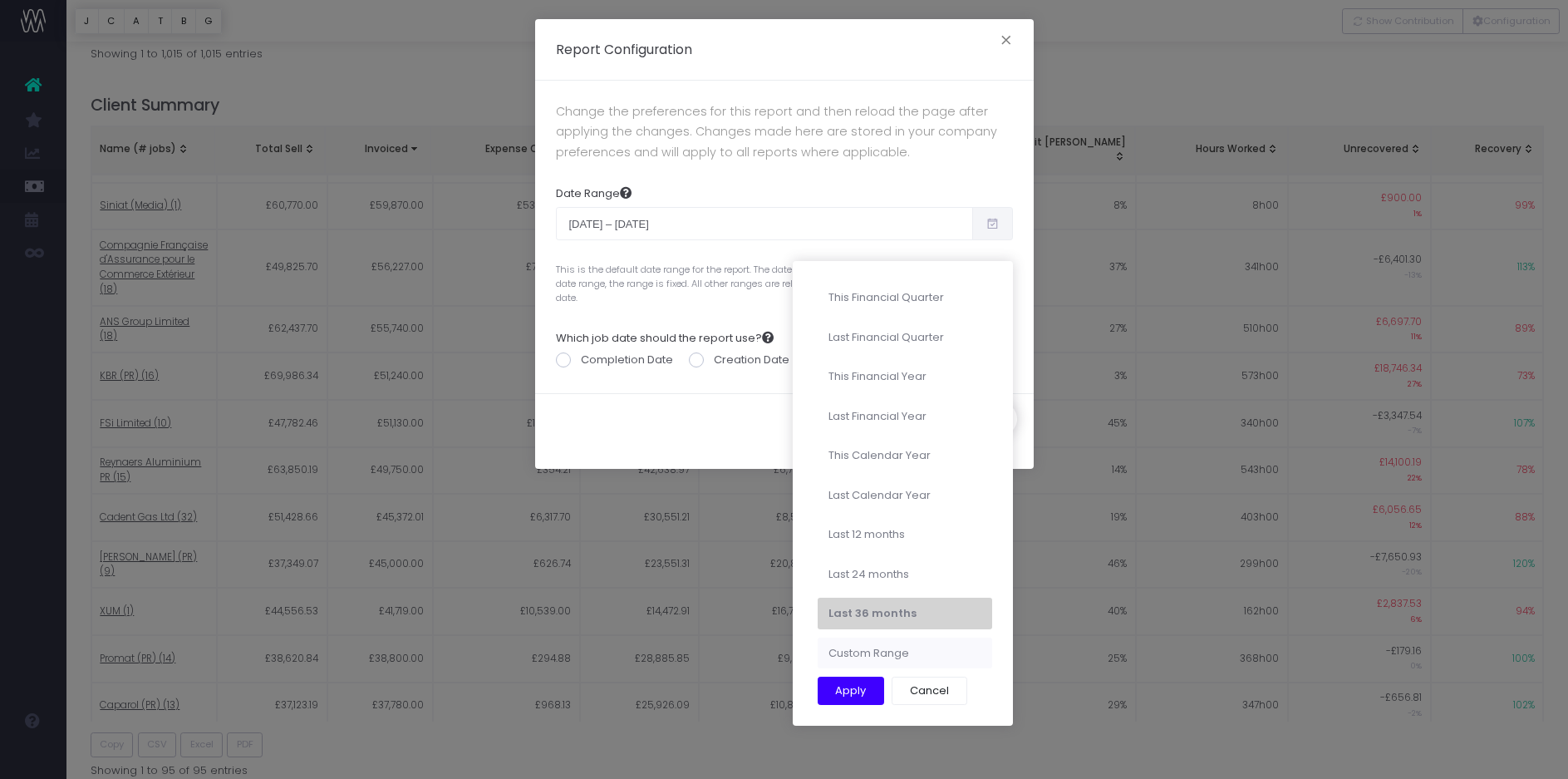
click at [884, 647] on li "Custom Range" at bounding box center [905, 653] width 175 height 31
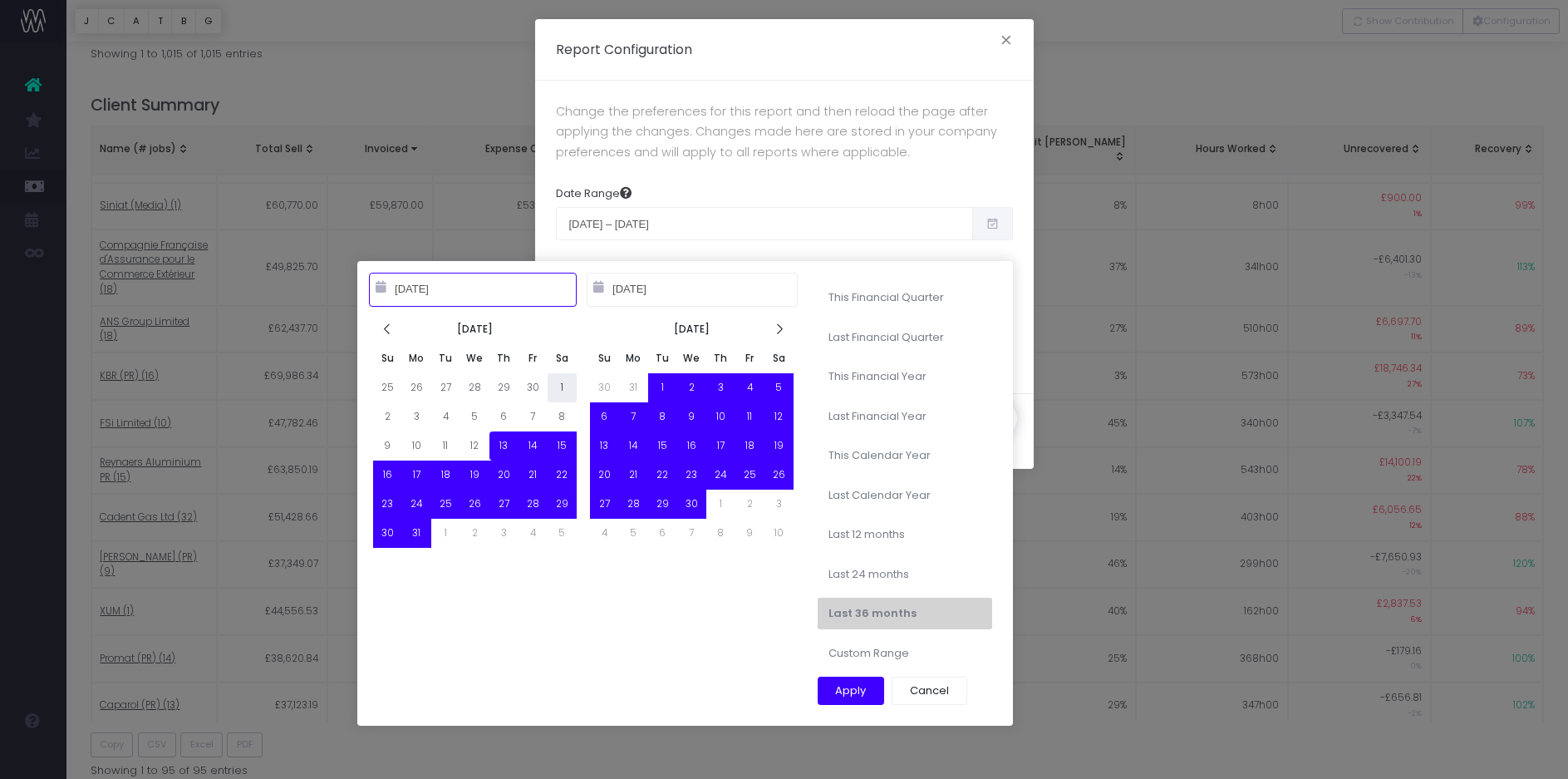
type input "10-01-2022"
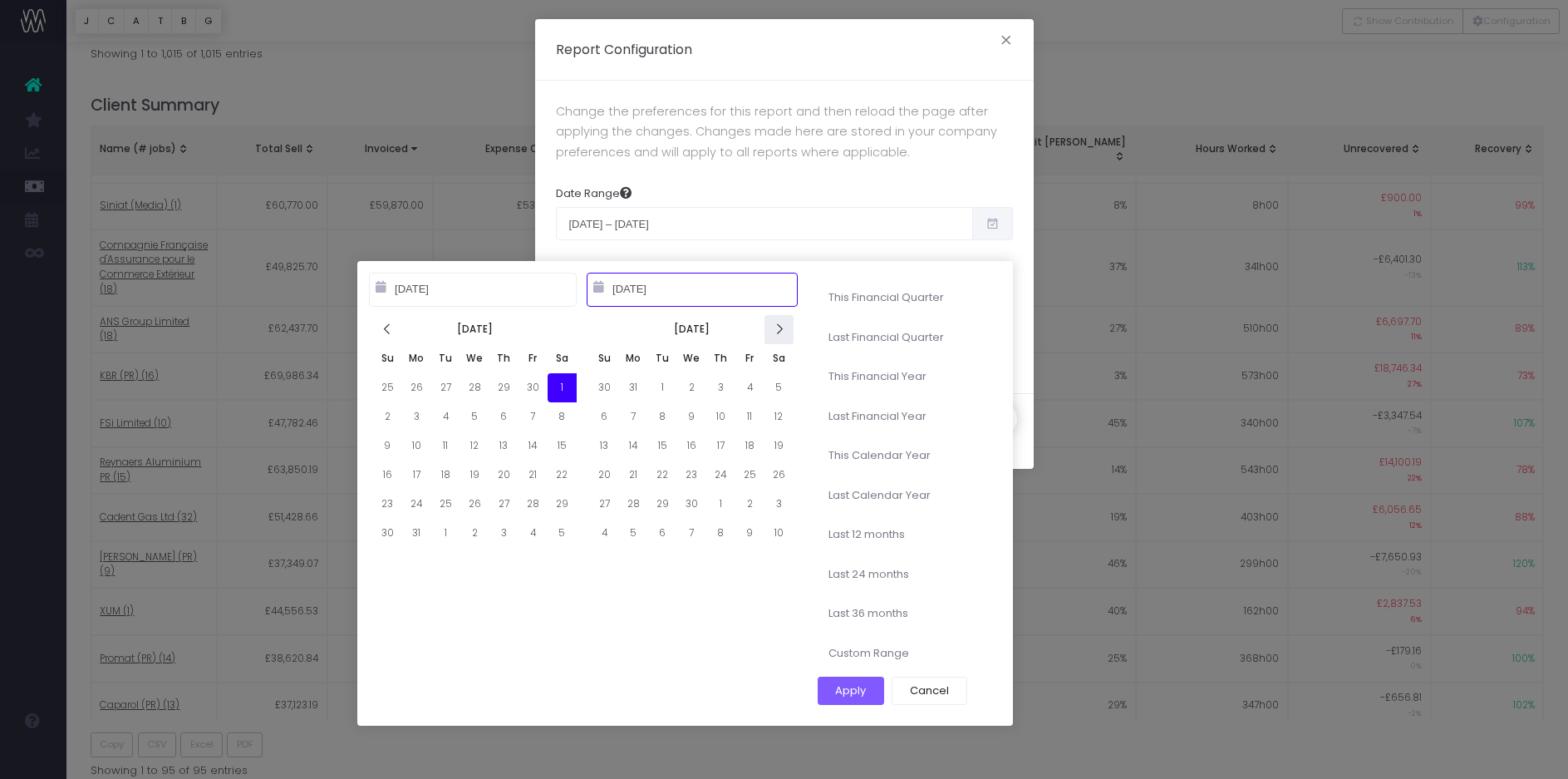
click at [779, 337] on th at bounding box center [779, 329] width 29 height 29
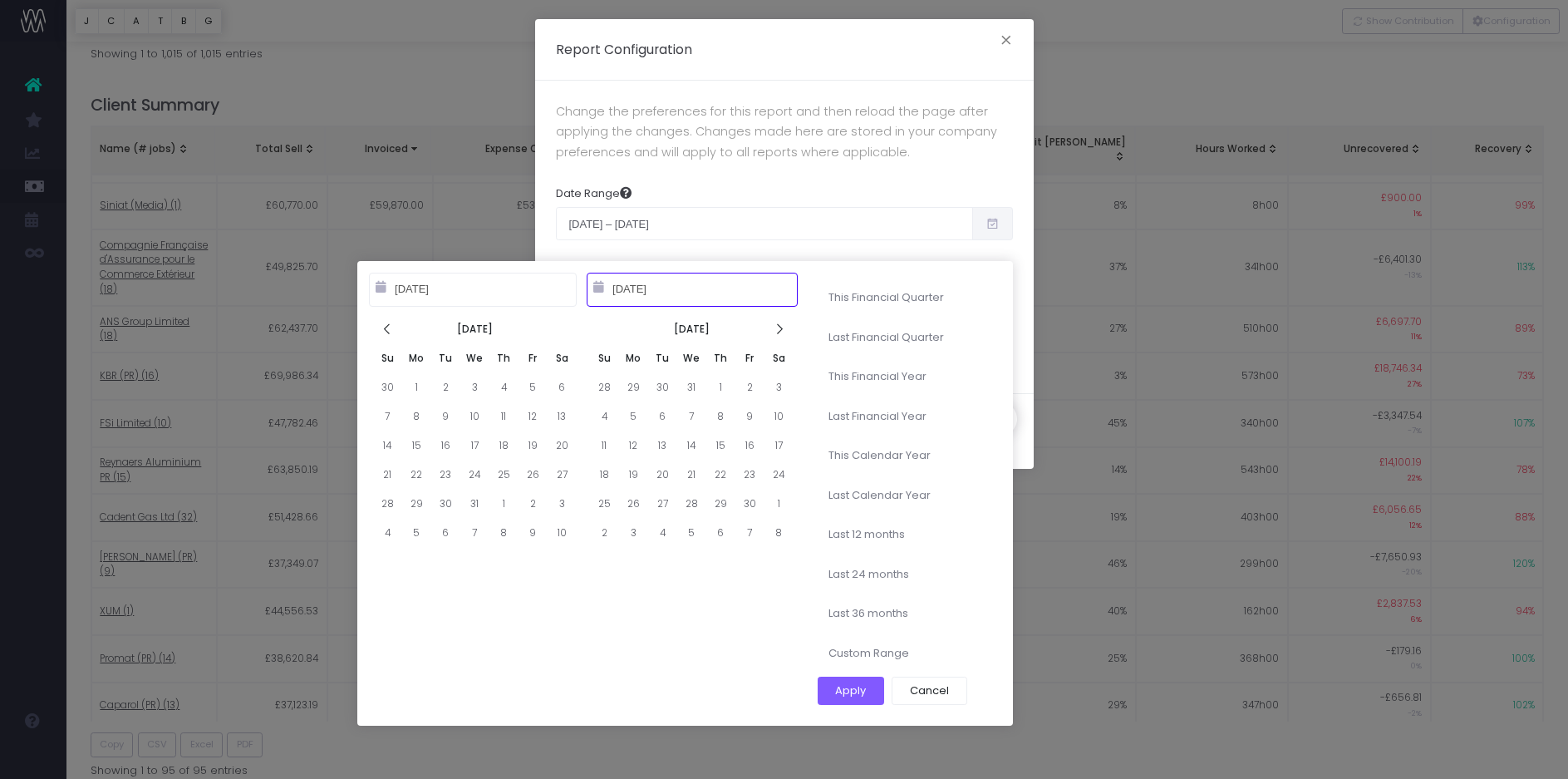
click at [779, 337] on th at bounding box center [779, 329] width 29 height 29
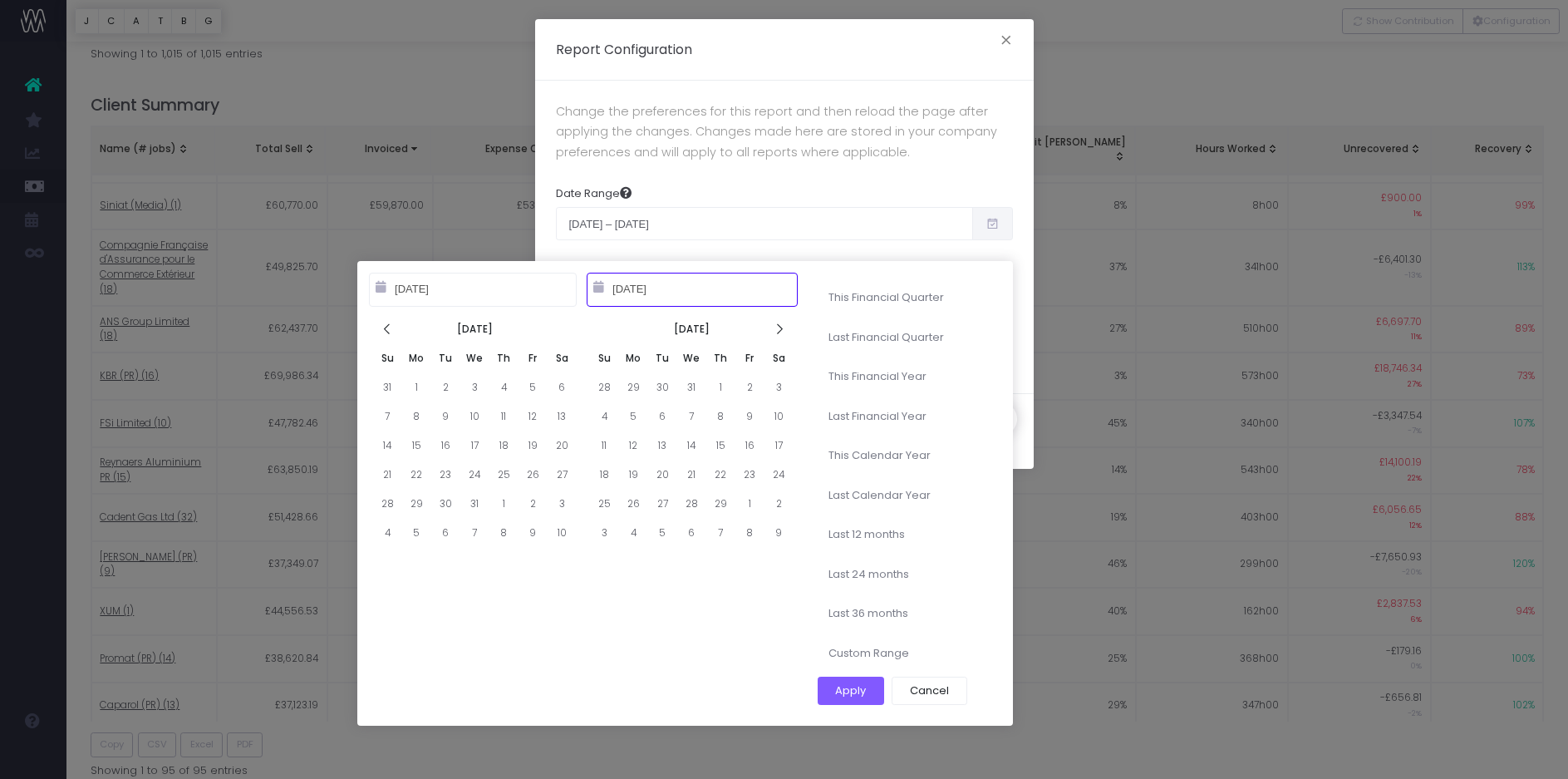
click at [779, 337] on th at bounding box center [779, 329] width 29 height 29
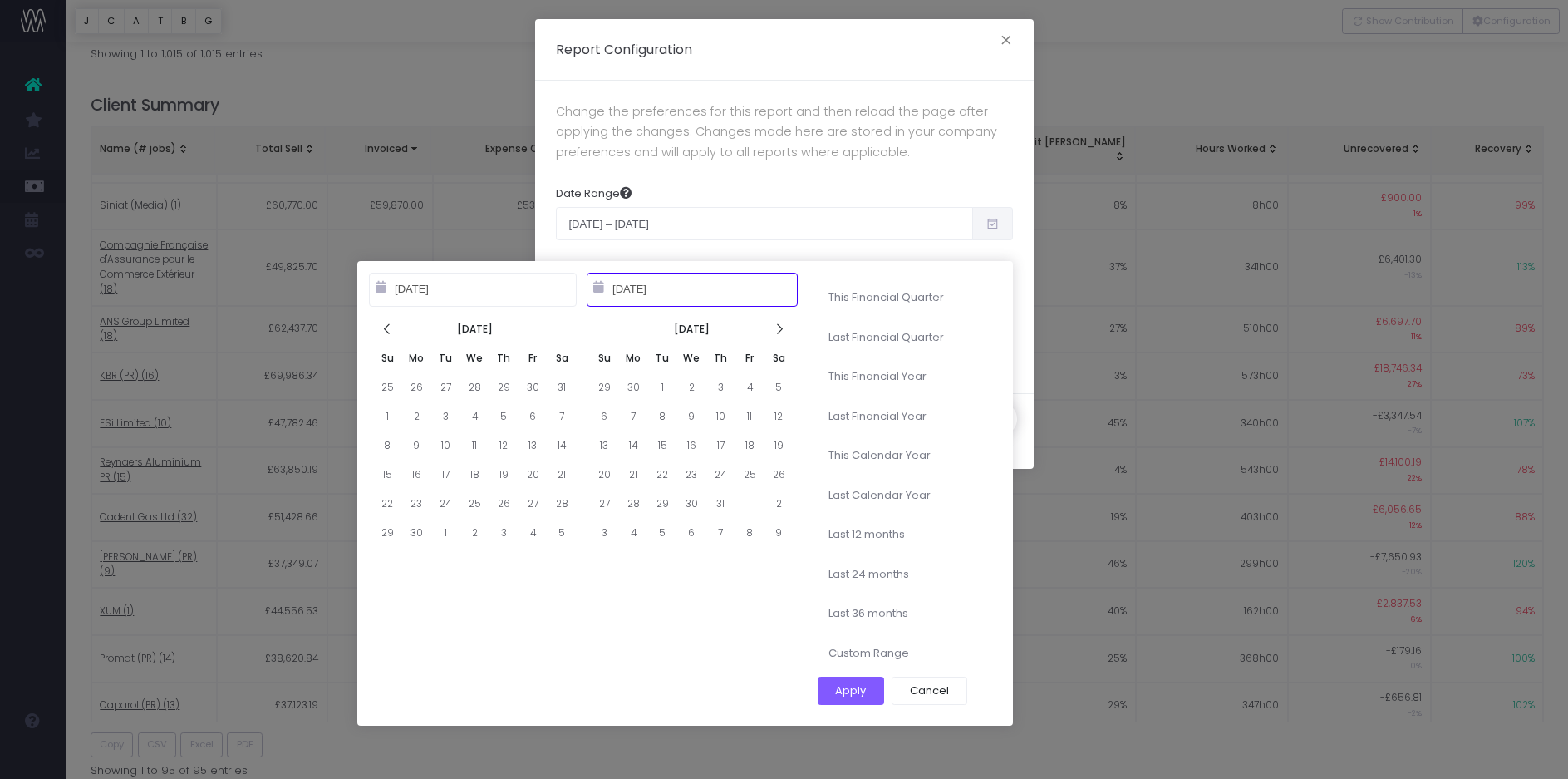
click at [779, 337] on th at bounding box center [779, 329] width 29 height 29
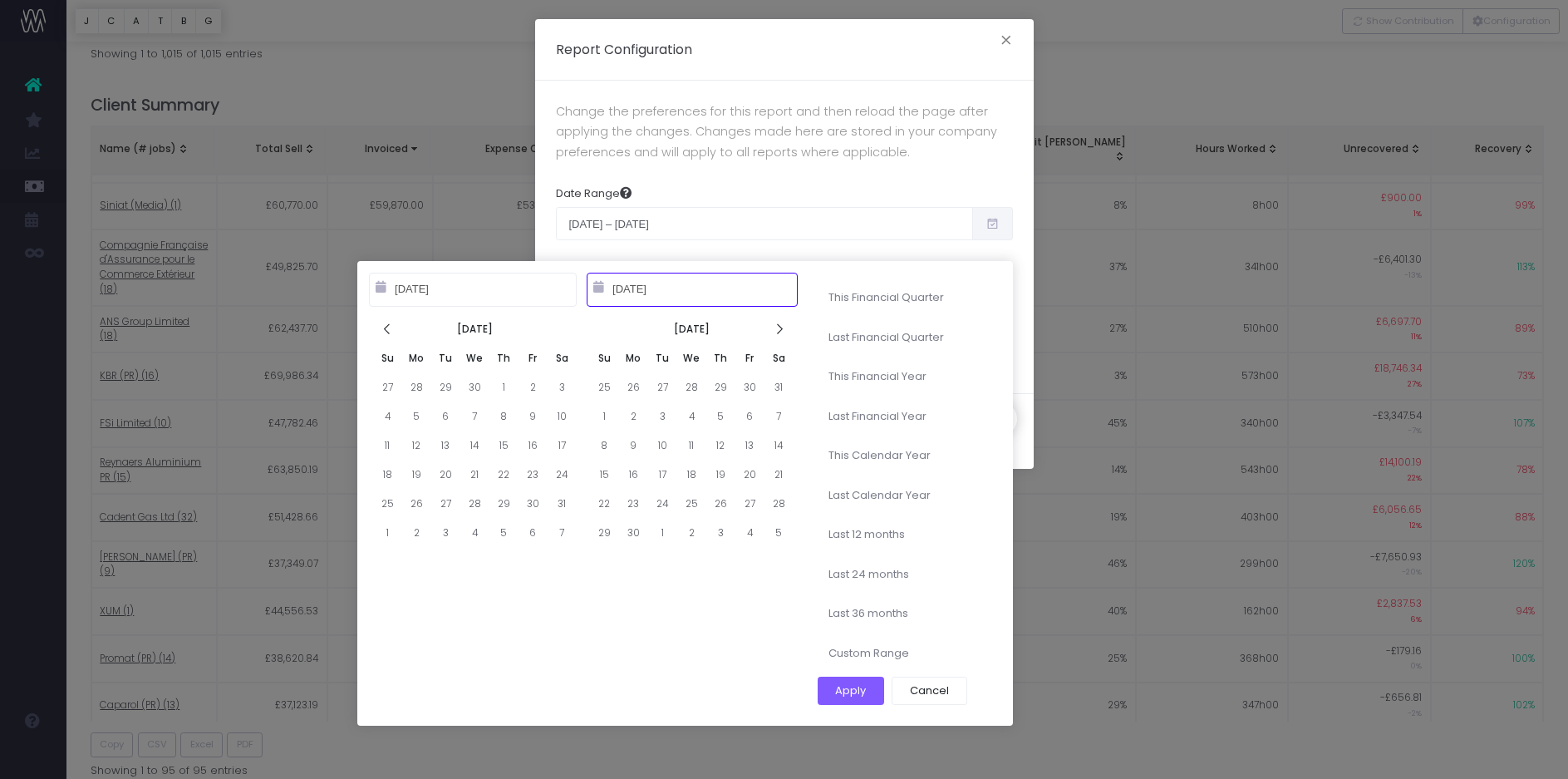
click at [779, 337] on th at bounding box center [779, 329] width 29 height 29
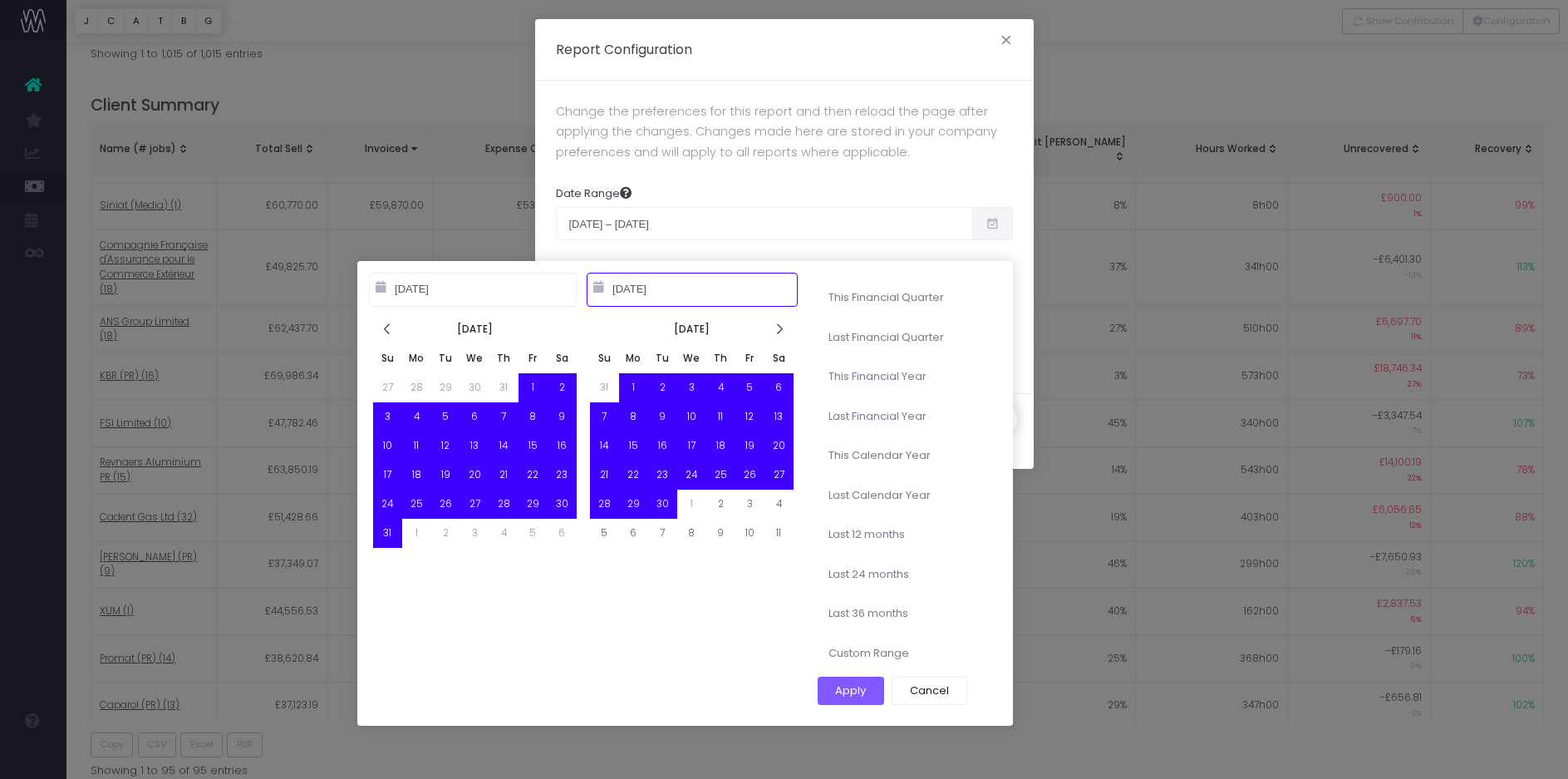
type input "09-30-2025"
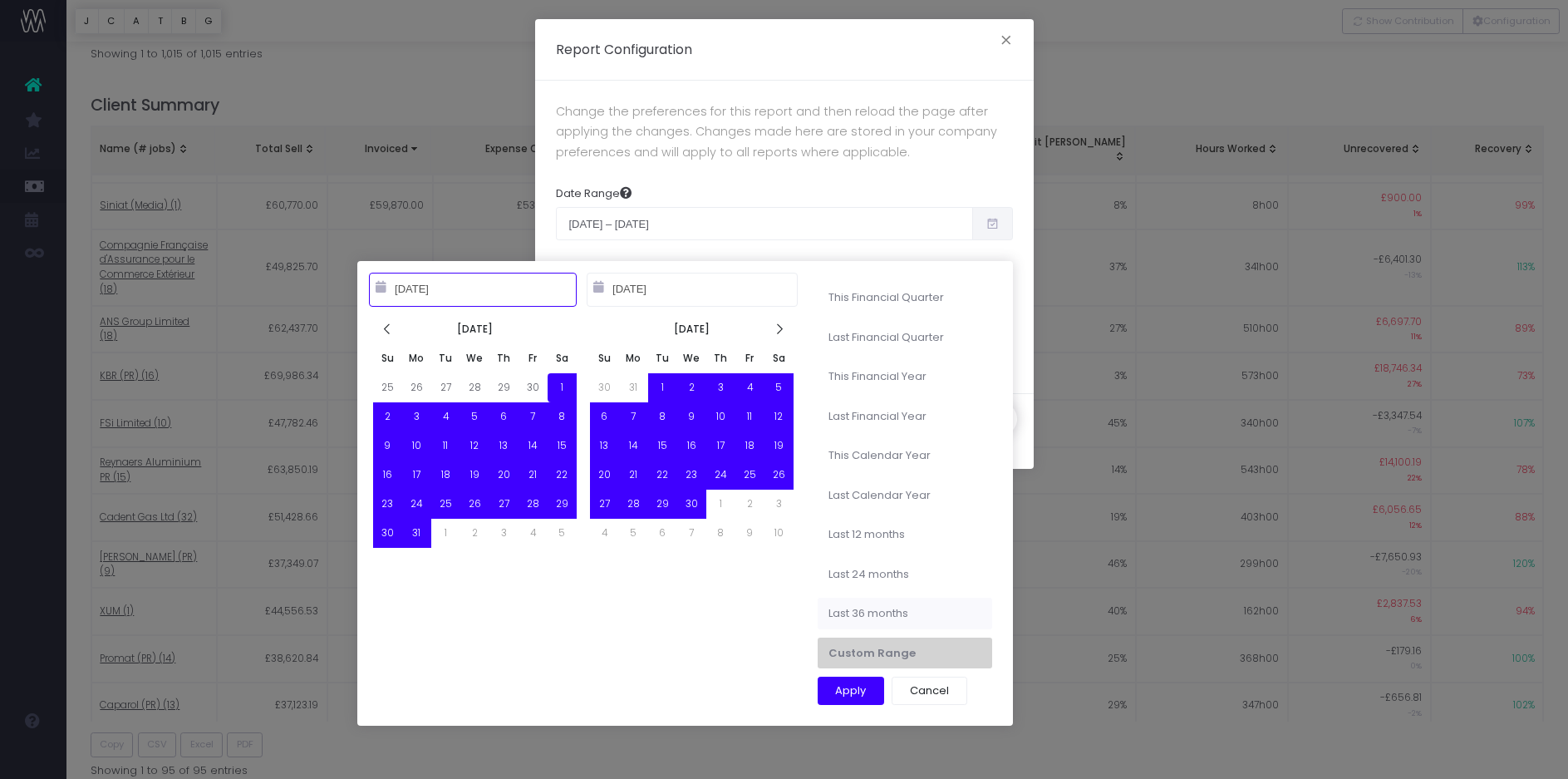
type input "10-13-2023"
type input "10-12-2025"
type input "10-13-2022"
type input "10-12-2025"
type input "10-01-2022"
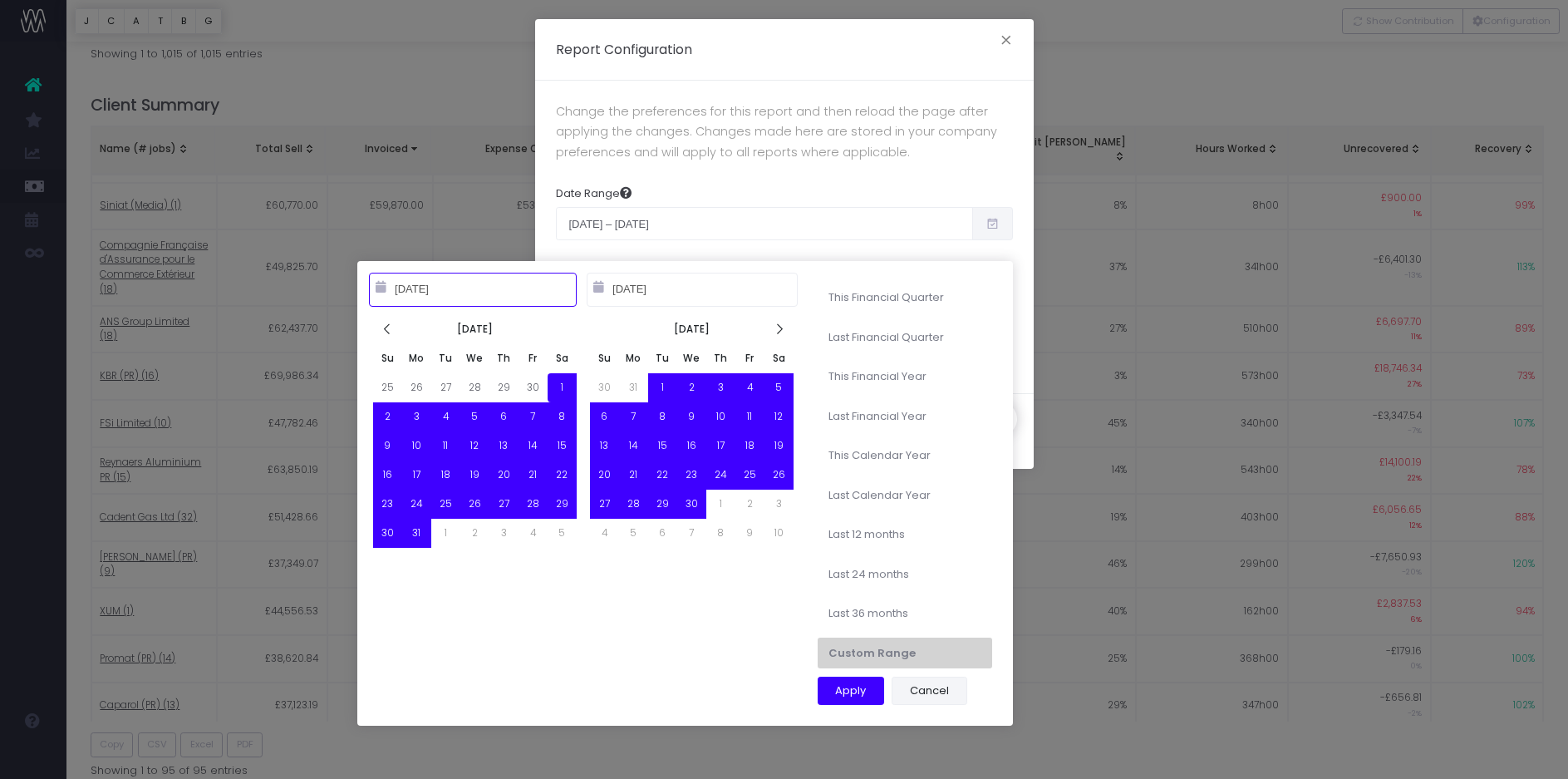
type input "09-30-2025"
click at [842, 688] on button "Apply" at bounding box center [851, 690] width 67 height 28
type input "Oct 1st 2022 – Sep 30th 2025"
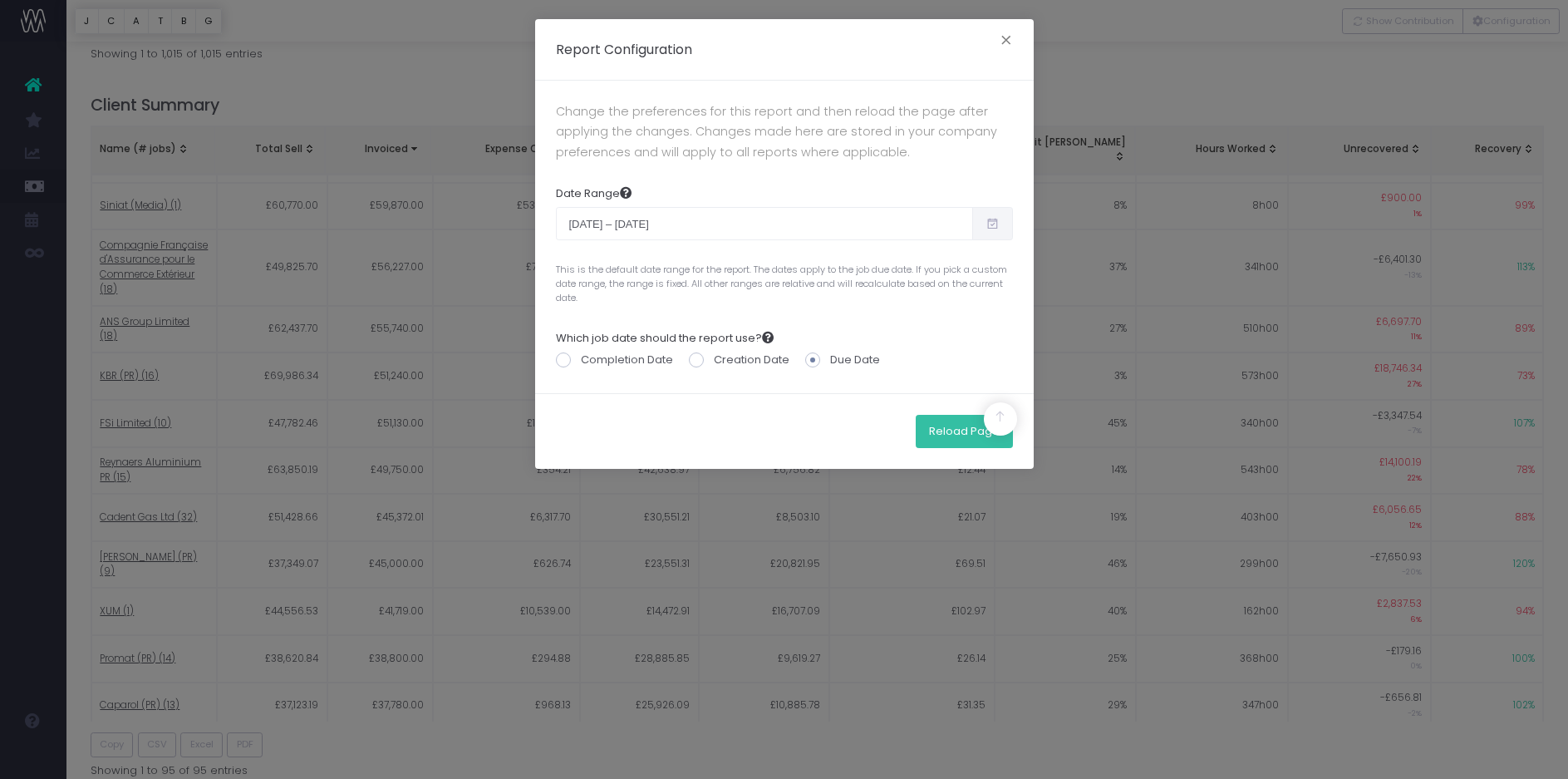
click at [950, 424] on button "Reload Page" at bounding box center [964, 431] width 98 height 33
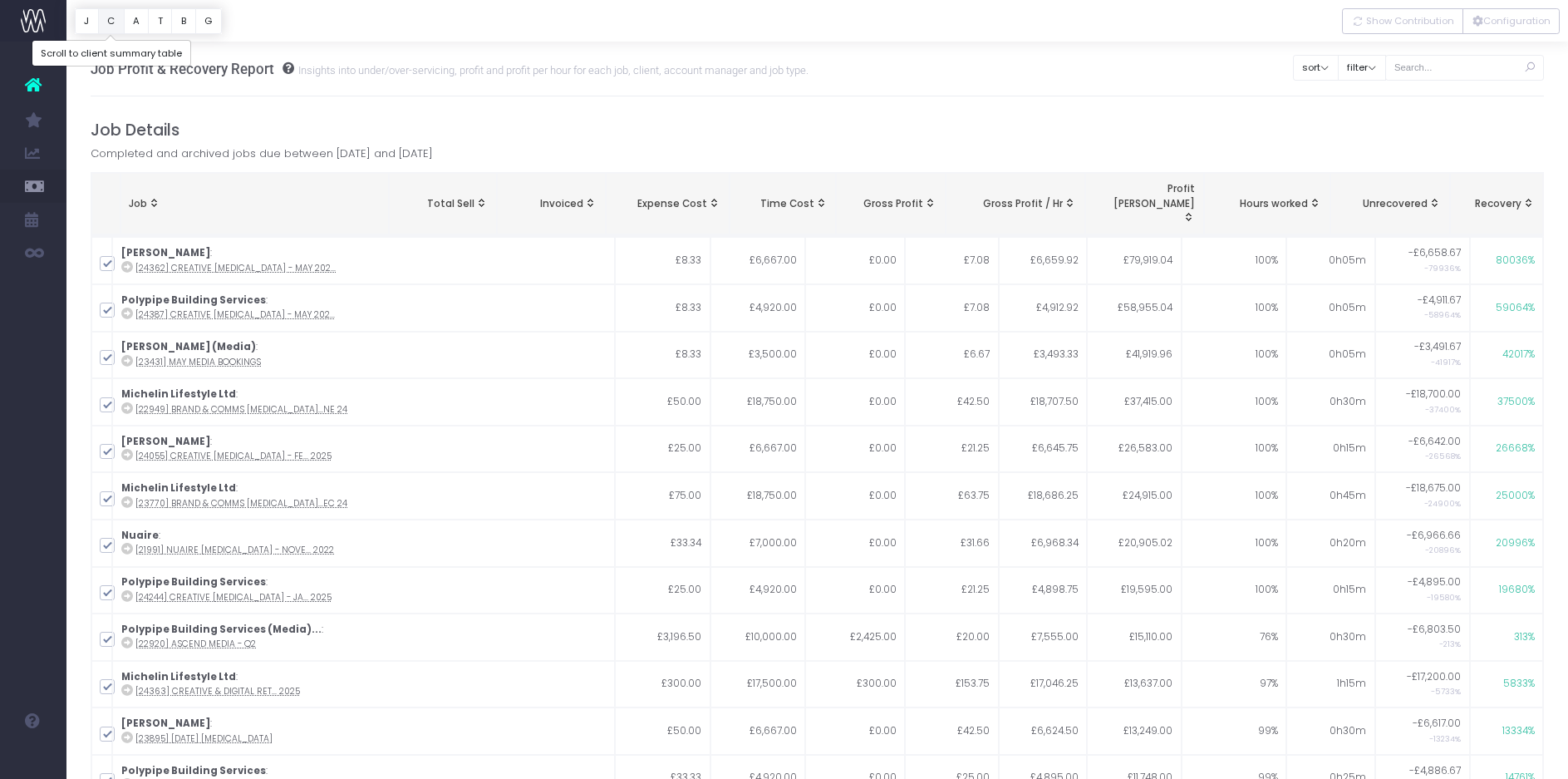
click at [109, 24] on button "C" at bounding box center [111, 21] width 26 height 25
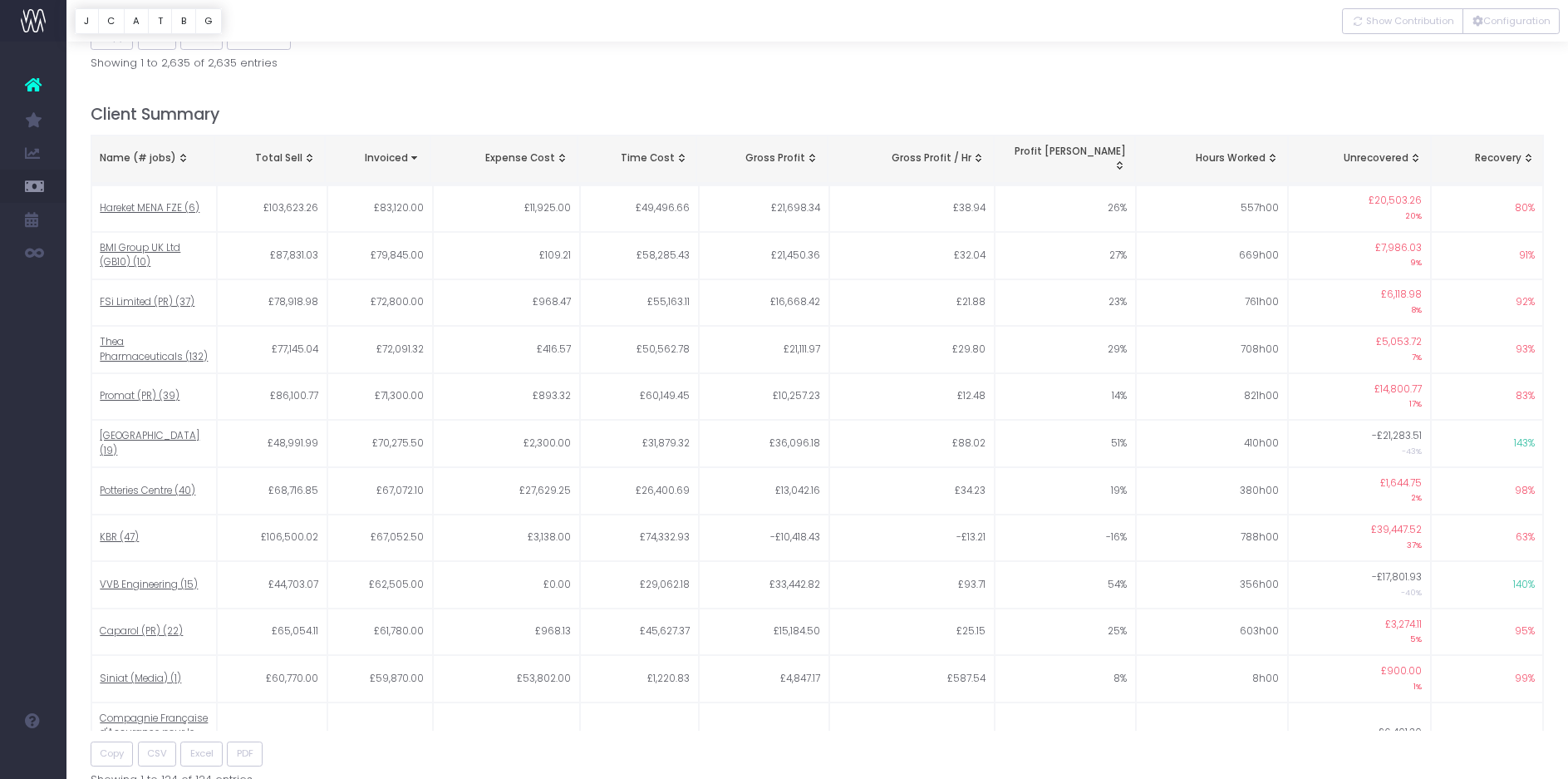
scroll to position [987, 0]
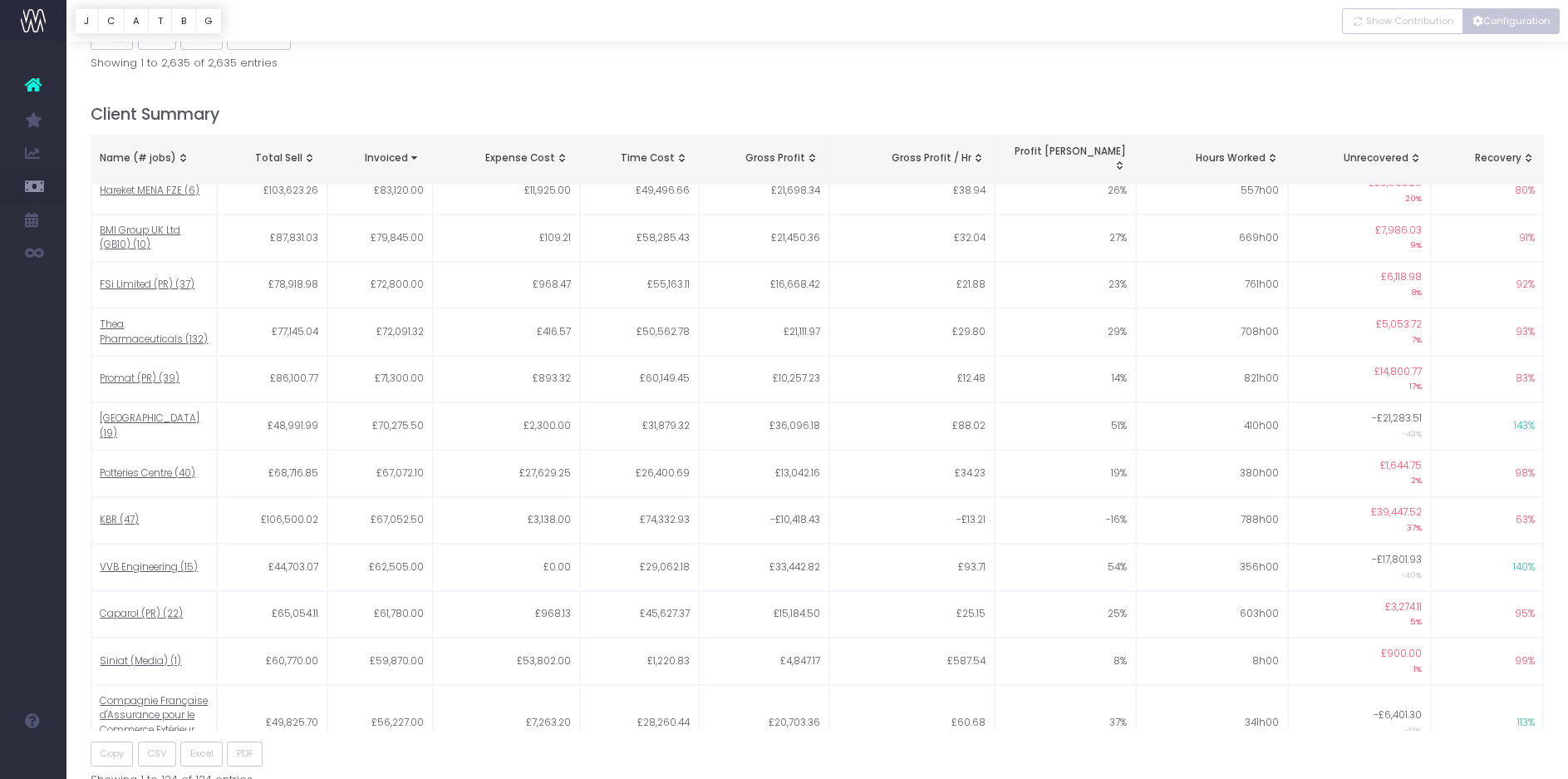
click at [1502, 18] on button "Configuration" at bounding box center [1511, 21] width 98 height 25
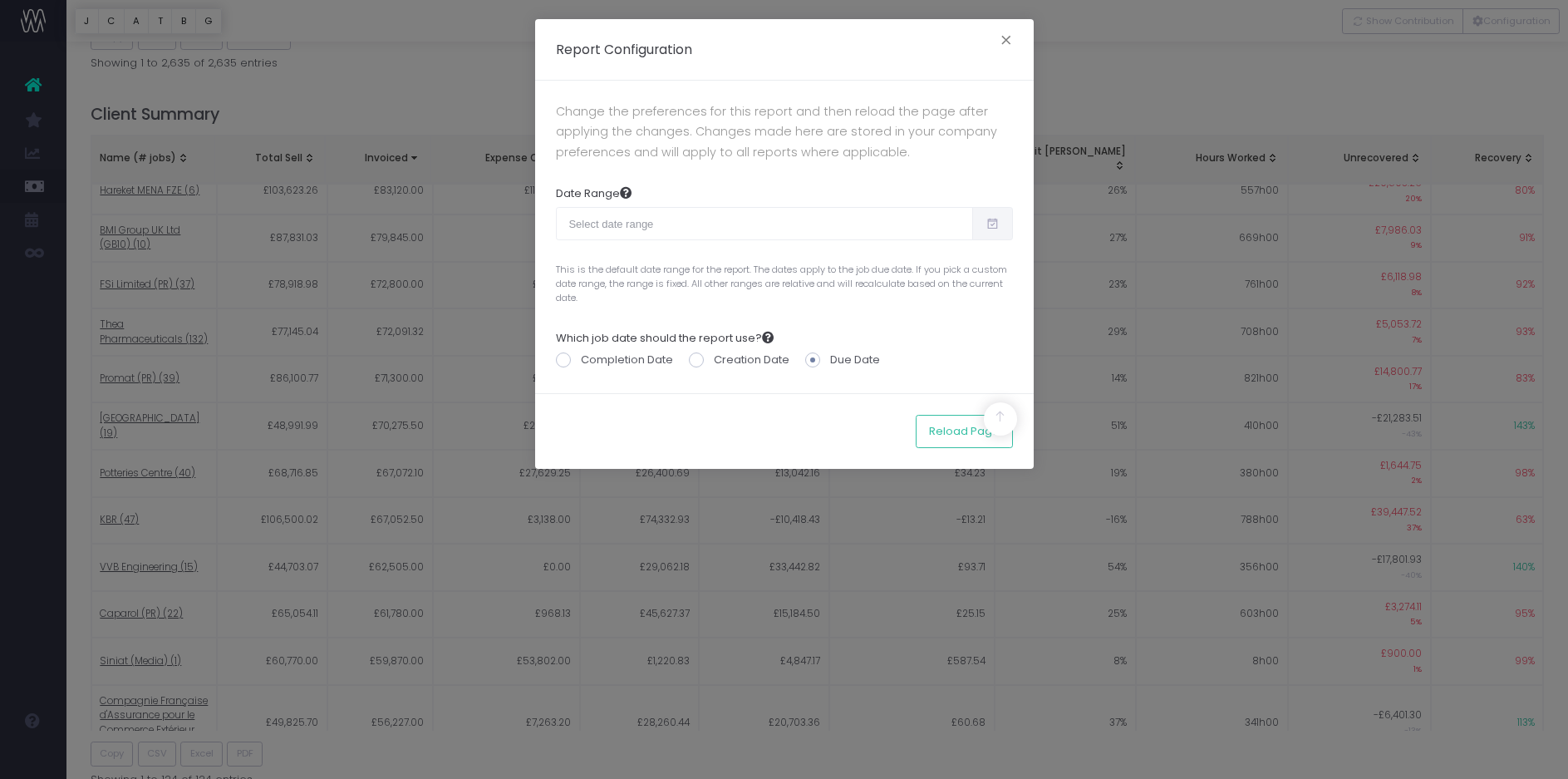
click at [999, 223] on icon at bounding box center [993, 223] width 14 height 0
type input "09-14-2025"
type input "10-13-2025"
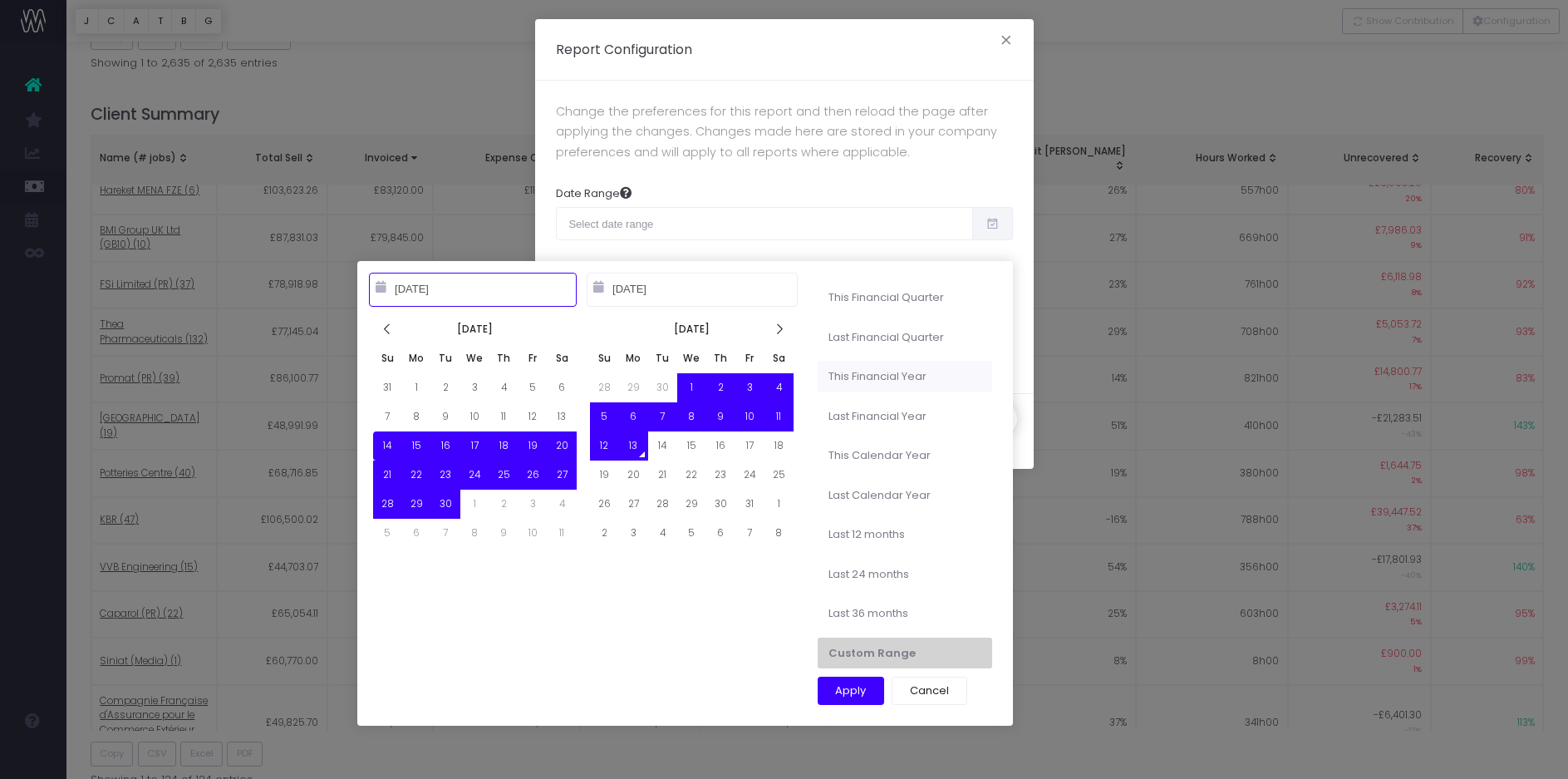
type input "10-01-2025"
type input "12-31-2025"
type input "09-14-2025"
type input "10-13-2025"
type input "07-01-2025"
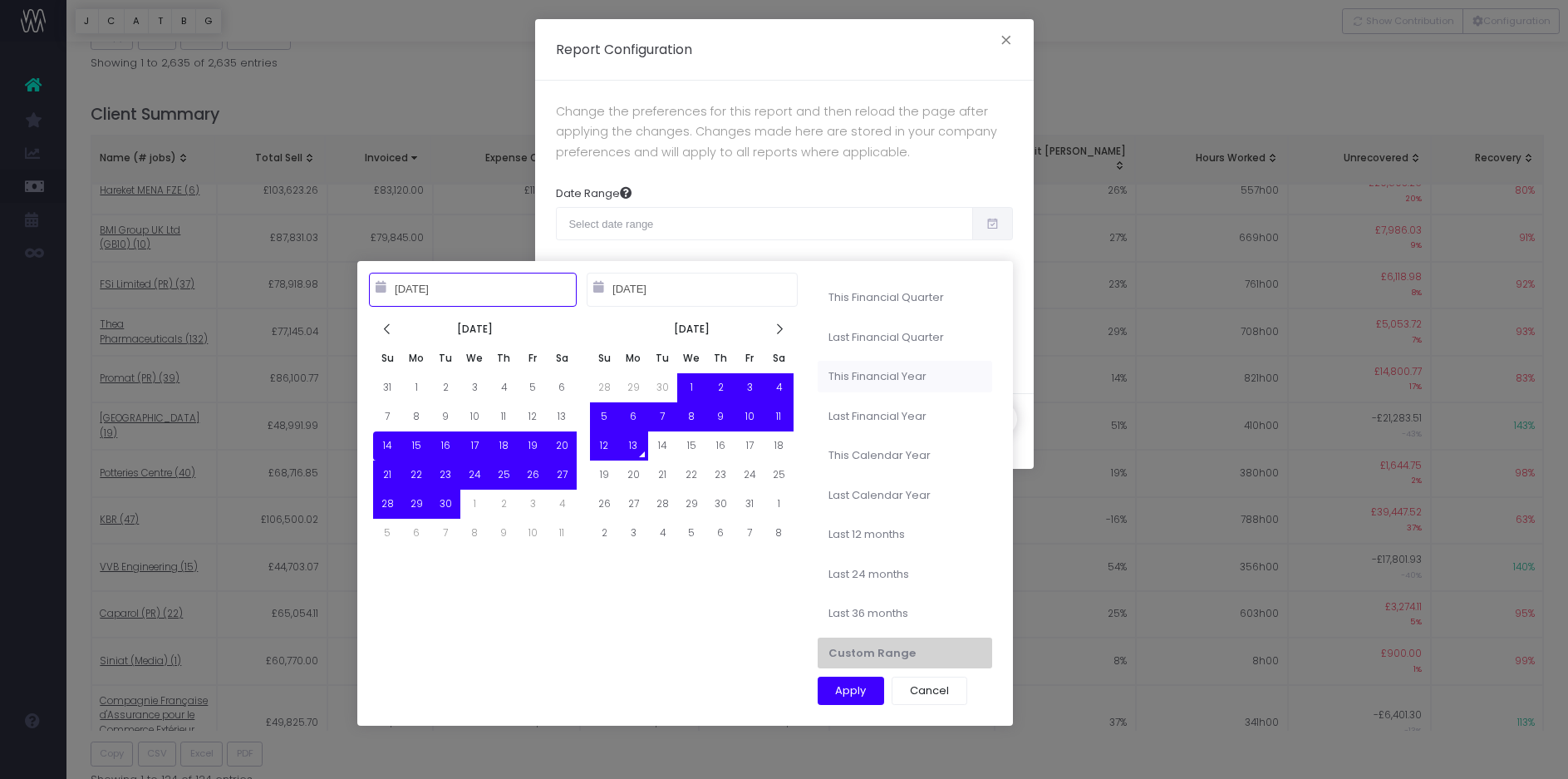
type input "09-30-2025"
type input "09-14-2025"
type input "10-13-2025"
type input "10-01-2025"
type input "09-30-2026"
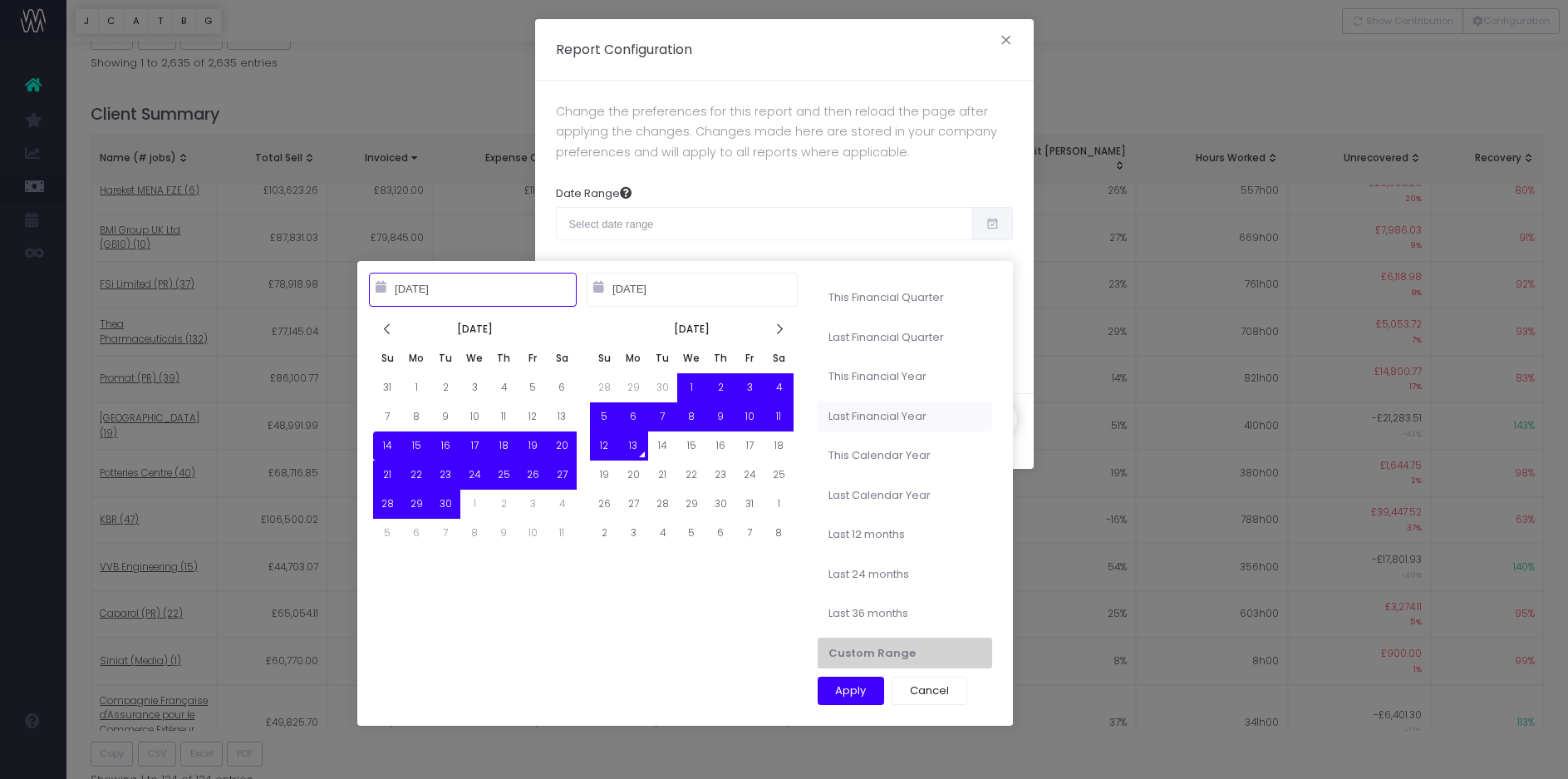
type input "09-14-2025"
type input "10-13-2025"
type input "10-01-2024"
type input "09-30-2025"
type input "10-01-2025"
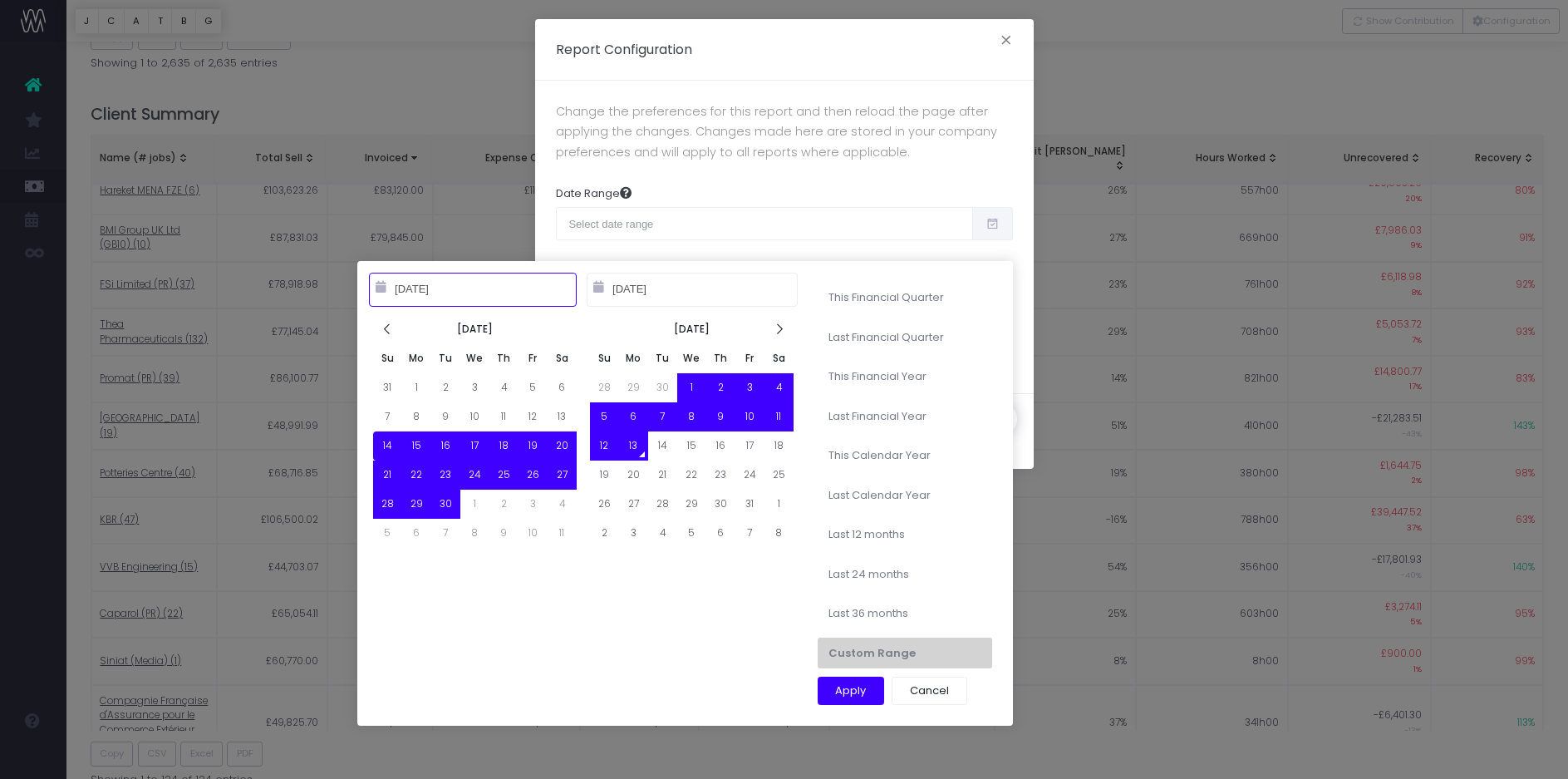
type input "09-30-2026"
type input "09-14-2025"
type input "10-13-2025"
type input "09-01-2025"
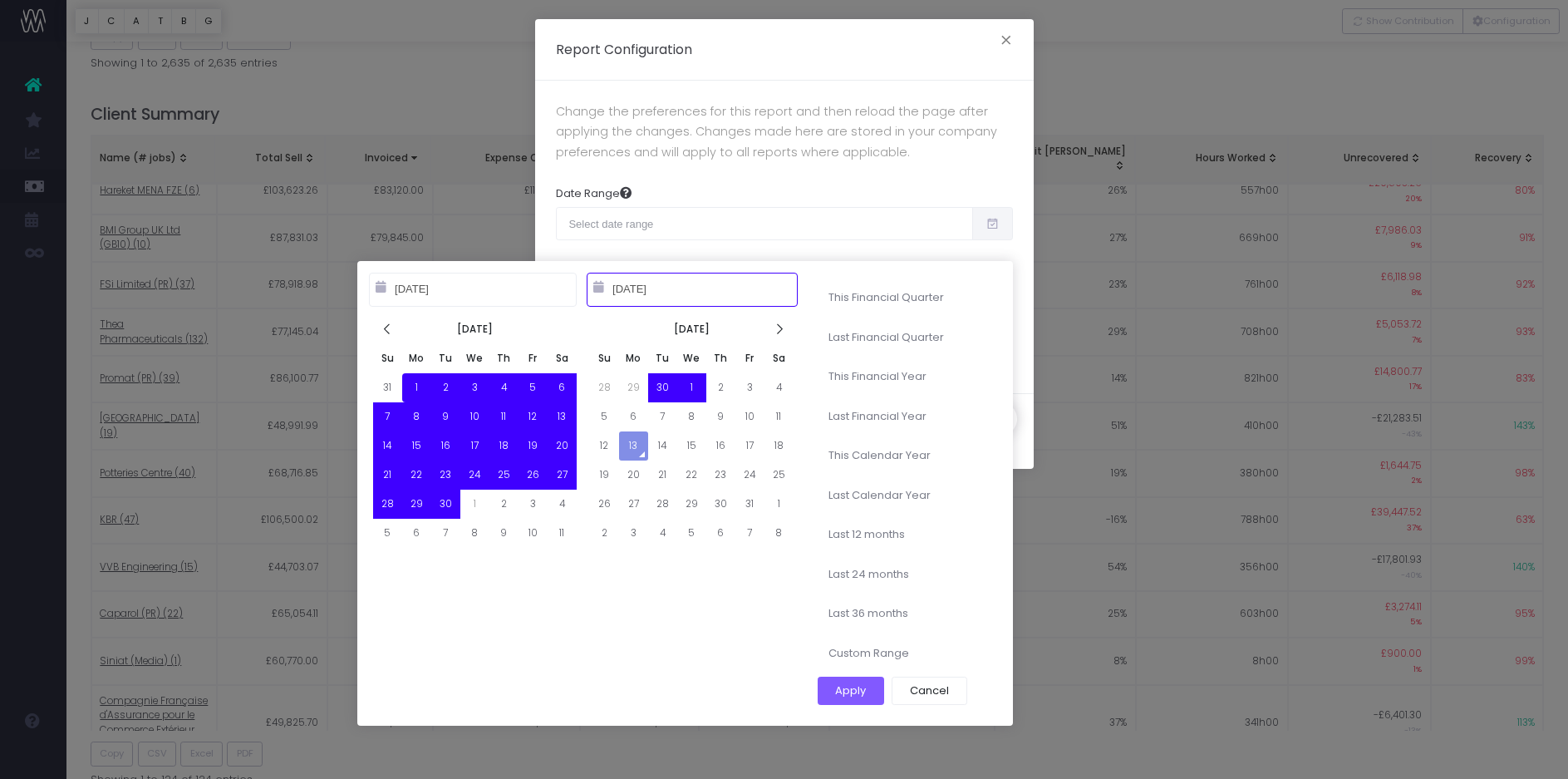
type input "09-30-2025"
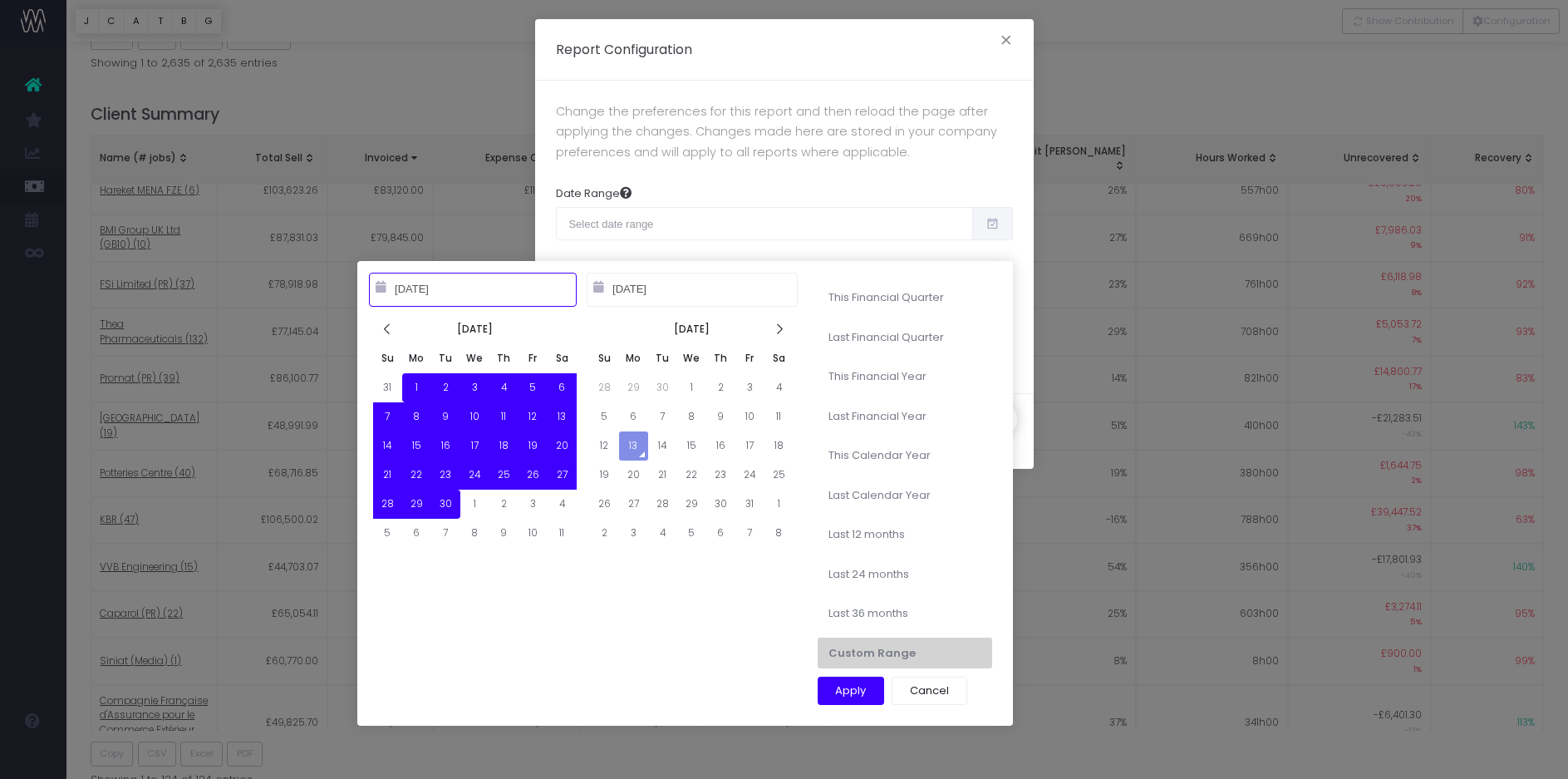
type input "09-01-2025"
click at [853, 687] on button "Apply" at bounding box center [851, 690] width 67 height 28
type input "Sep 1st 2025 – Sep 30th 2025"
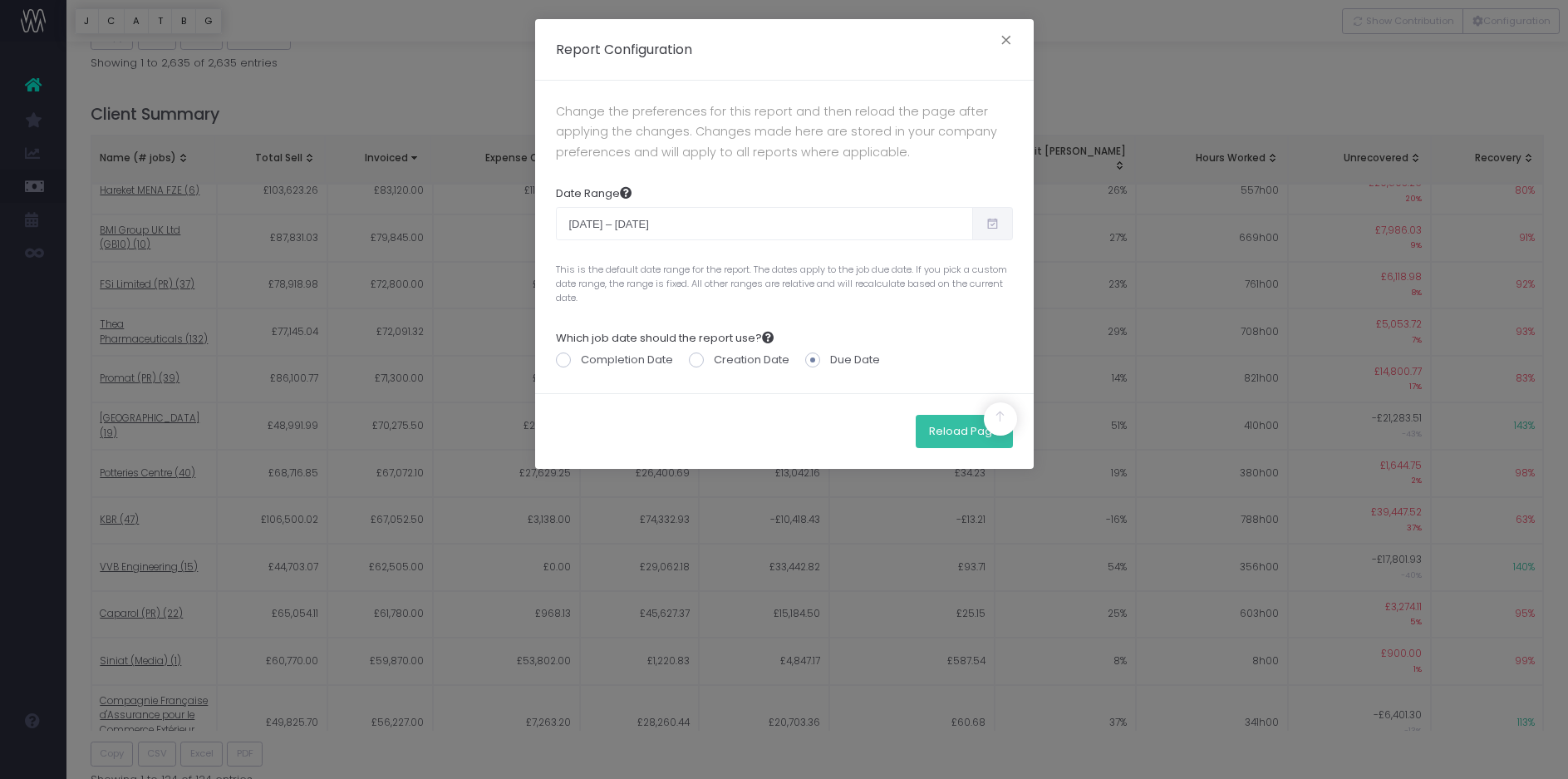
click at [933, 434] on button "Reload Page" at bounding box center [964, 431] width 98 height 33
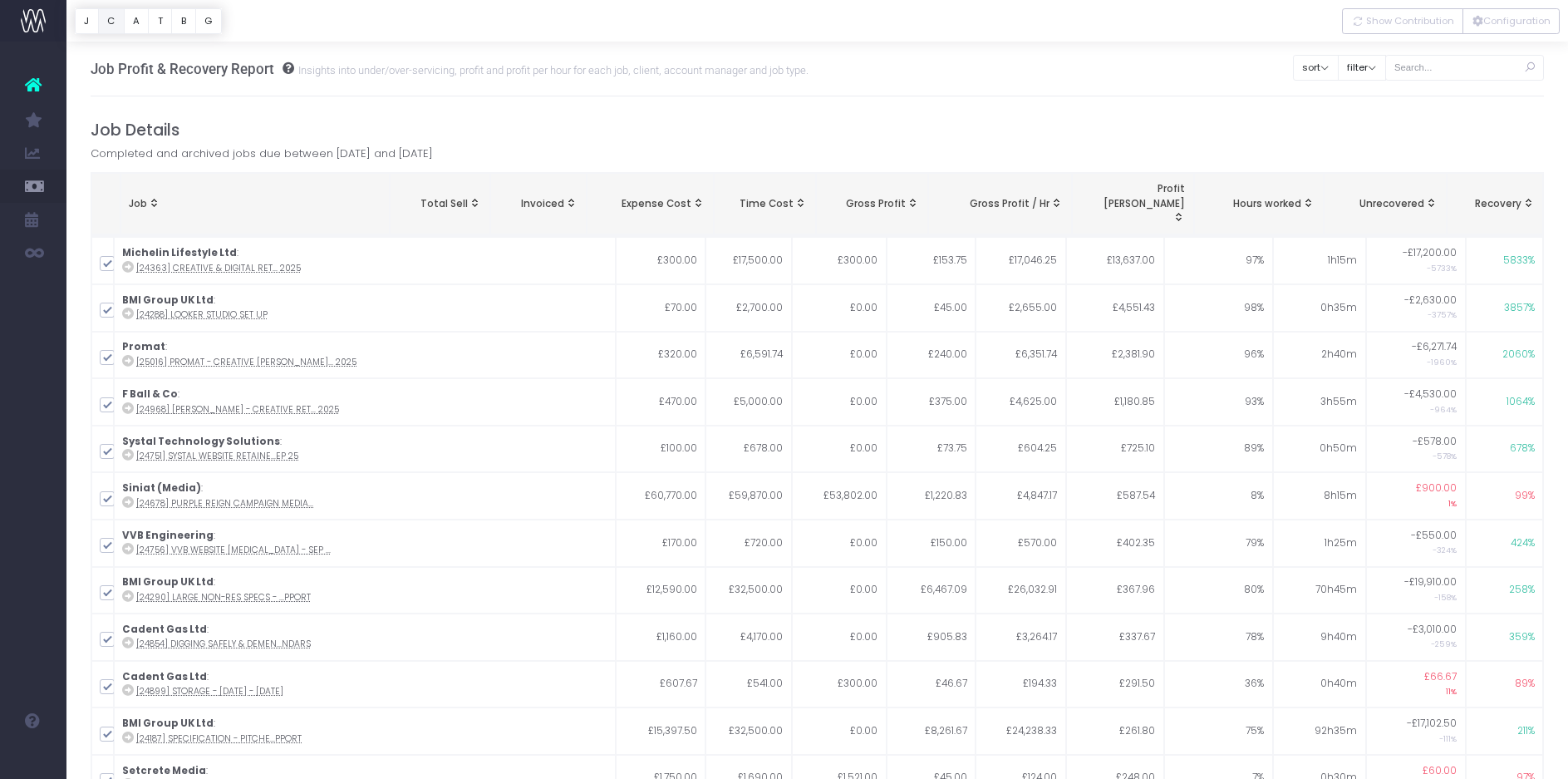
click at [113, 23] on button "C" at bounding box center [111, 21] width 26 height 25
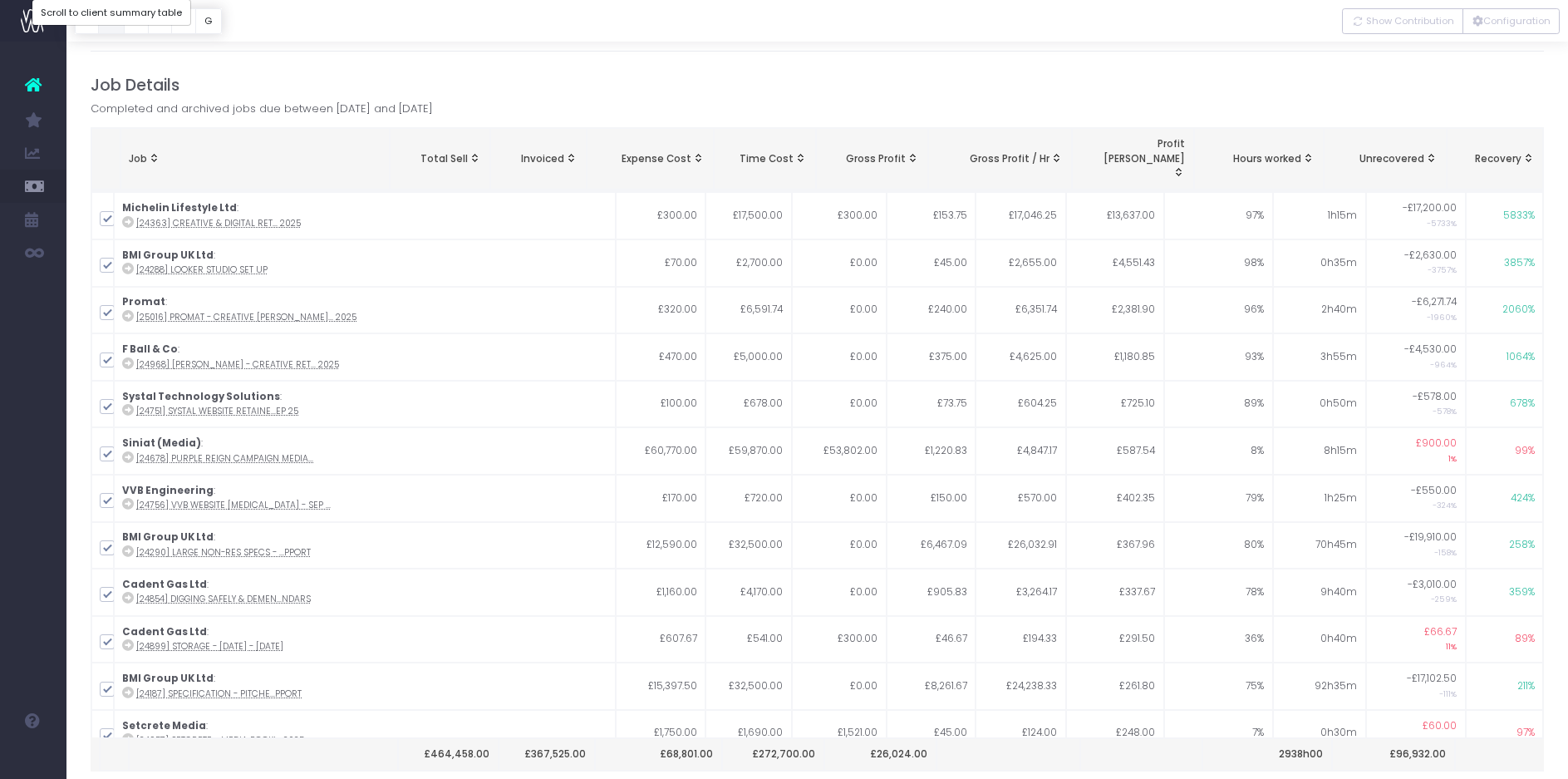
click at [113, 23] on button "C" at bounding box center [111, 21] width 26 height 25
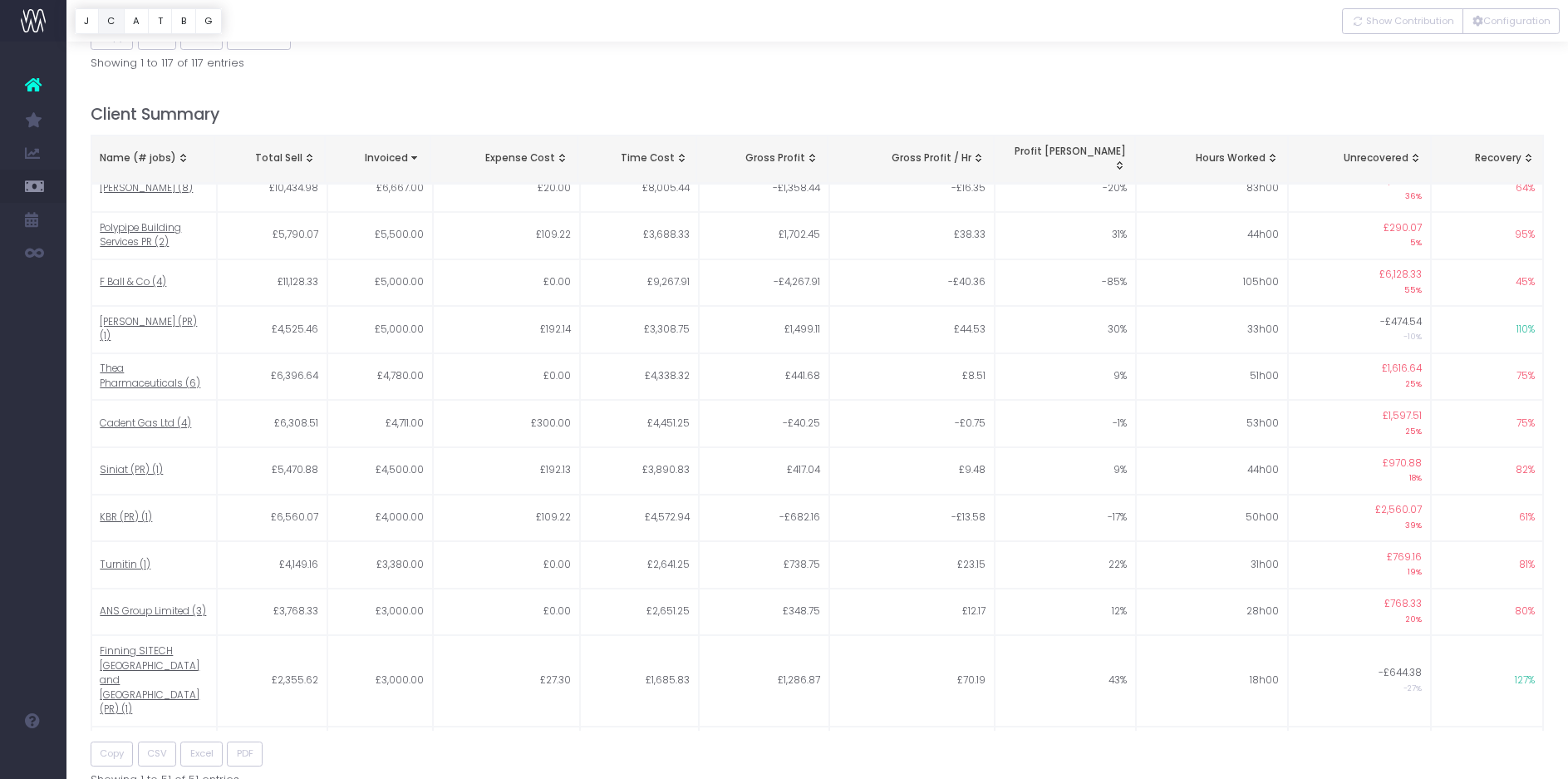
scroll to position [659, 0]
click at [1511, 18] on button "Configuration" at bounding box center [1511, 21] width 98 height 25
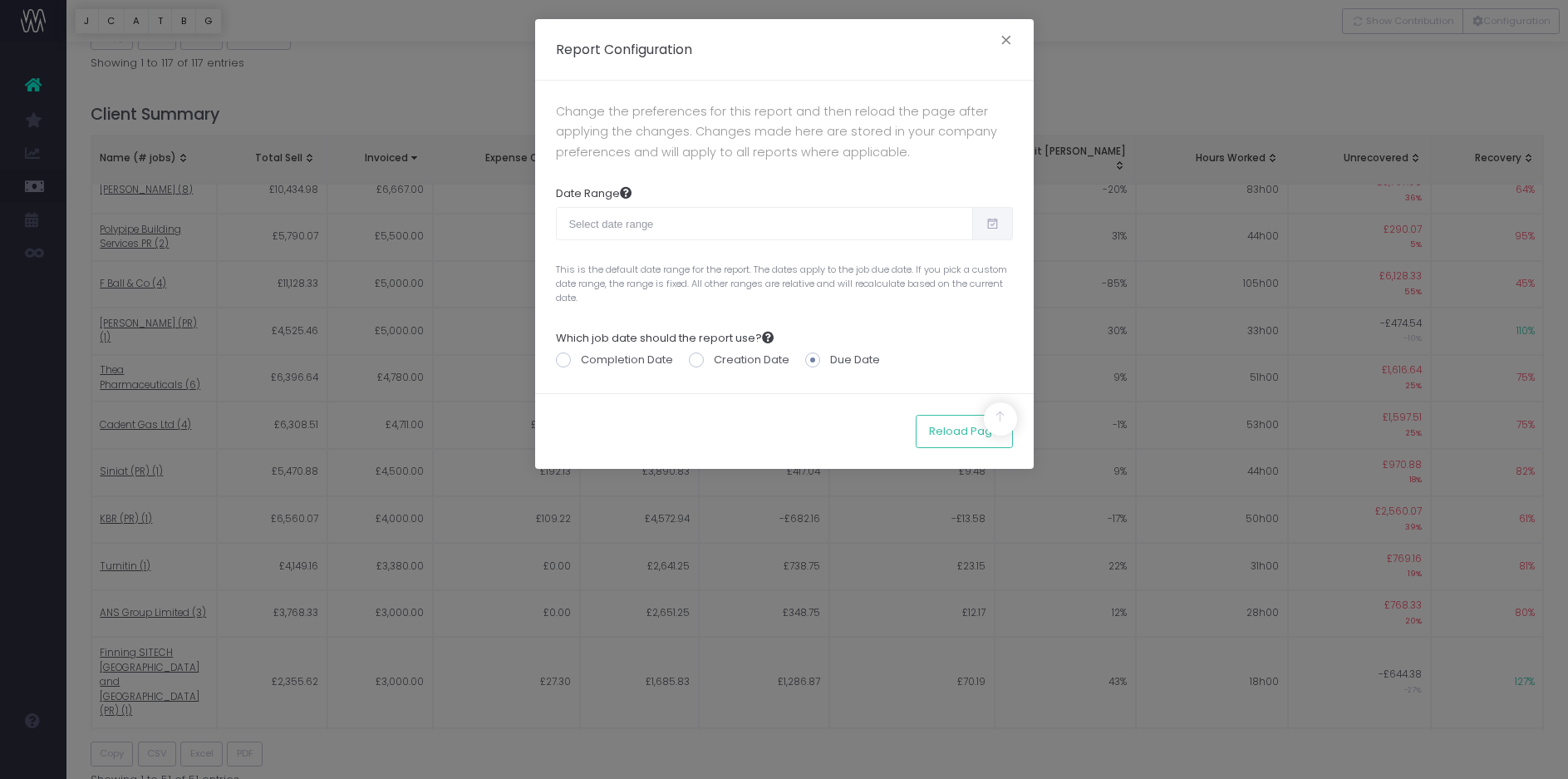
click at [994, 223] on icon at bounding box center [993, 223] width 14 height 0
type input "[DATE]"
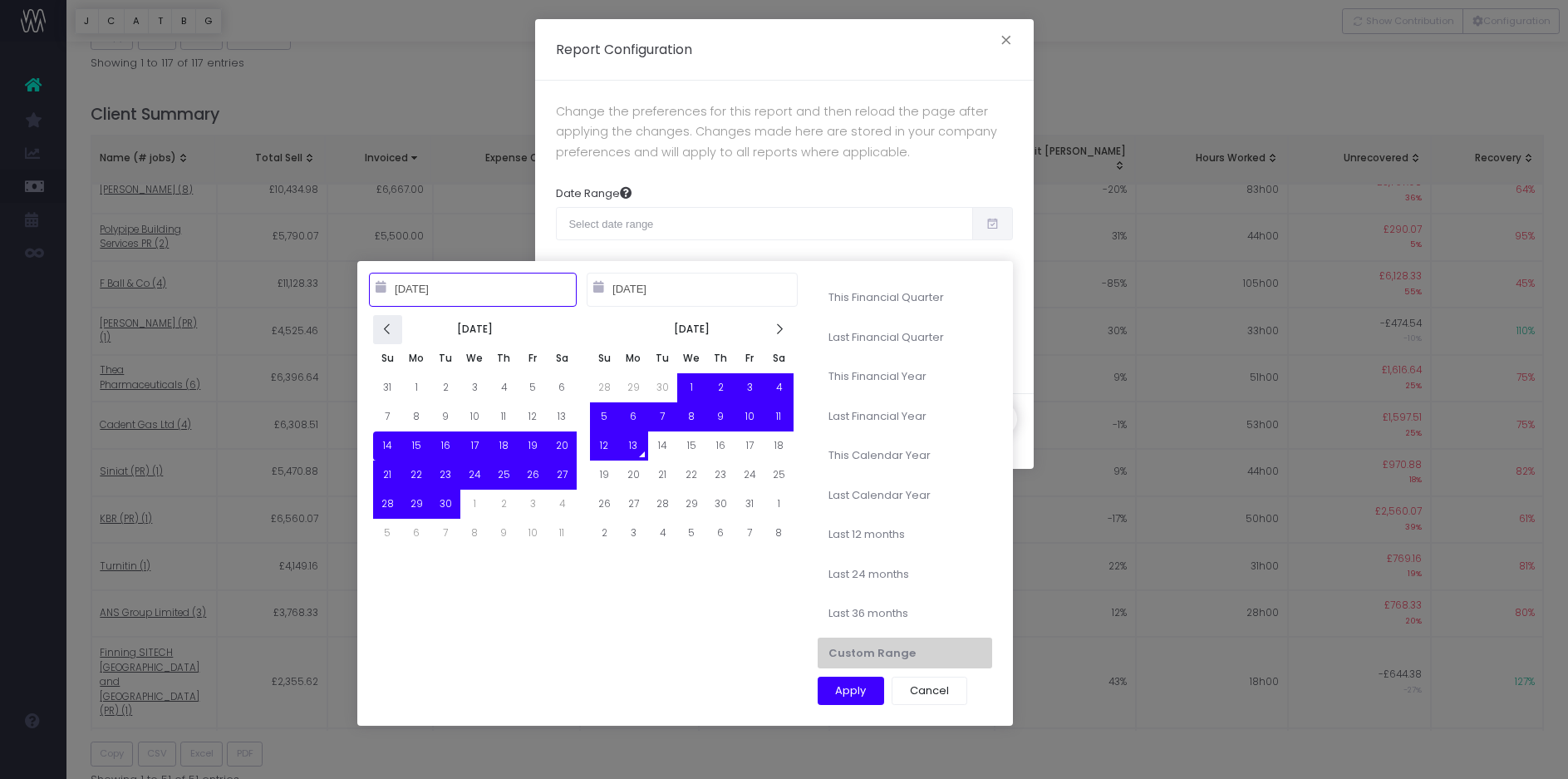
click at [384, 326] on icon at bounding box center [388, 329] width 14 height 14
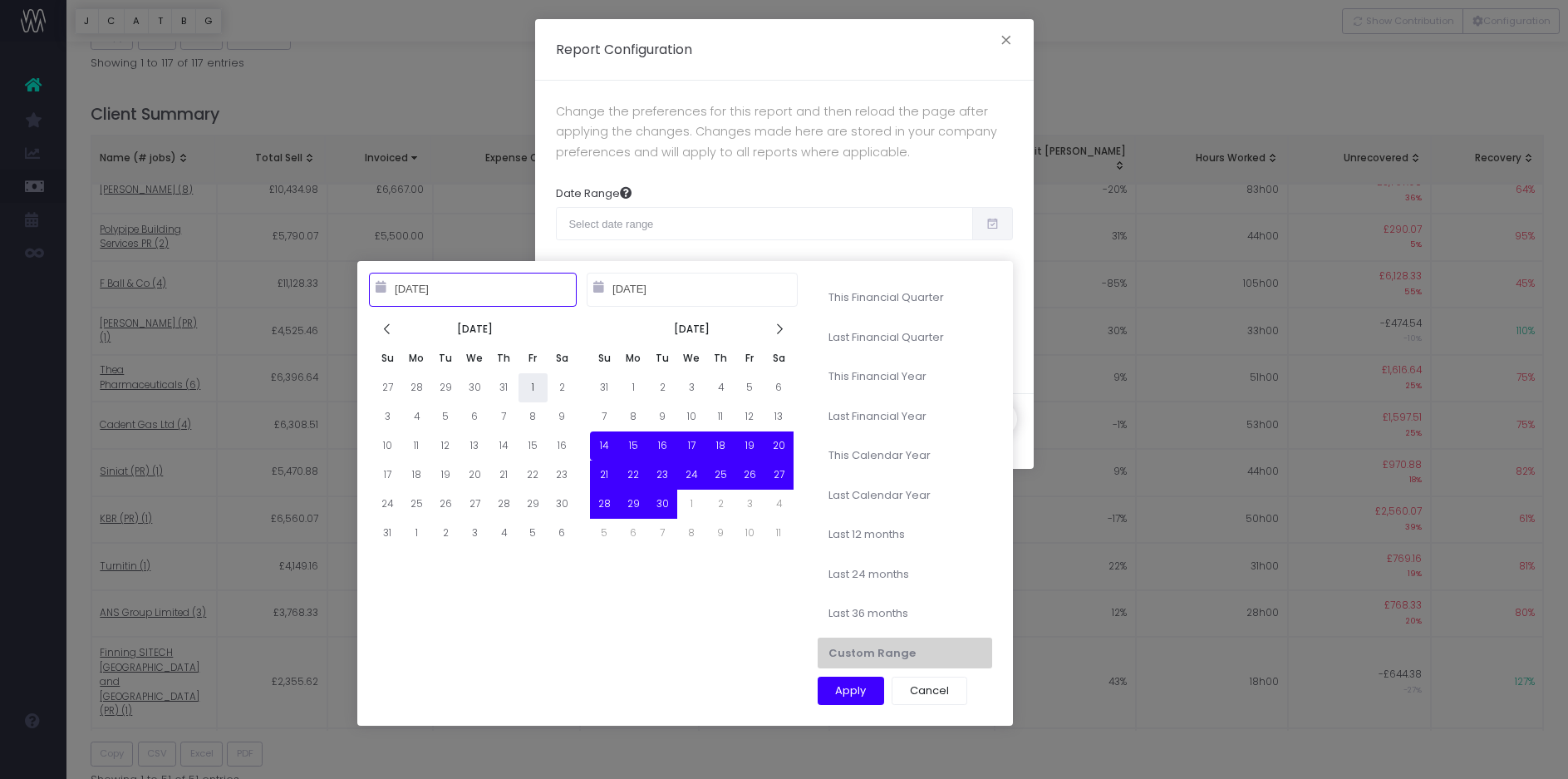
type input "[DATE]"
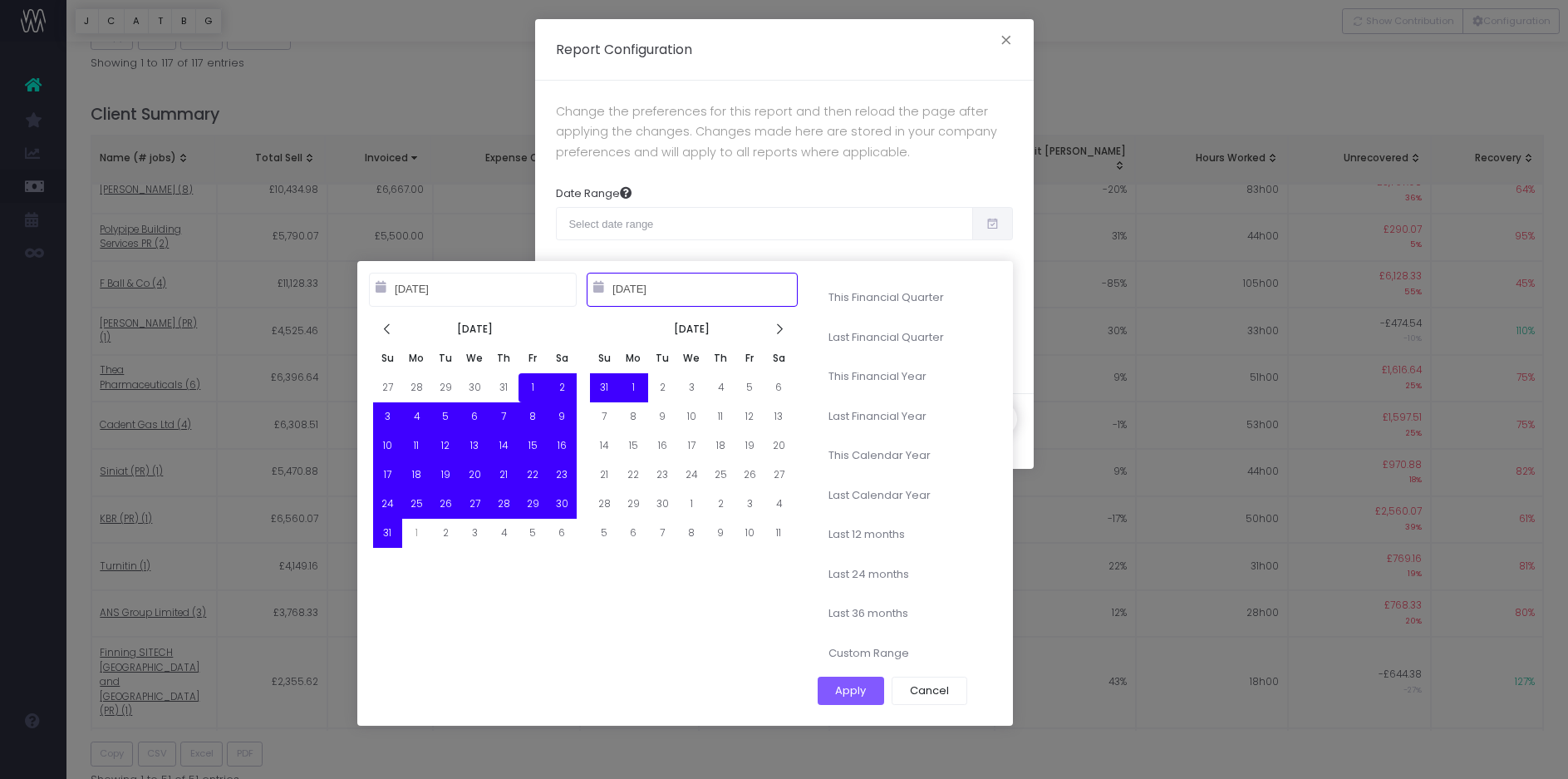
type input "[DATE]"
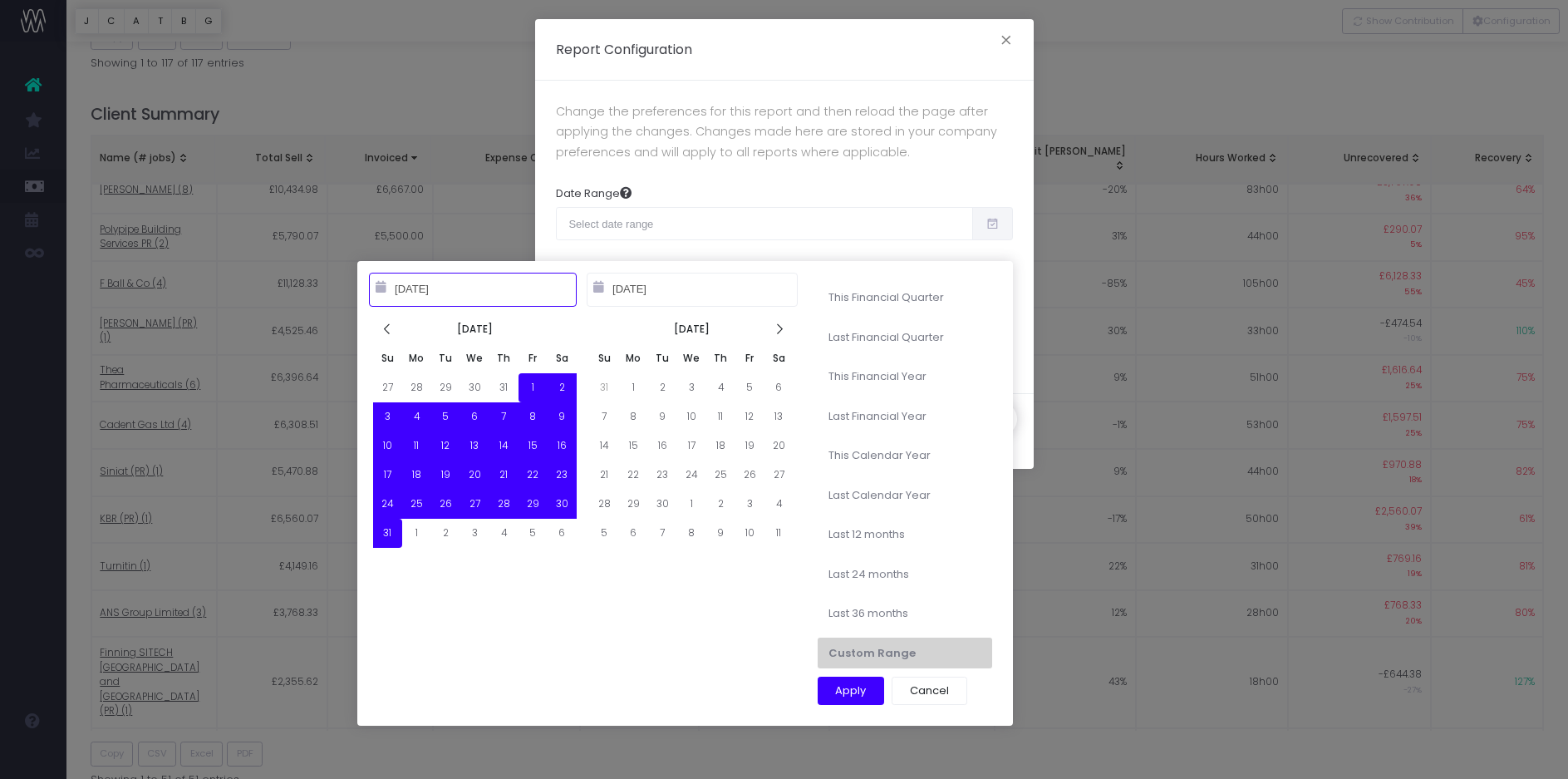
type input "[DATE]"
click at [835, 692] on button "Apply" at bounding box center [851, 690] width 67 height 28
type input "[DATE] – [DATE]"
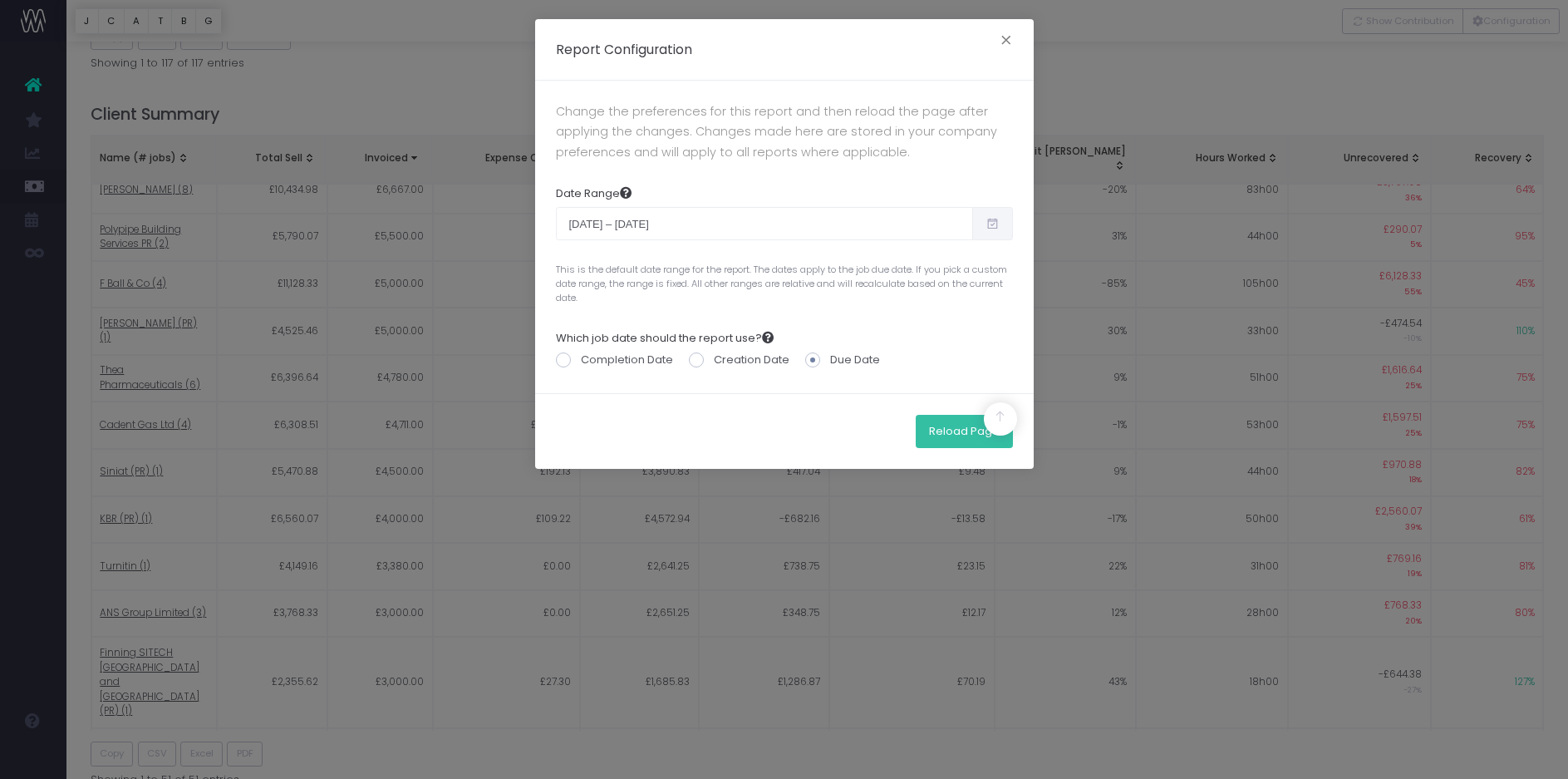
click at [957, 427] on button "Reload Page" at bounding box center [964, 431] width 98 height 33
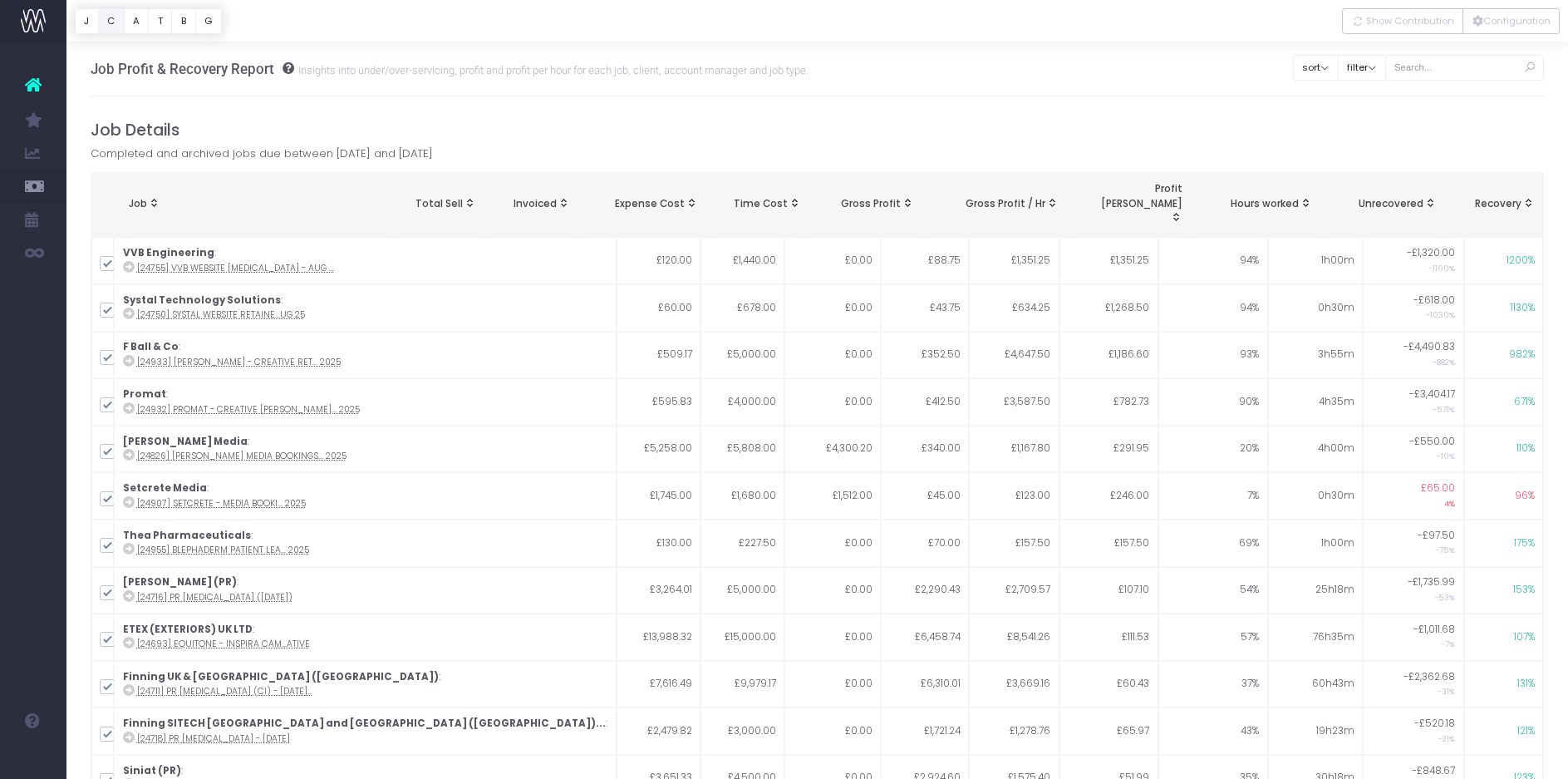
click at [111, 21] on button "C" at bounding box center [111, 21] width 26 height 25
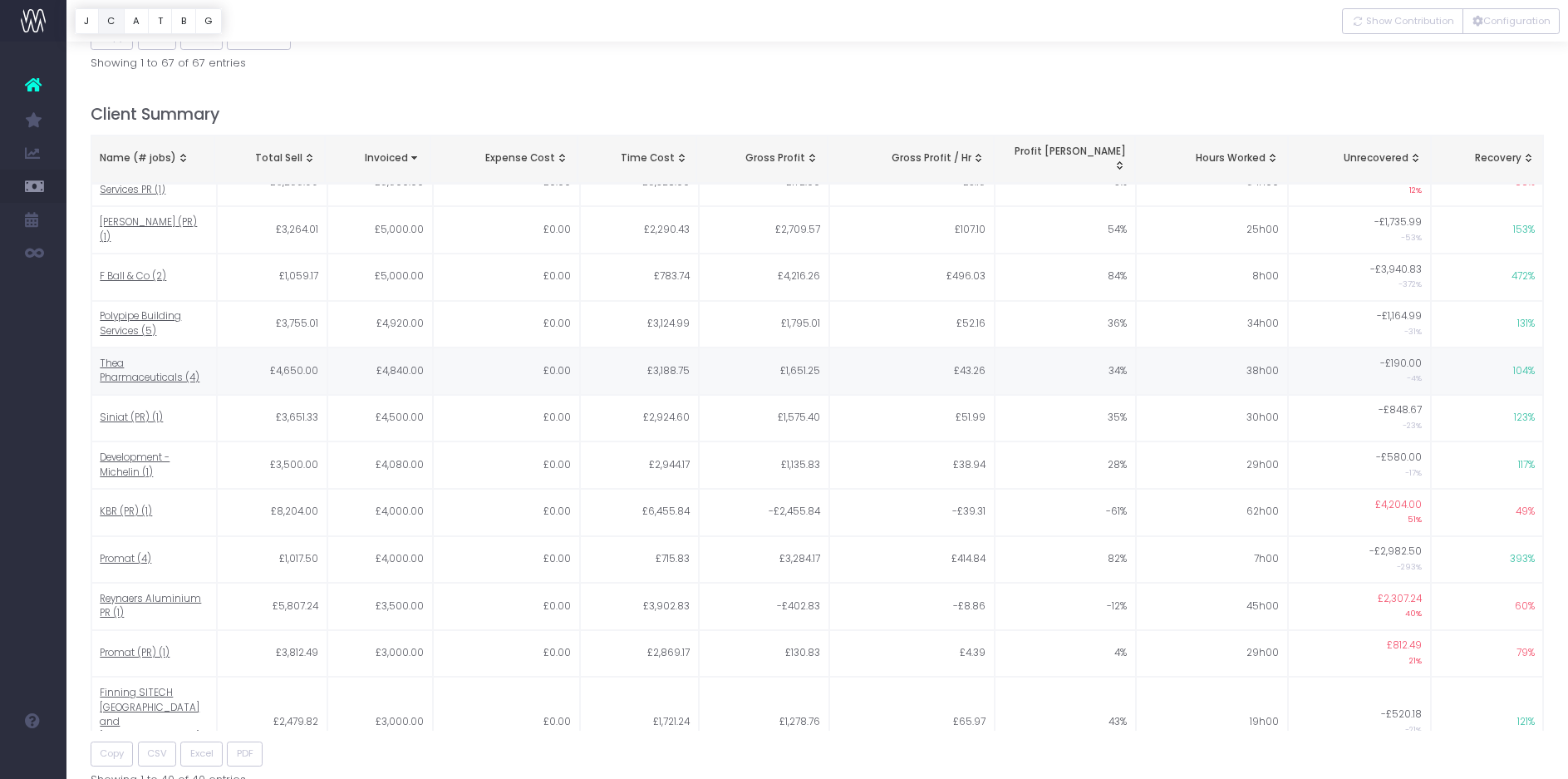
scroll to position [626, 0]
